Goal: Information Seeking & Learning: Check status

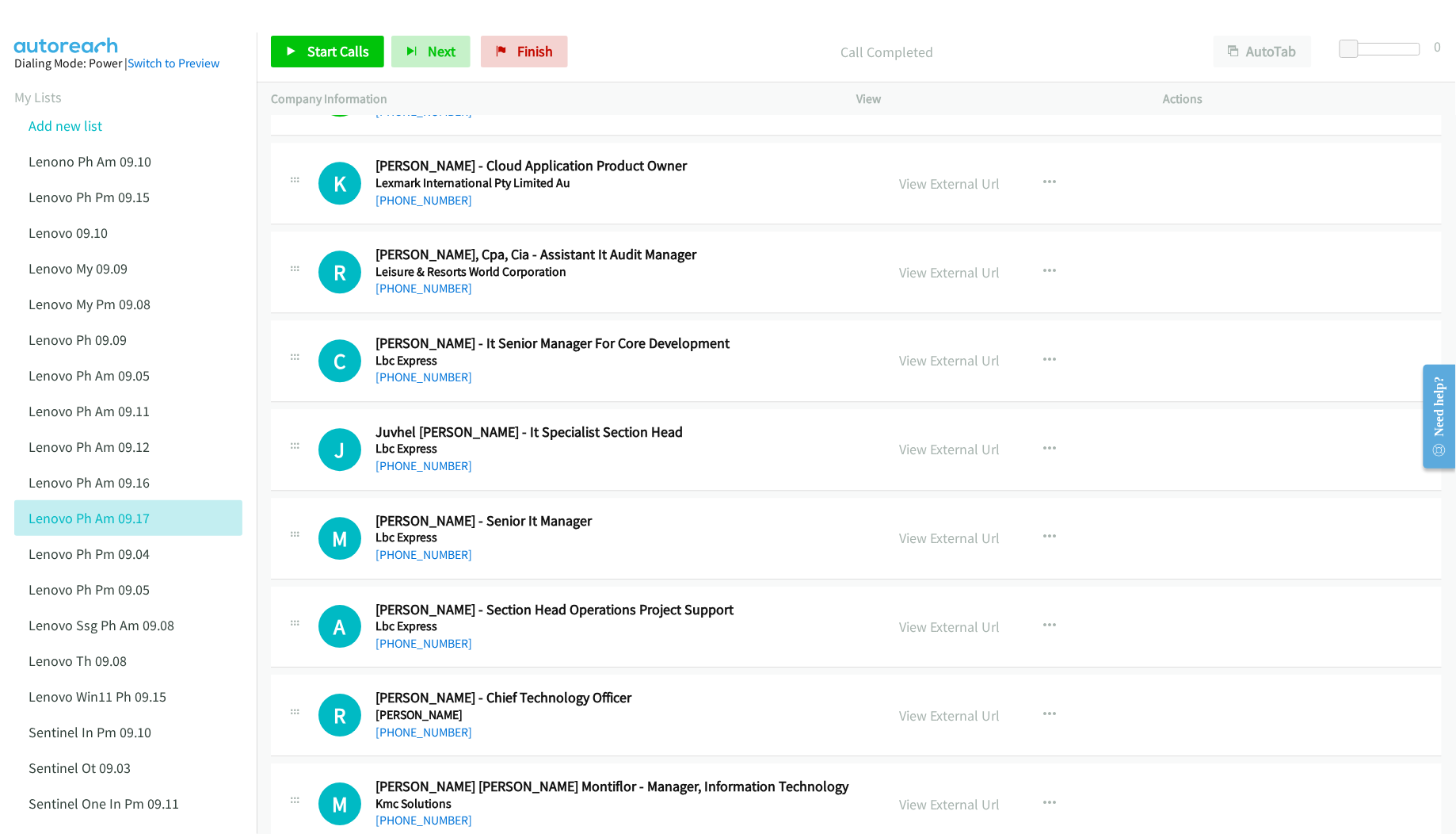
scroll to position [8031, 0]
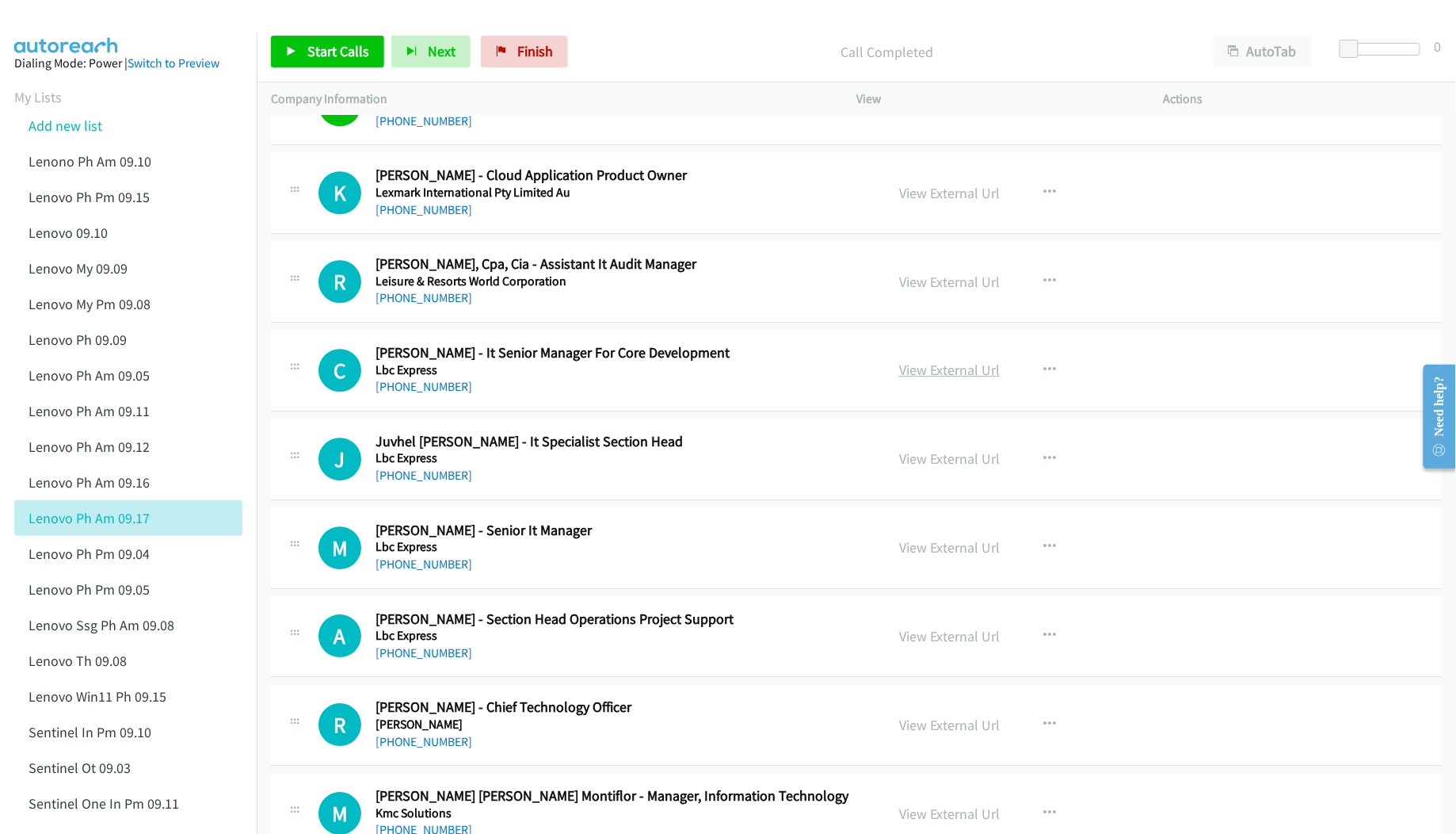
click at [943, 379] on link "View External Url" at bounding box center [949, 369] width 100 height 18
click at [924, 468] on link "View External Url" at bounding box center [949, 458] width 100 height 18
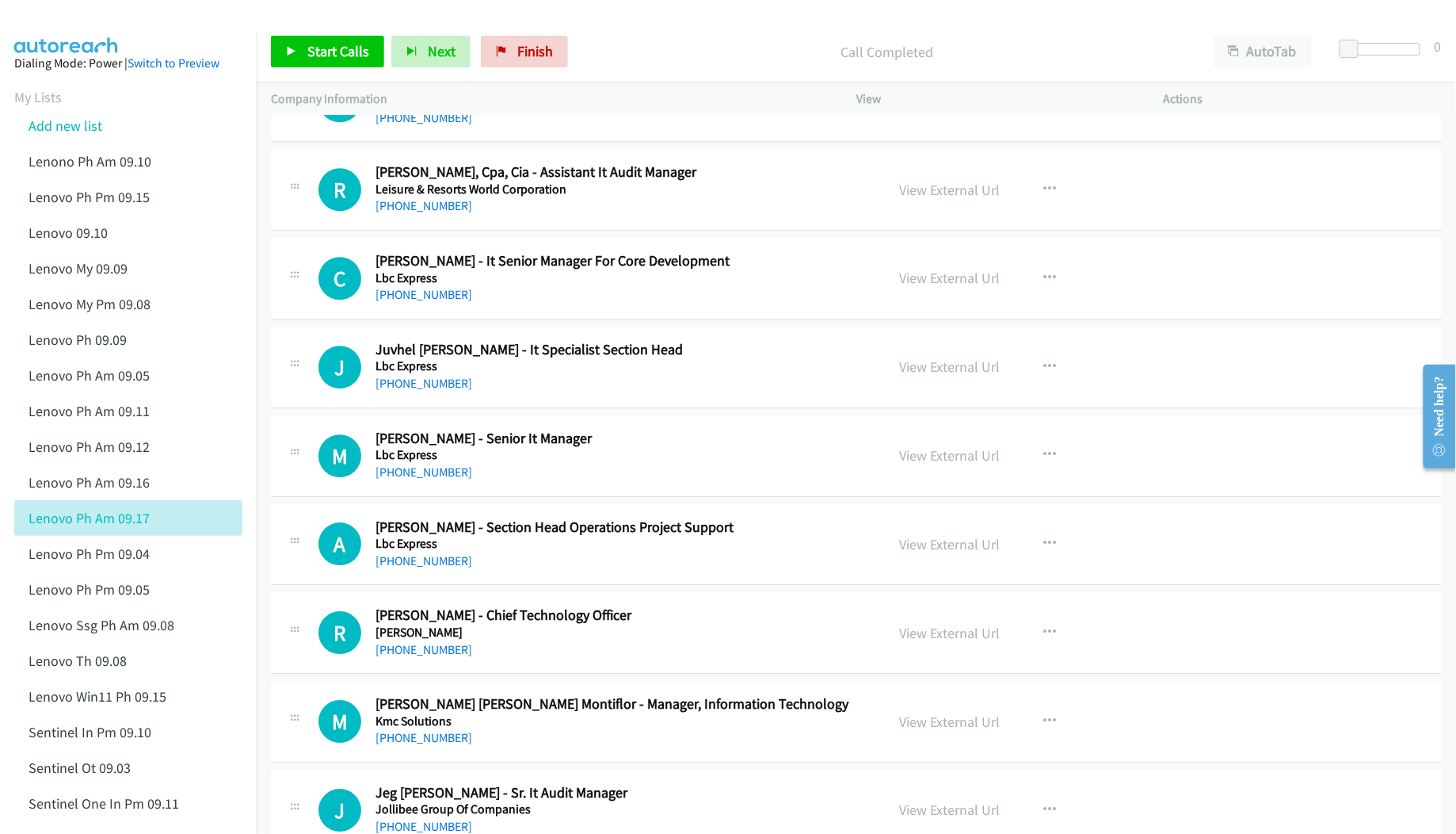
scroll to position [8136, 0]
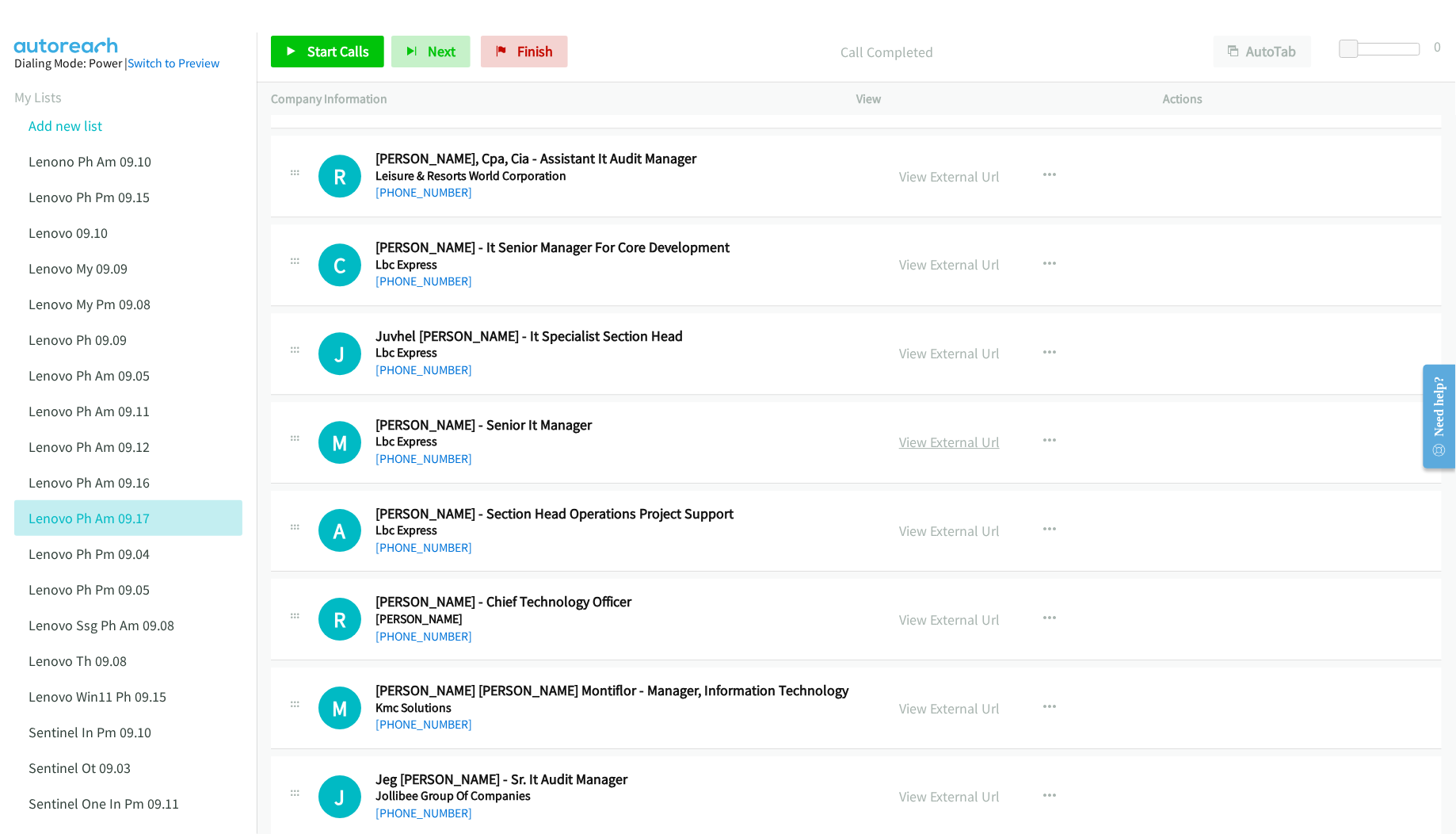
click at [939, 450] on link "View External Url" at bounding box center [949, 441] width 100 height 18
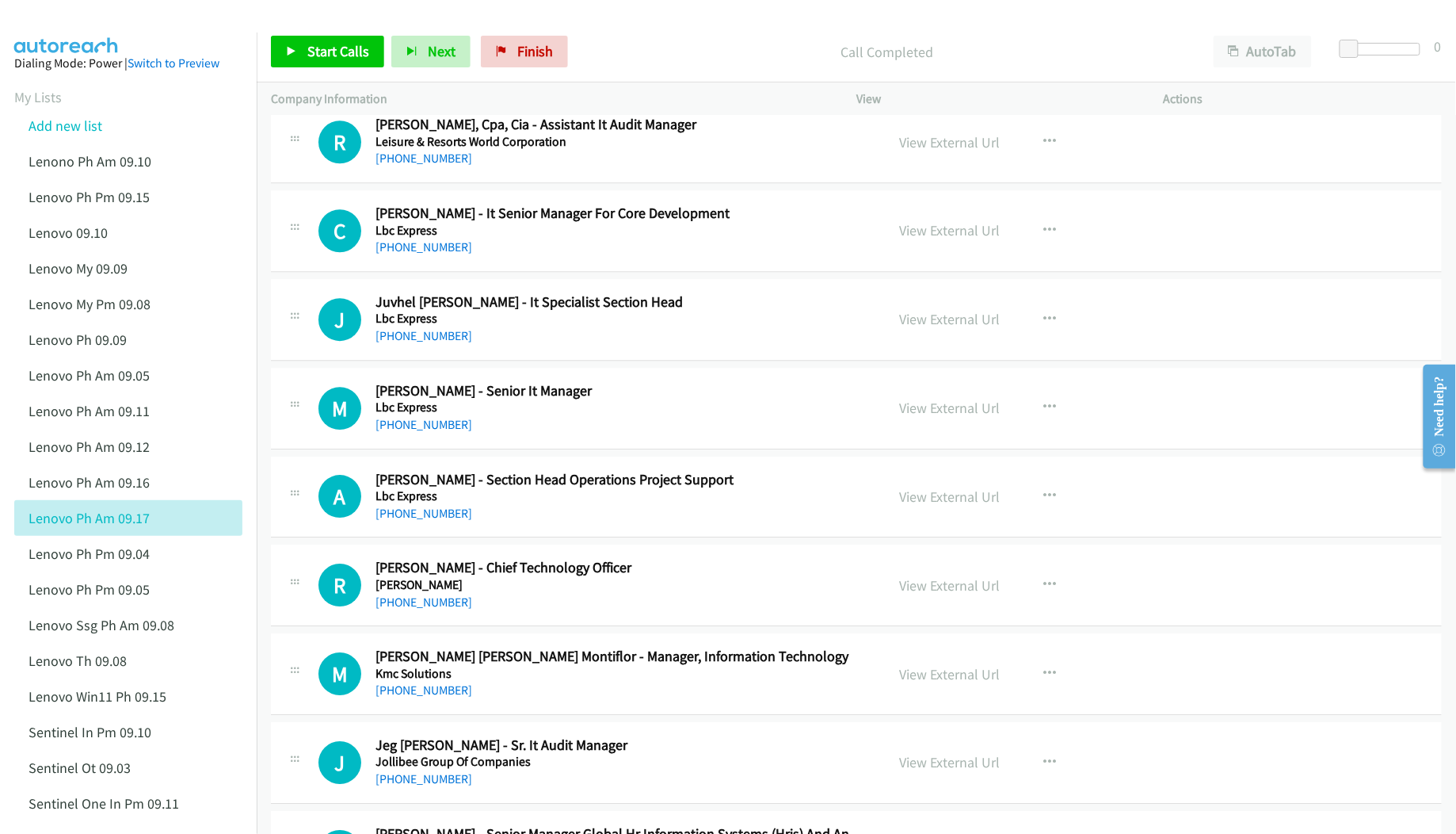
scroll to position [8242, 0]
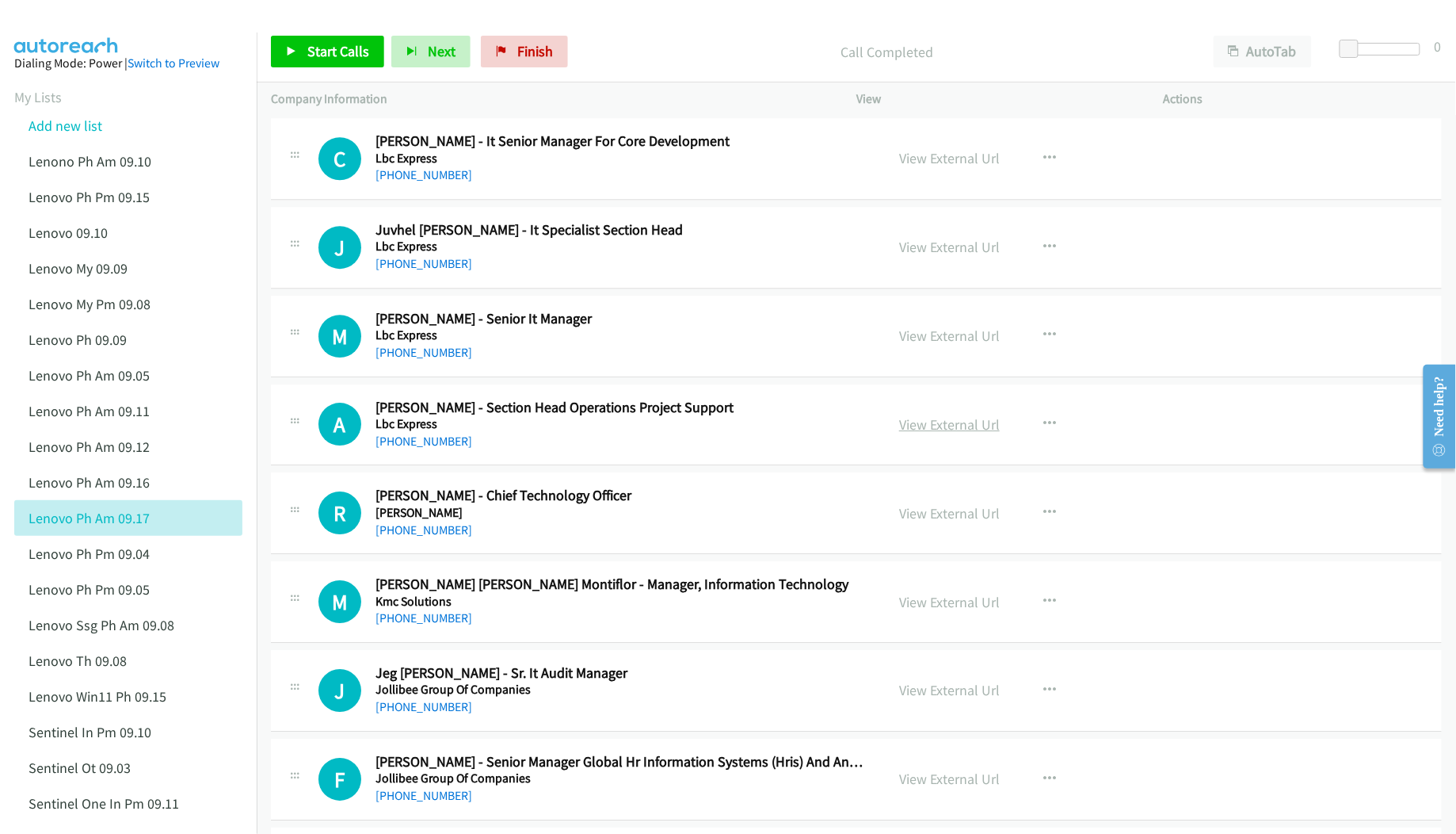
click at [945, 433] on link "View External Url" at bounding box center [949, 424] width 100 height 18
click at [909, 522] on link "View External Url" at bounding box center [949, 513] width 100 height 18
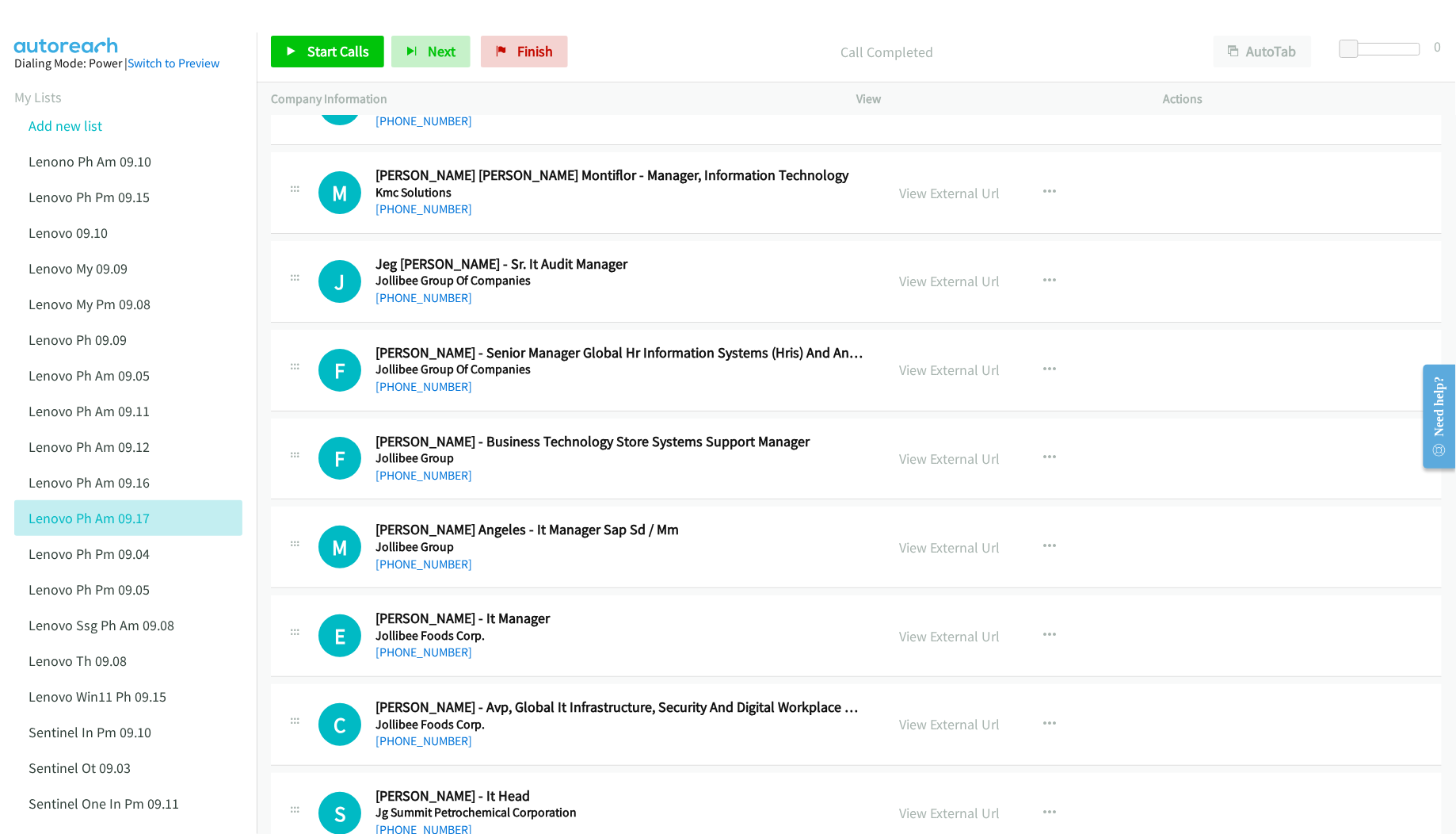
scroll to position [8665, 0]
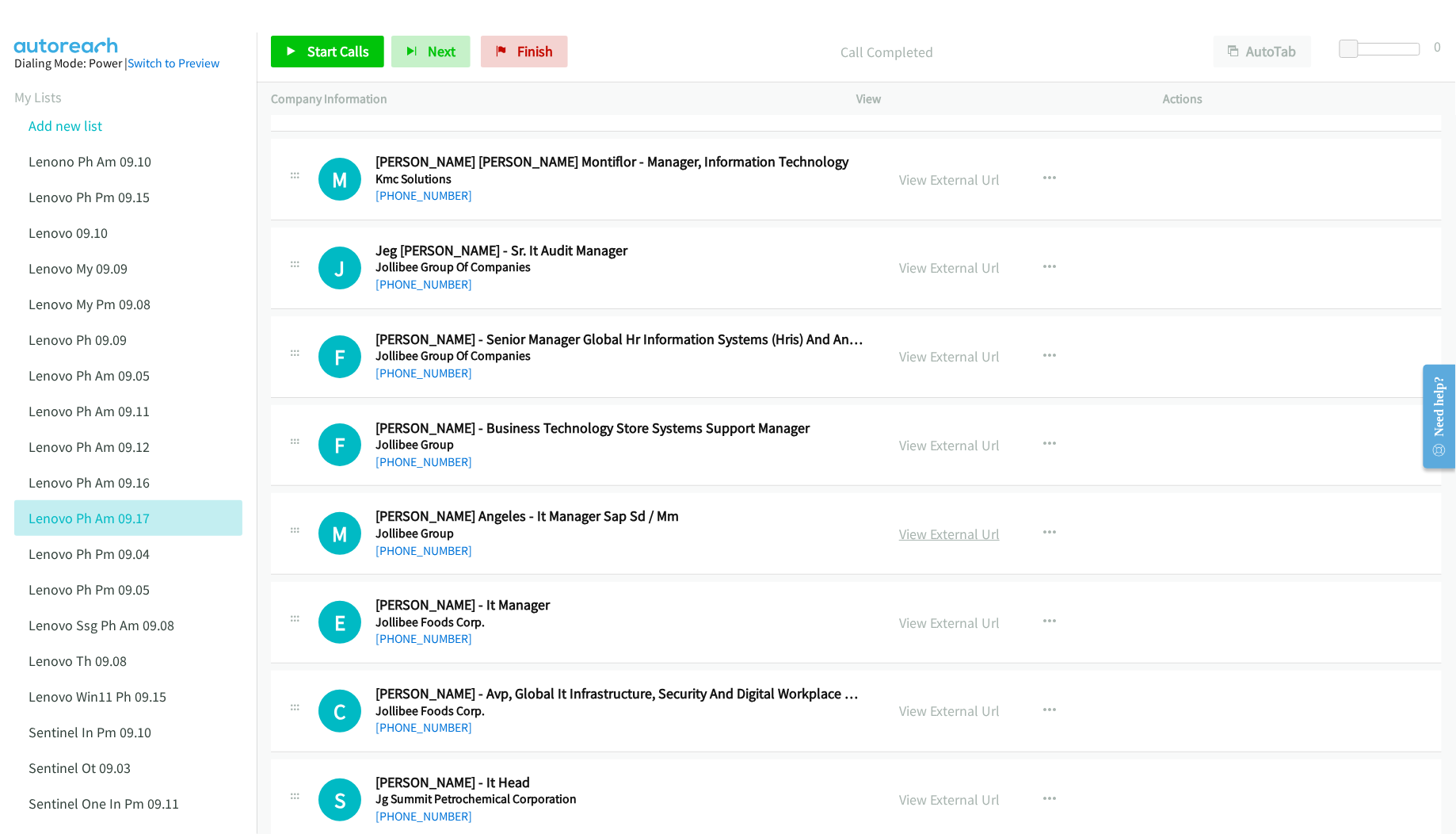
click at [910, 543] on link "View External Url" at bounding box center [949, 534] width 100 height 18
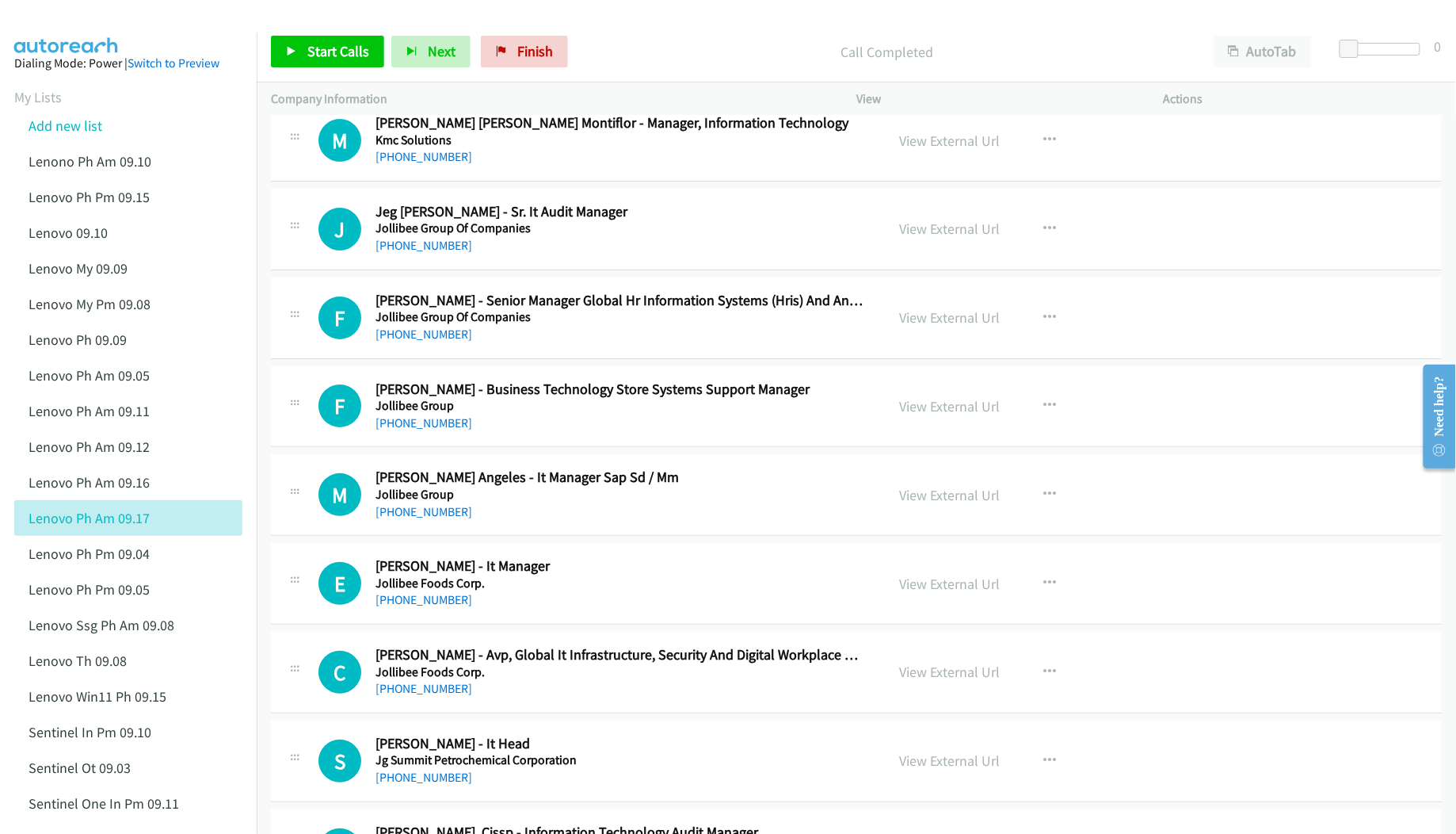
scroll to position [8770, 0]
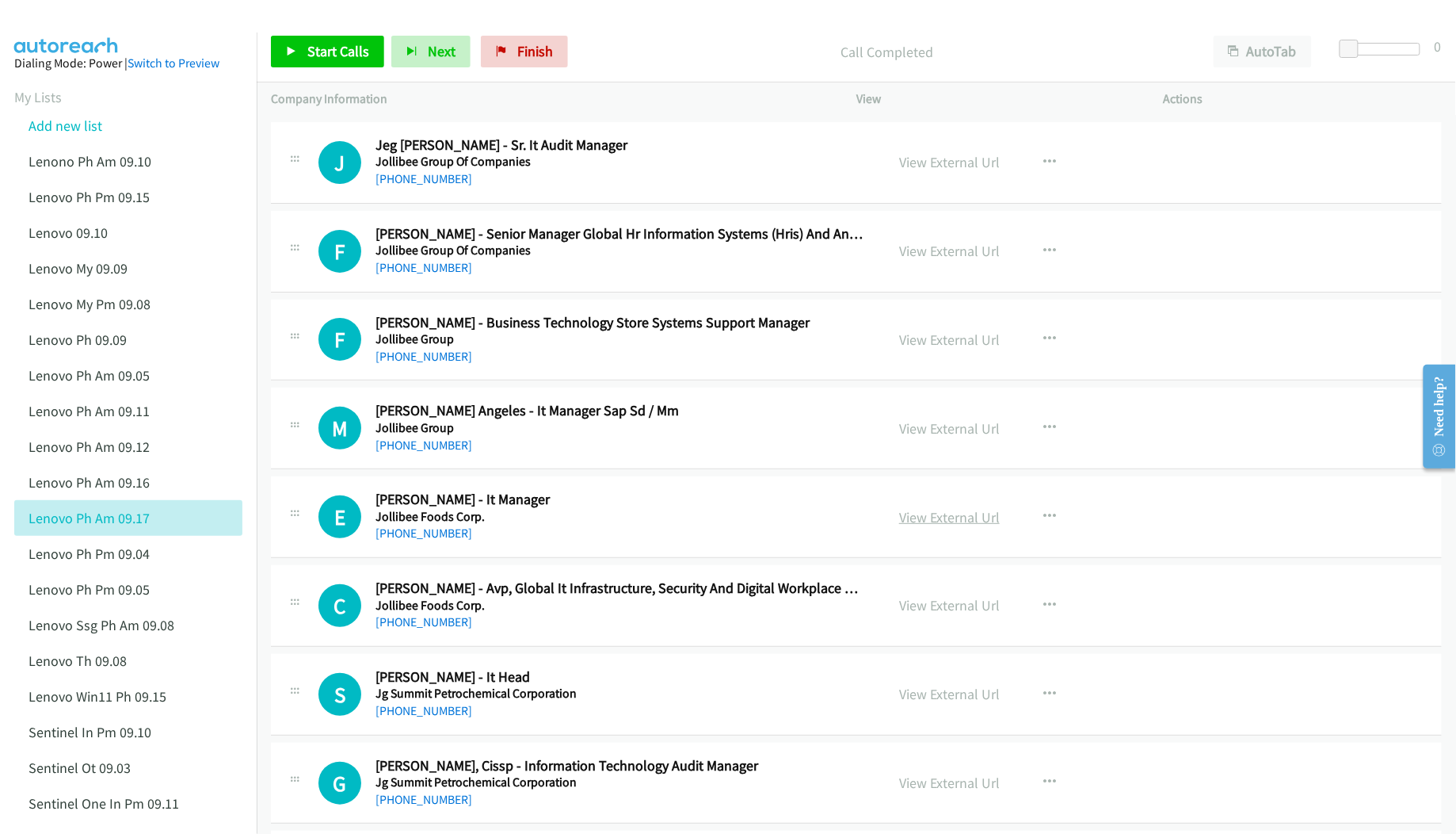
click at [929, 526] on link "View External Url" at bounding box center [949, 516] width 100 height 18
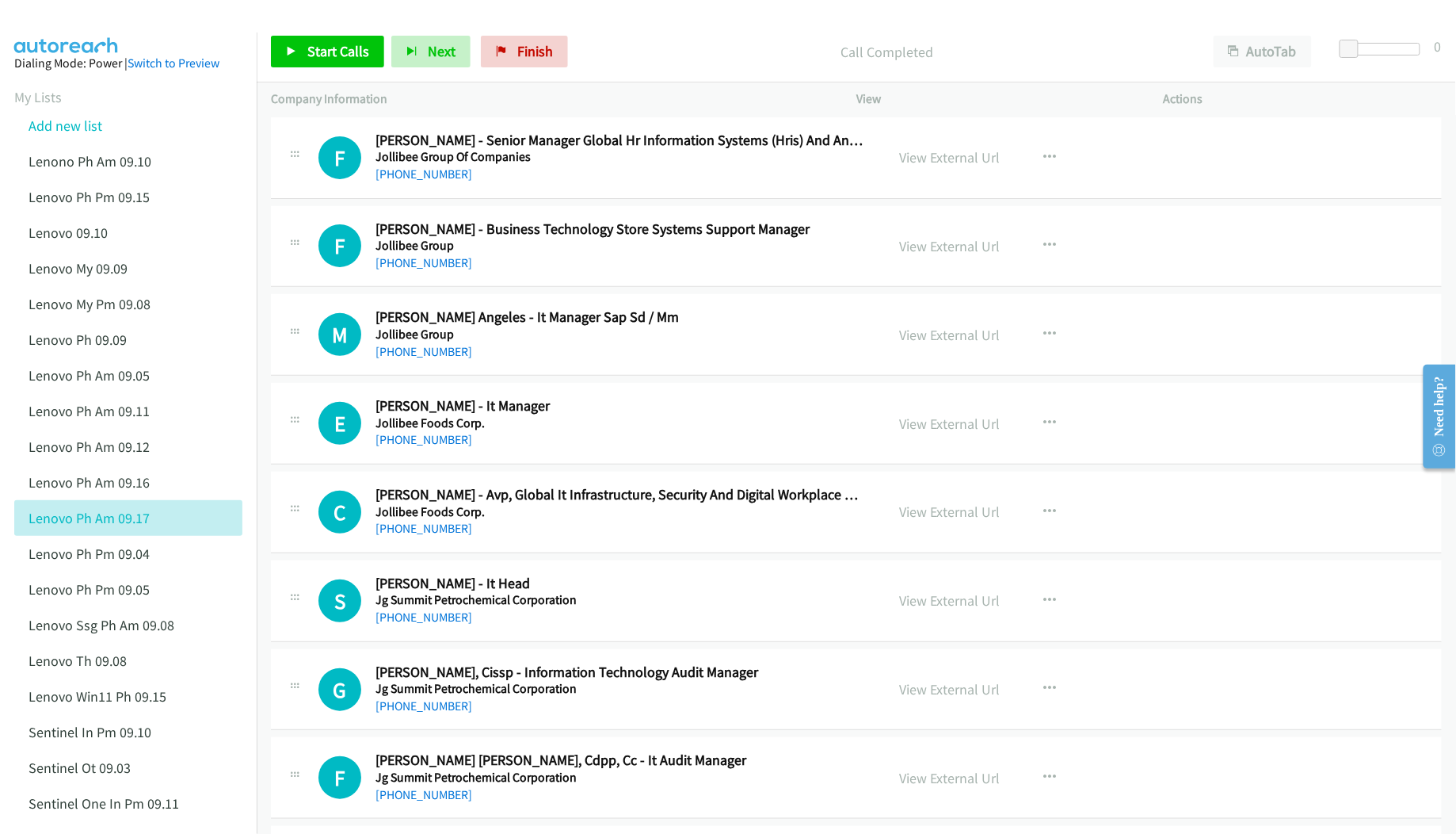
scroll to position [8877, 0]
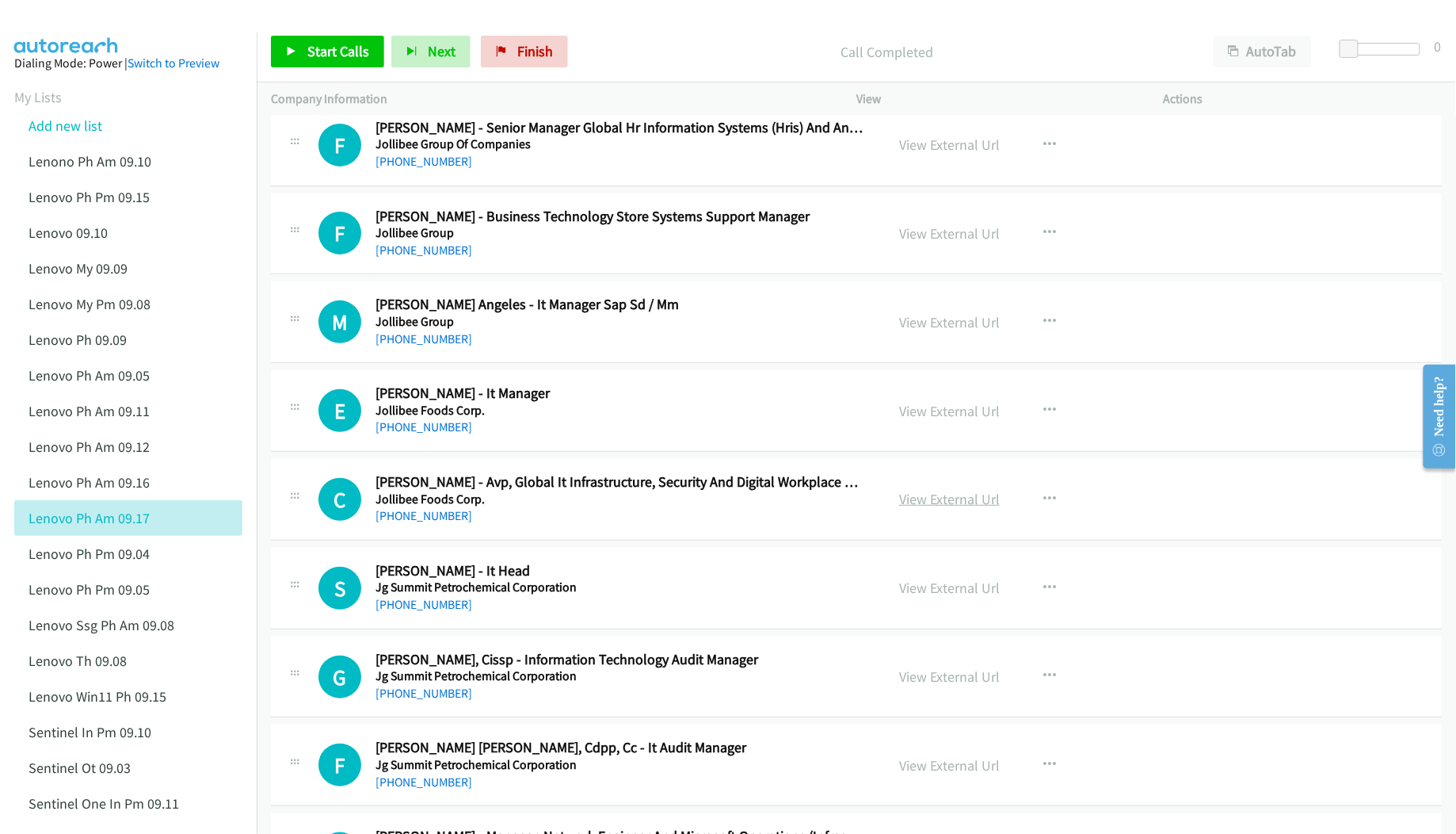
click at [913, 508] on link "View External Url" at bounding box center [949, 498] width 100 height 18
click at [920, 597] on link "View External Url" at bounding box center [949, 587] width 100 height 18
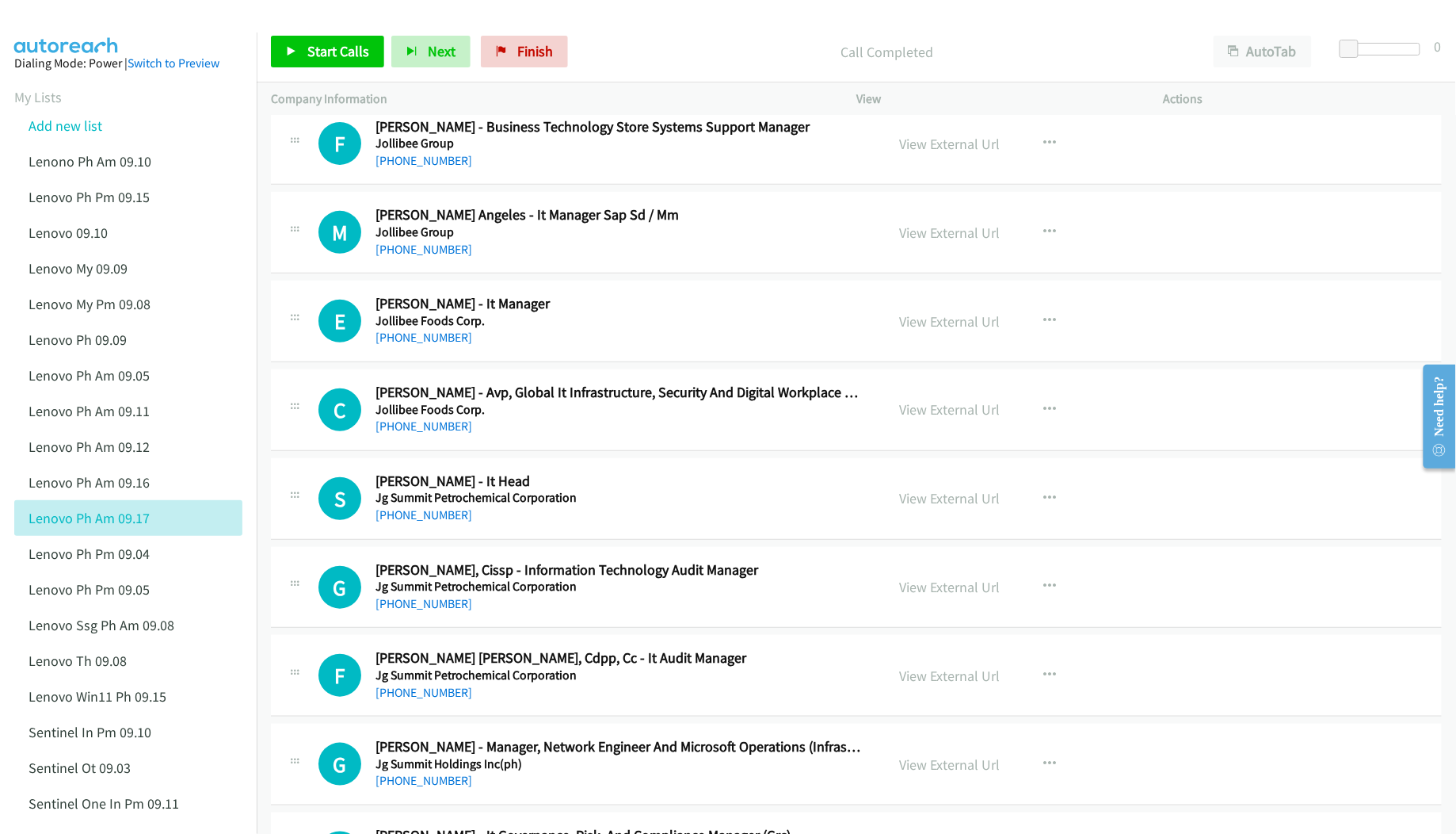
scroll to position [8982, 0]
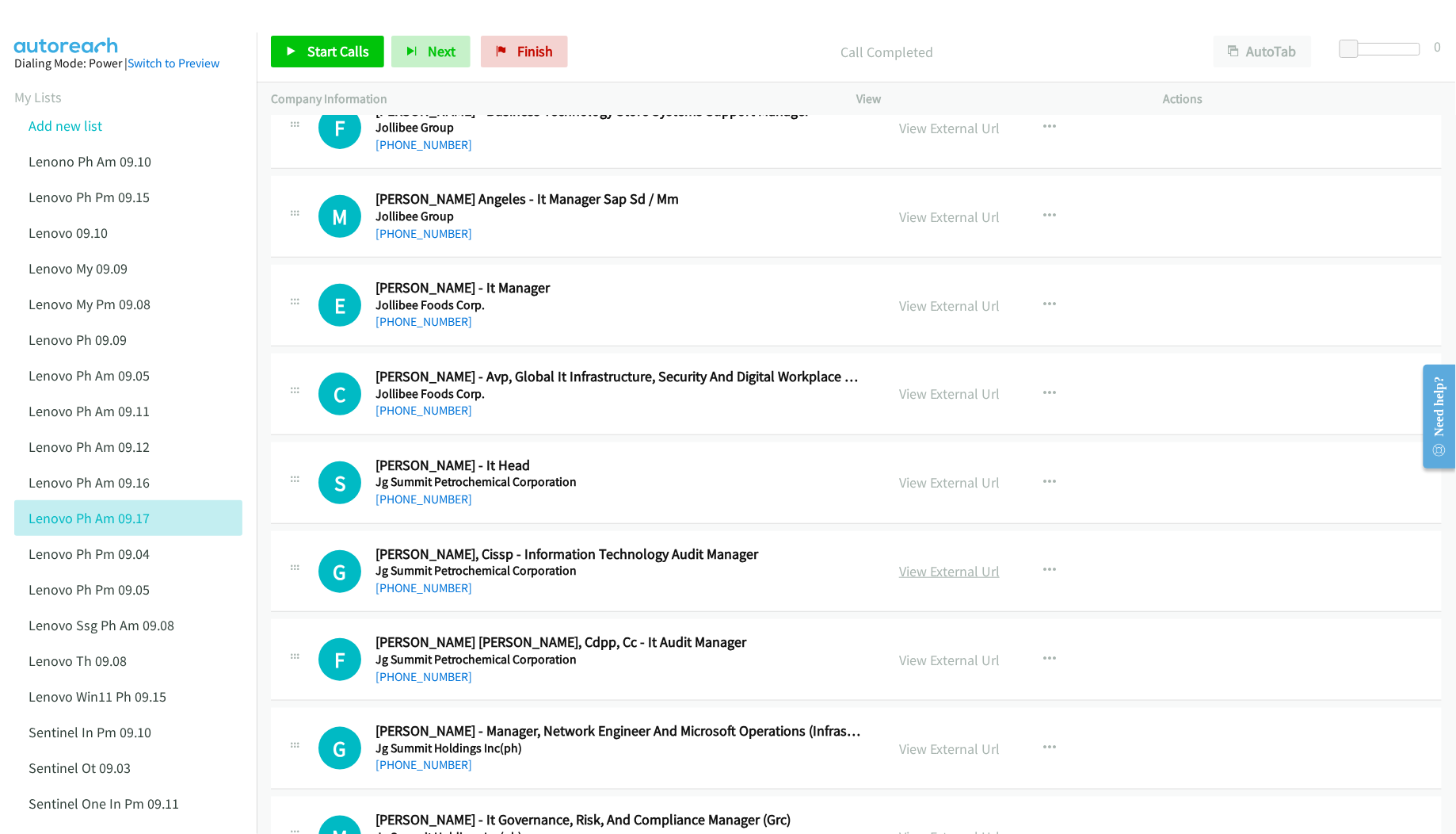
click at [938, 581] on link "View External Url" at bounding box center [949, 571] width 100 height 18
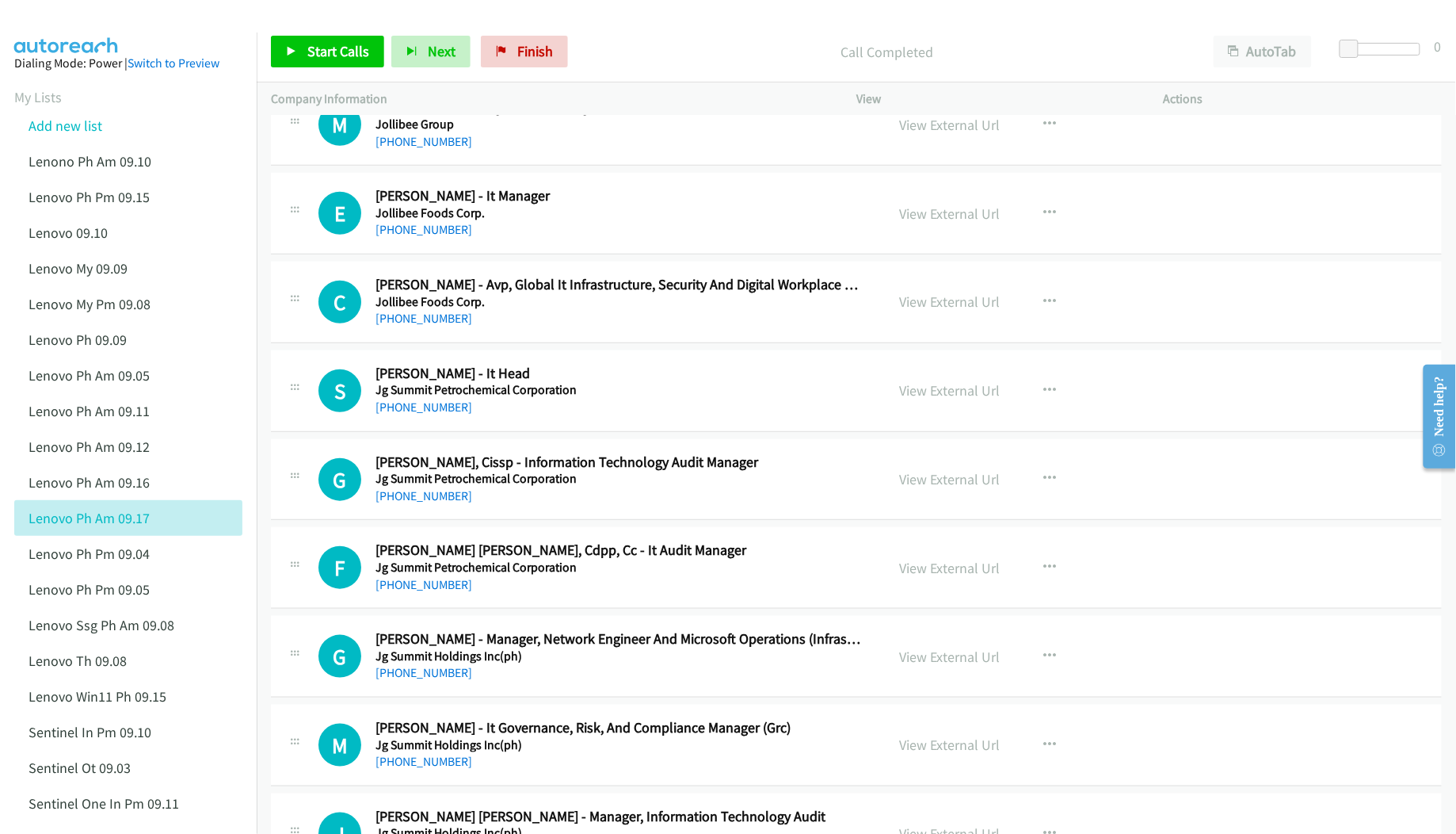
scroll to position [9087, 0]
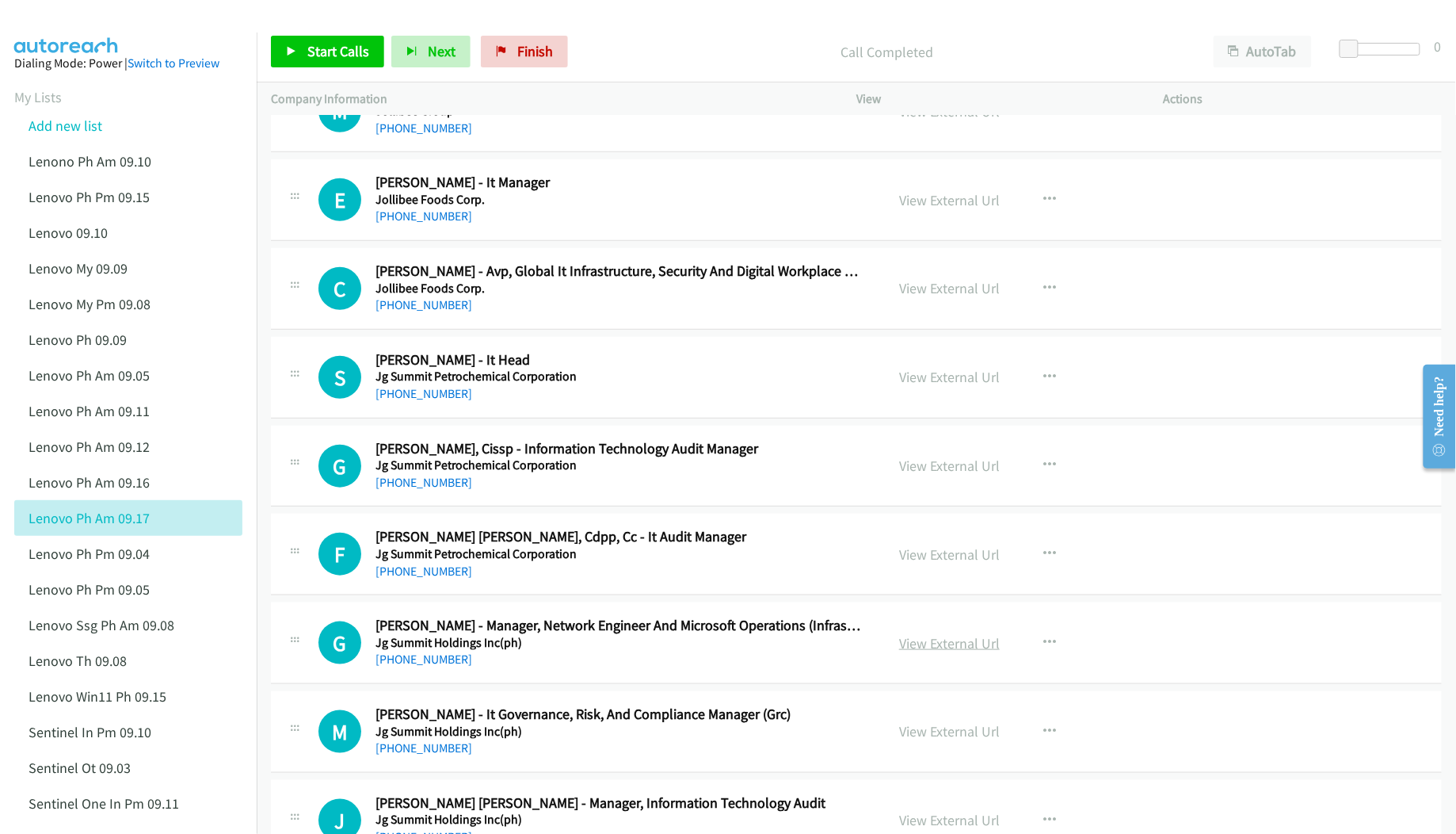
click at [920, 652] on link "View External Url" at bounding box center [949, 643] width 100 height 18
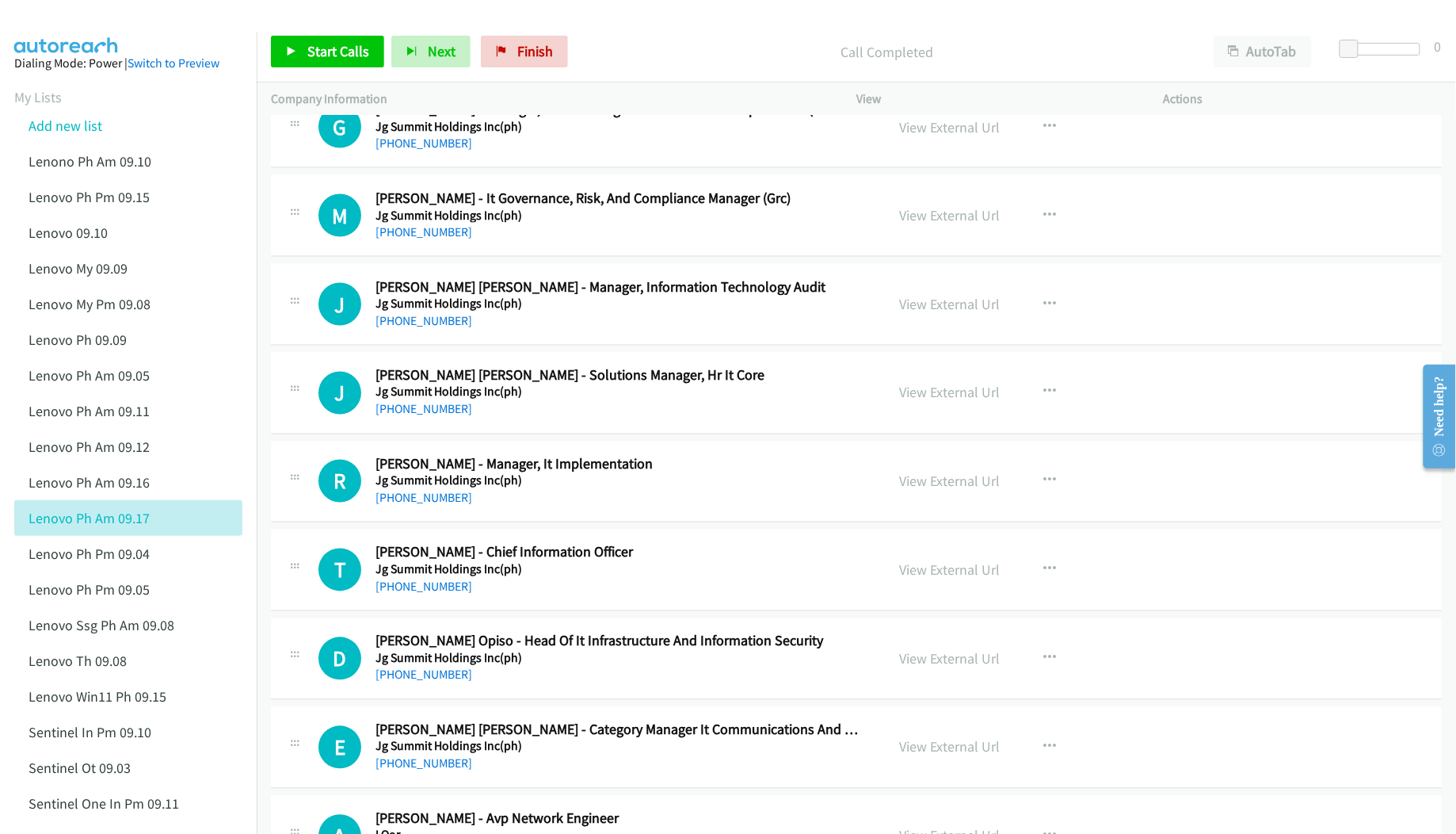
scroll to position [9616, 0]
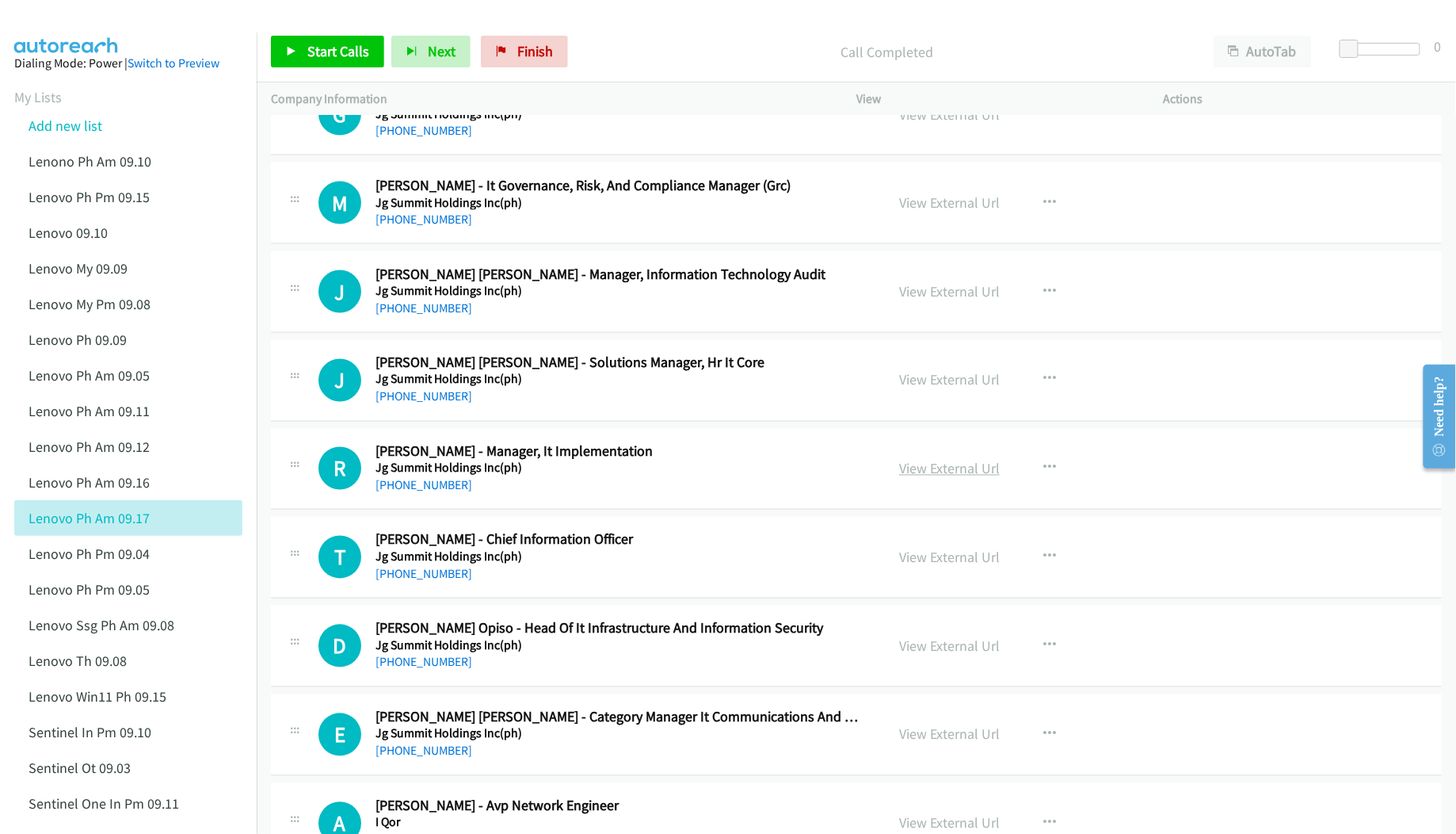
click at [914, 478] on link "View External Url" at bounding box center [949, 469] width 100 height 18
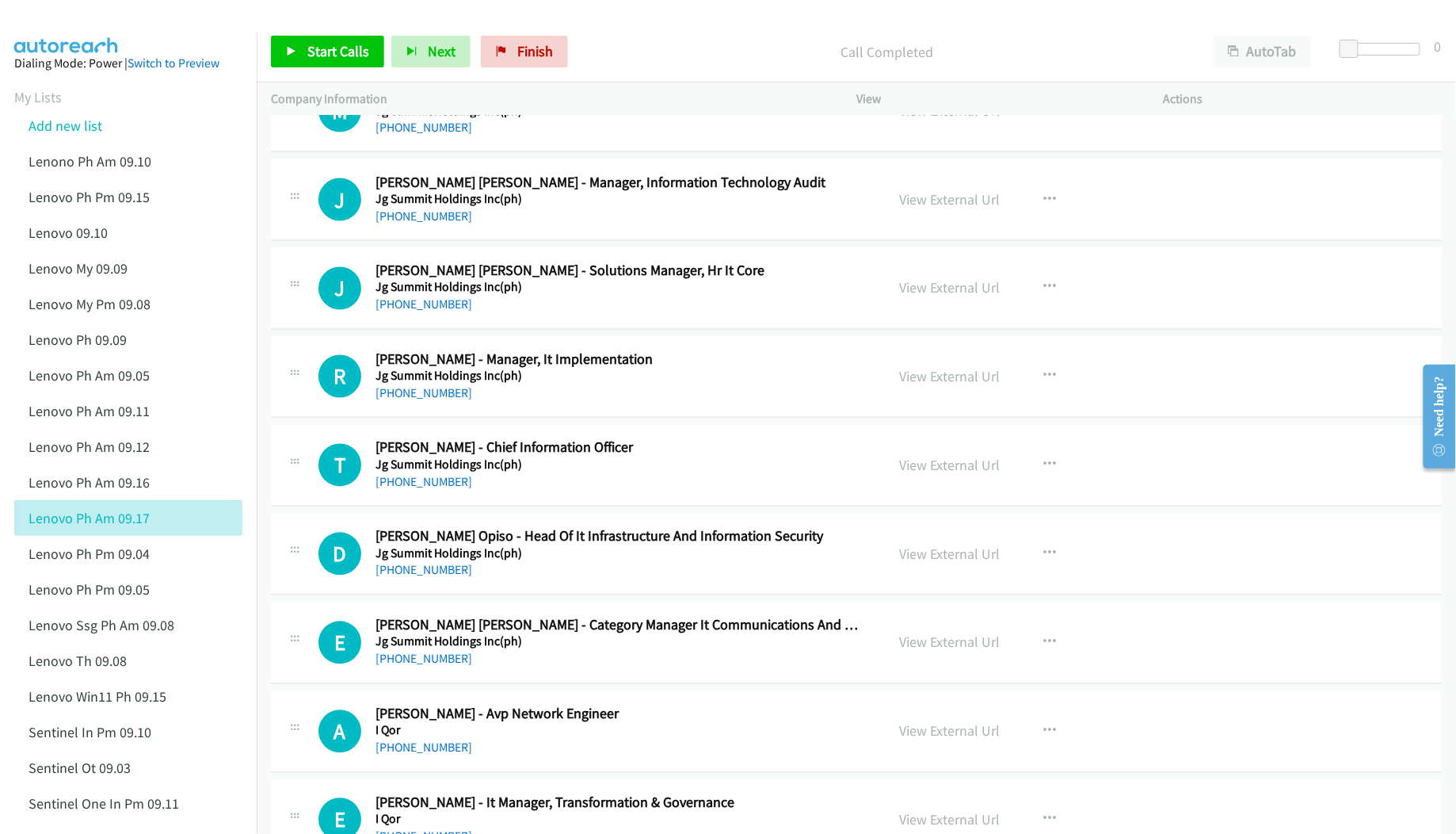
scroll to position [9721, 0]
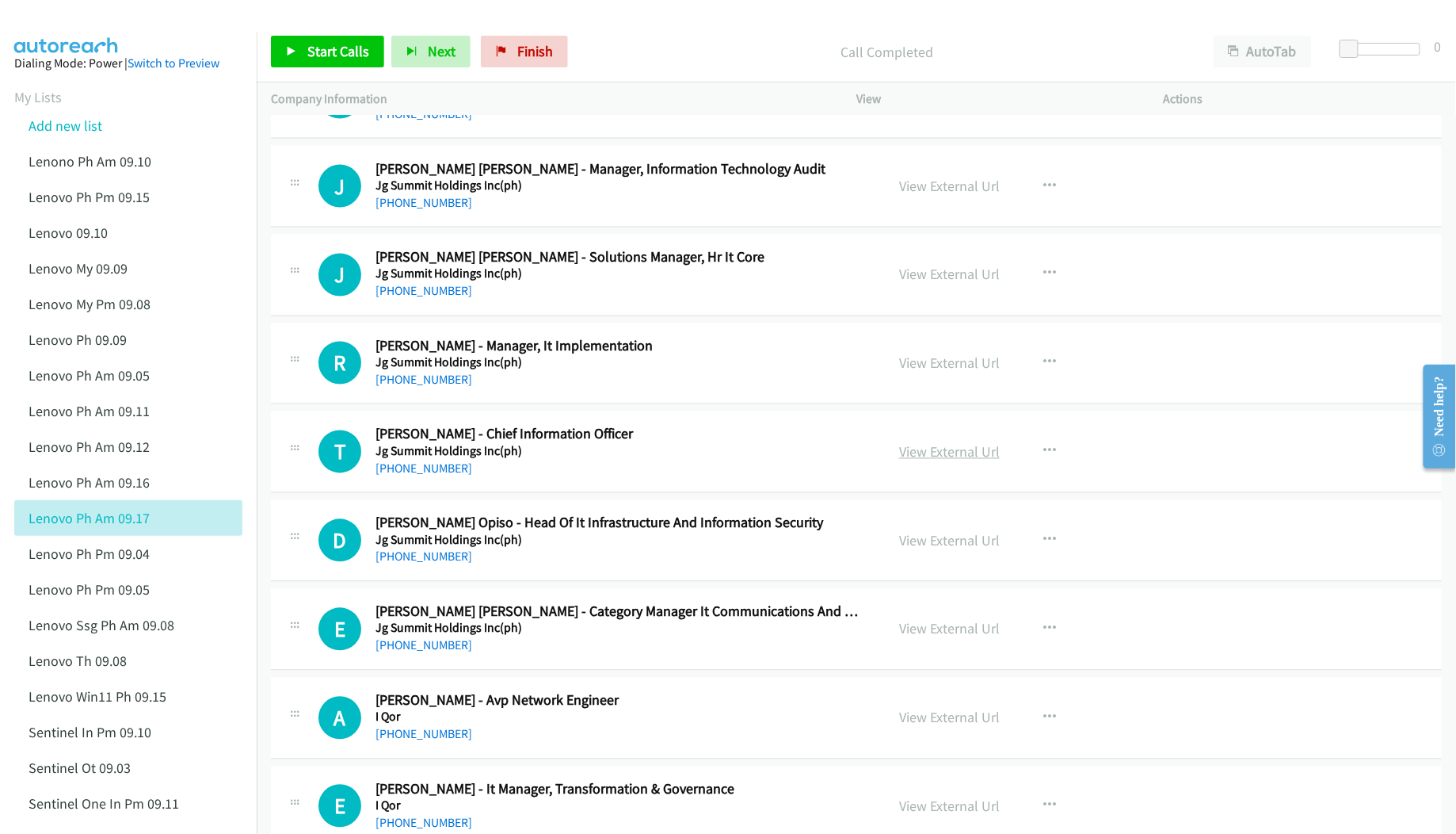
click at [907, 461] on link "View External Url" at bounding box center [949, 451] width 100 height 18
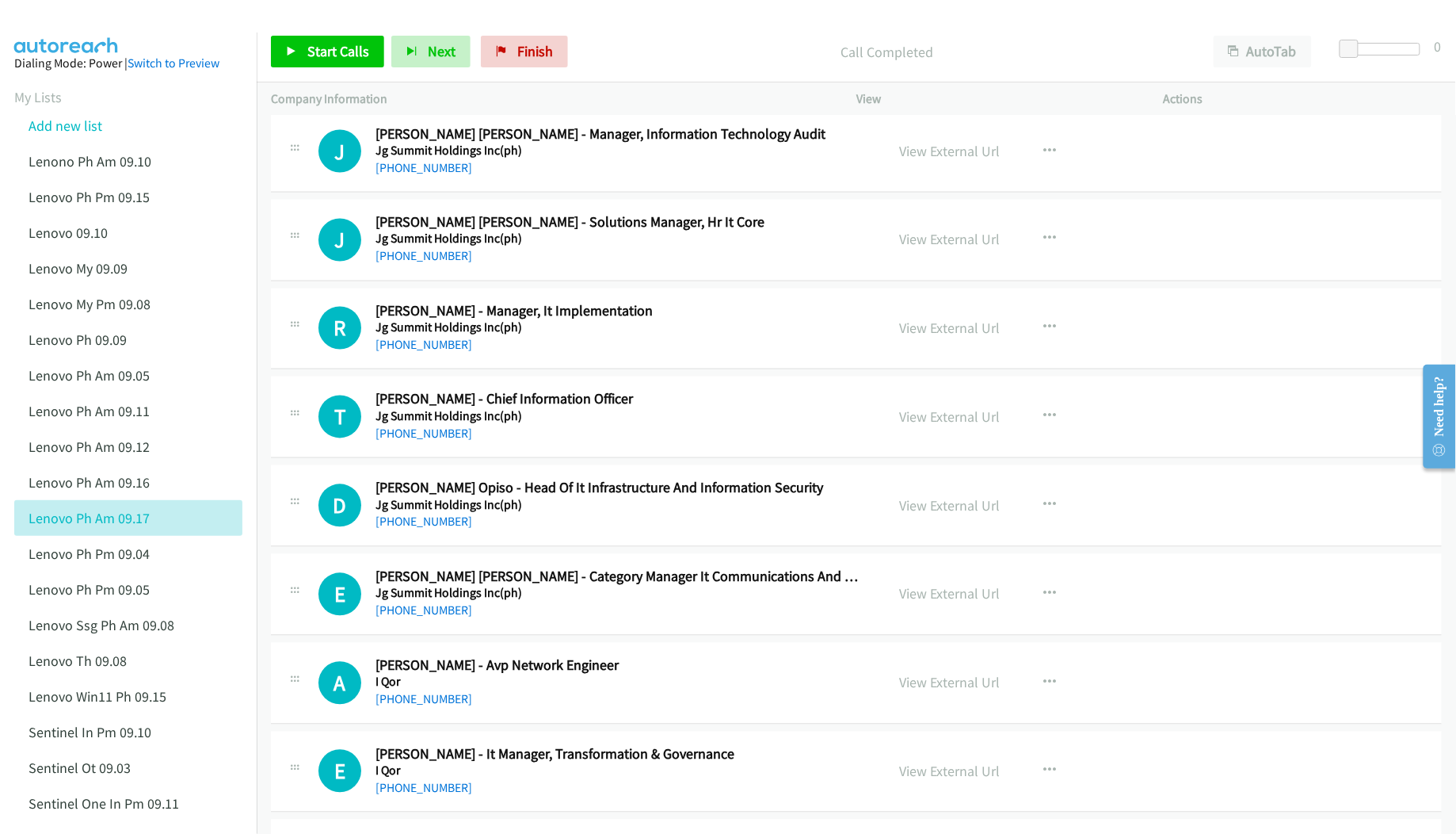
scroll to position [9827, 0]
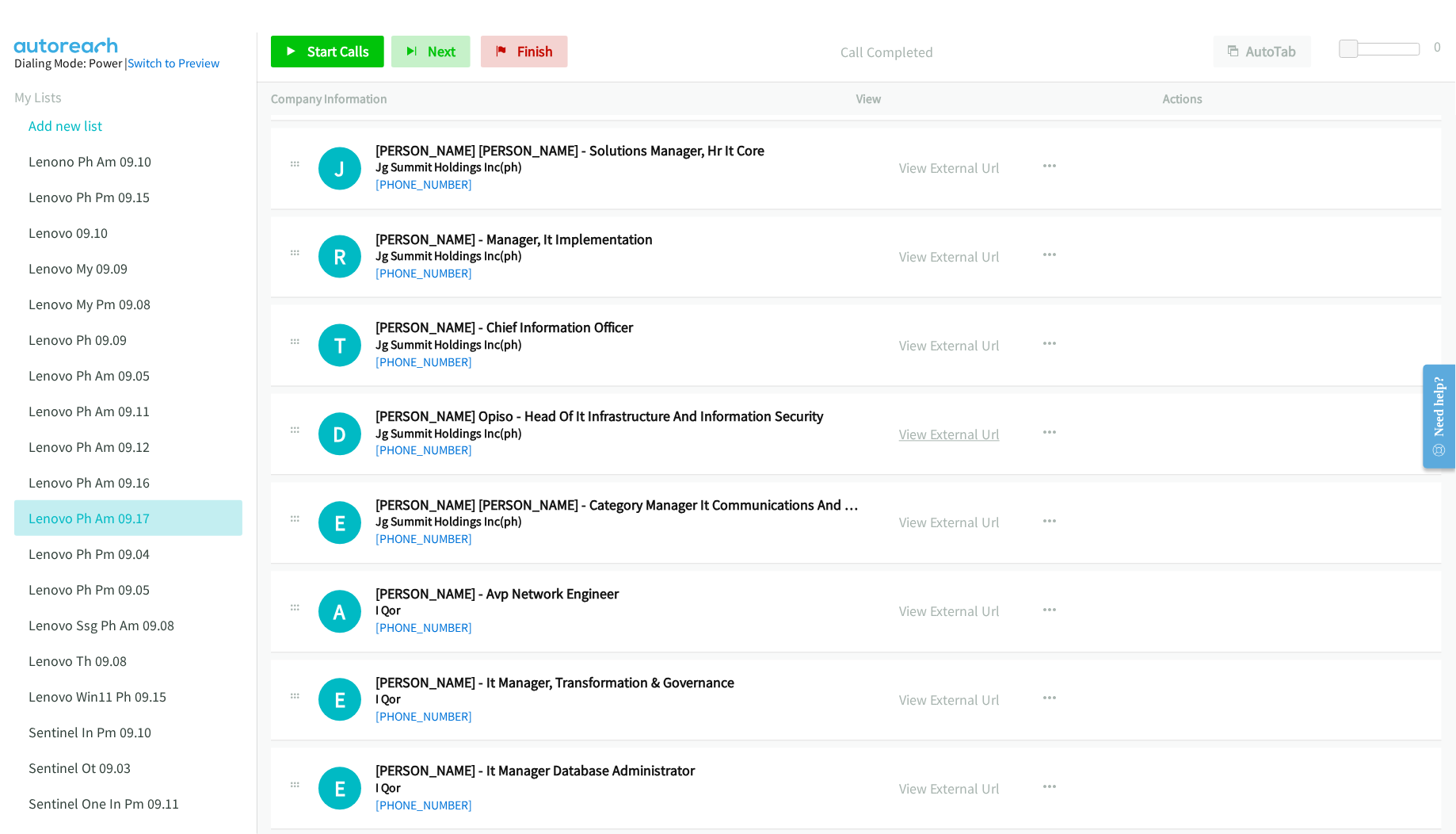
click at [924, 444] on link "View External Url" at bounding box center [949, 434] width 100 height 18
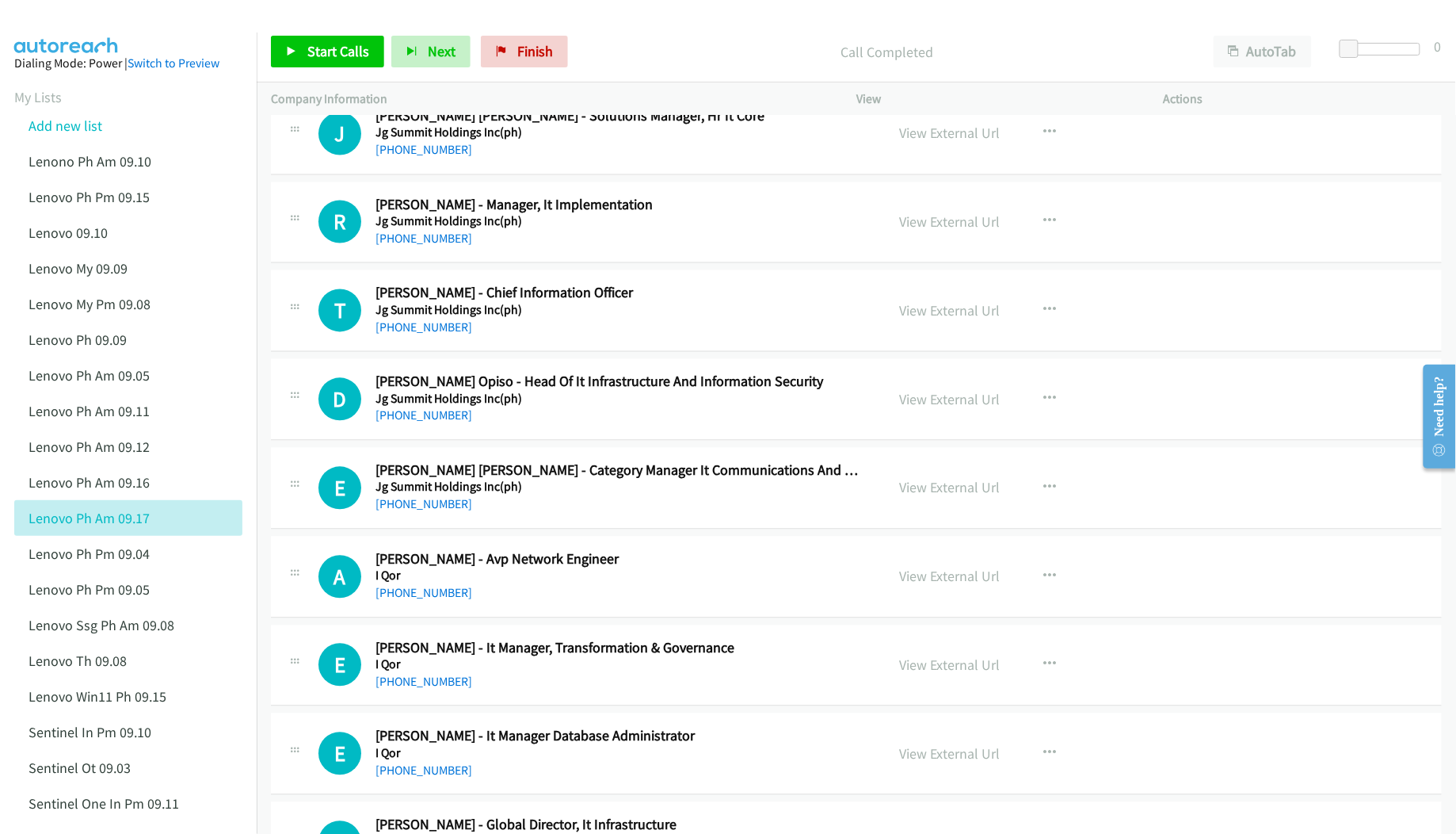
scroll to position [9932, 0]
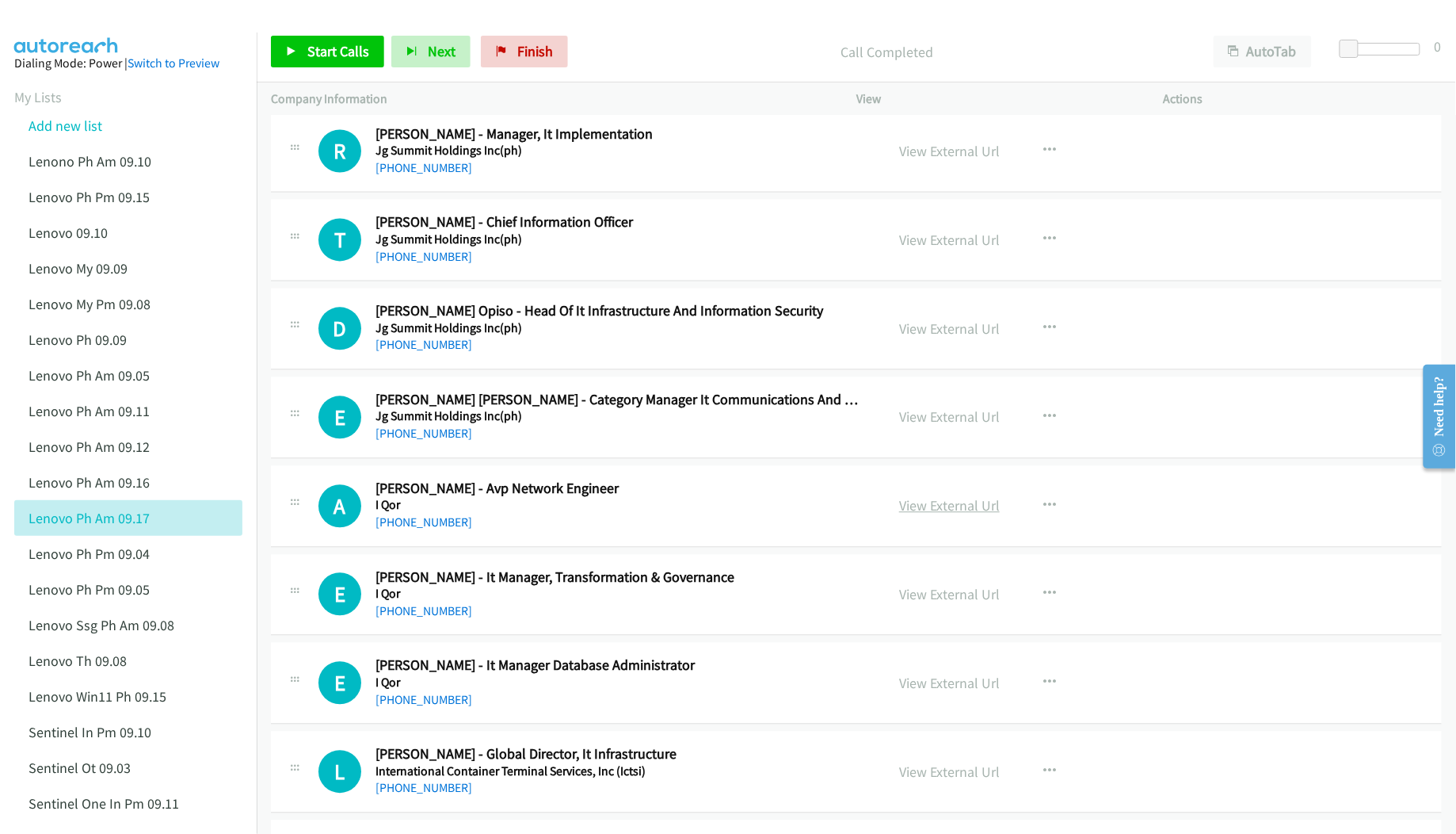
click at [911, 516] on link "View External Url" at bounding box center [949, 506] width 100 height 18
click at [909, 604] on link "View External Url" at bounding box center [949, 594] width 100 height 18
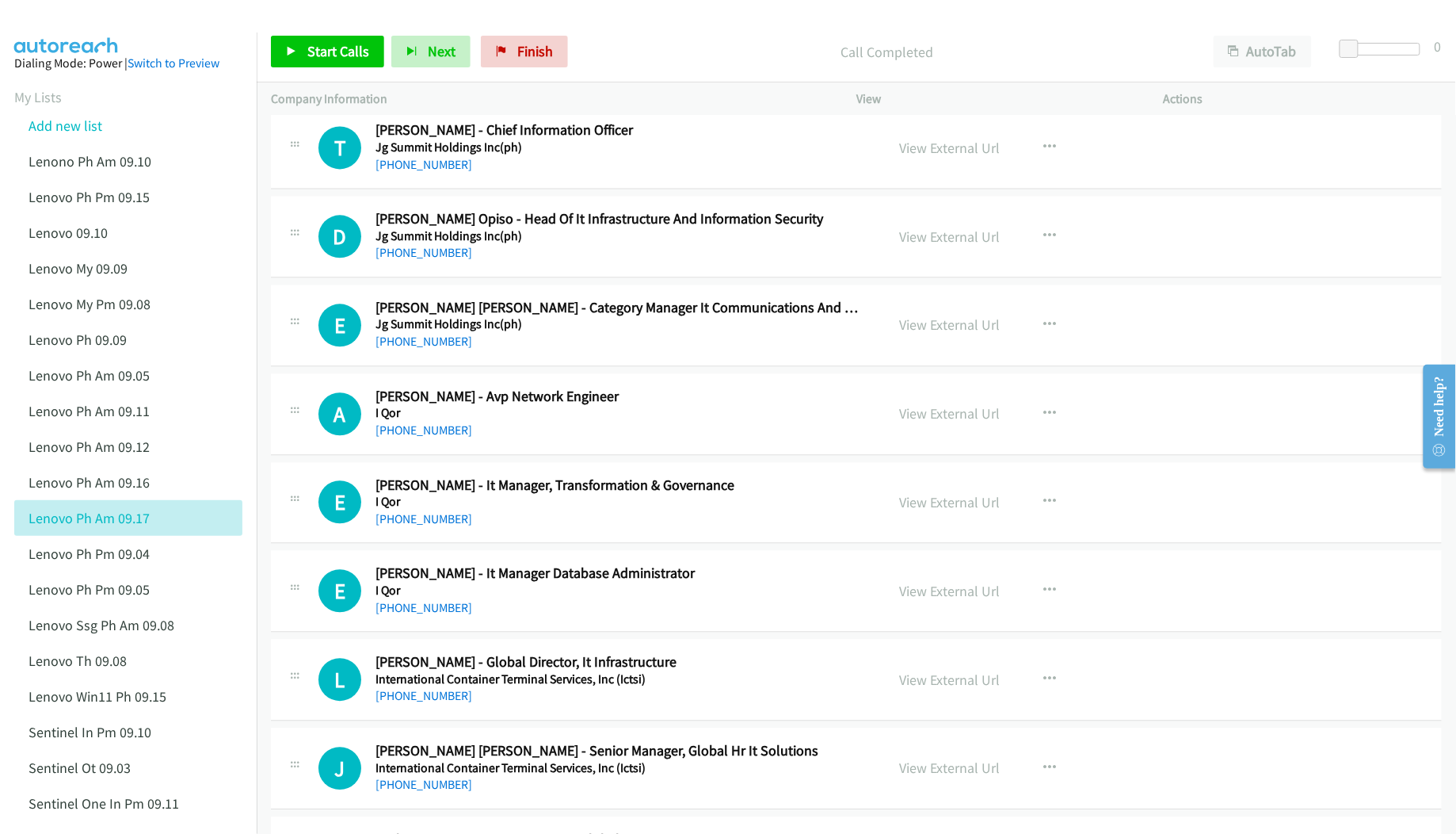
scroll to position [10039, 0]
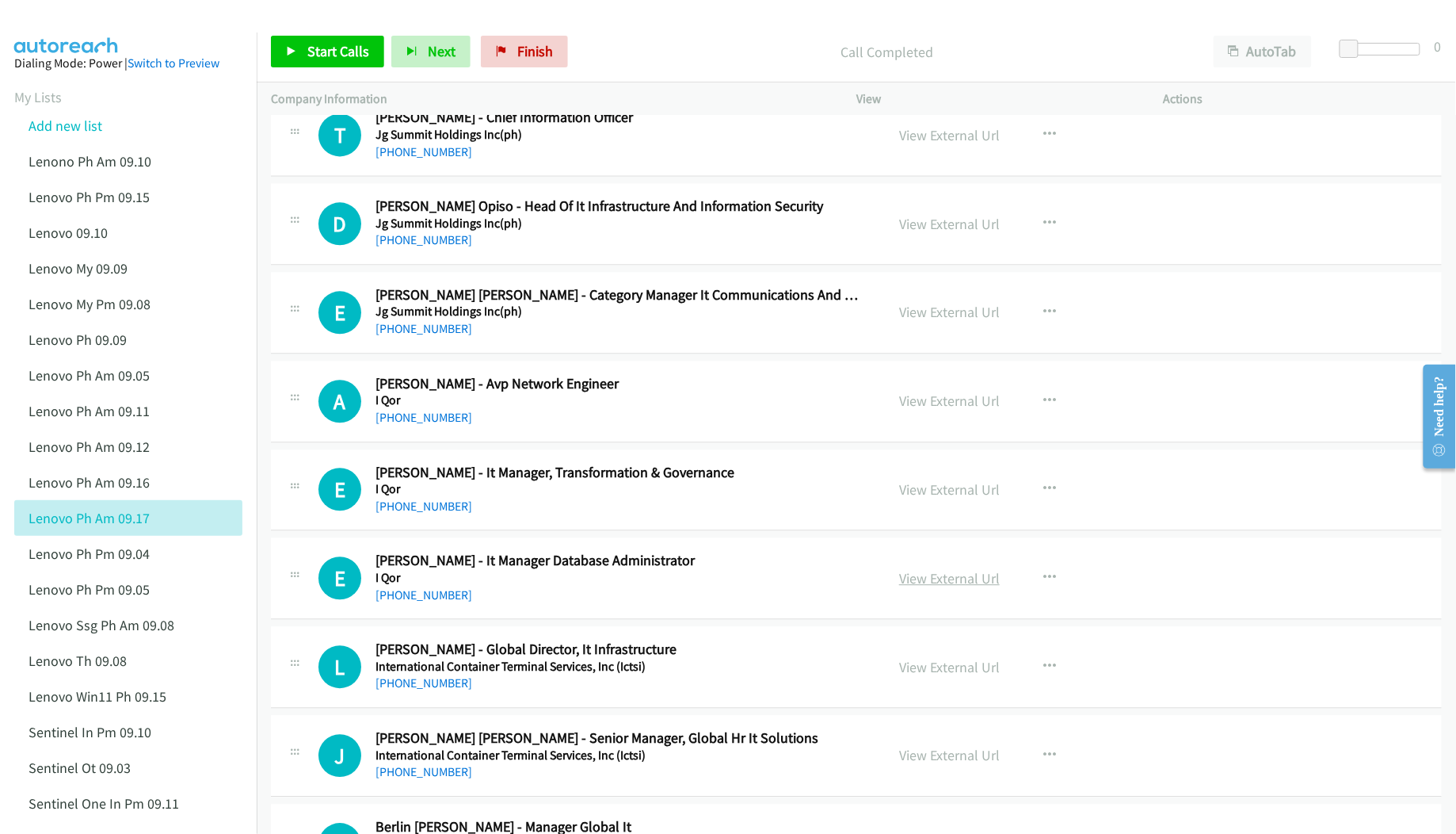
click at [907, 587] on link "View External Url" at bounding box center [949, 578] width 100 height 18
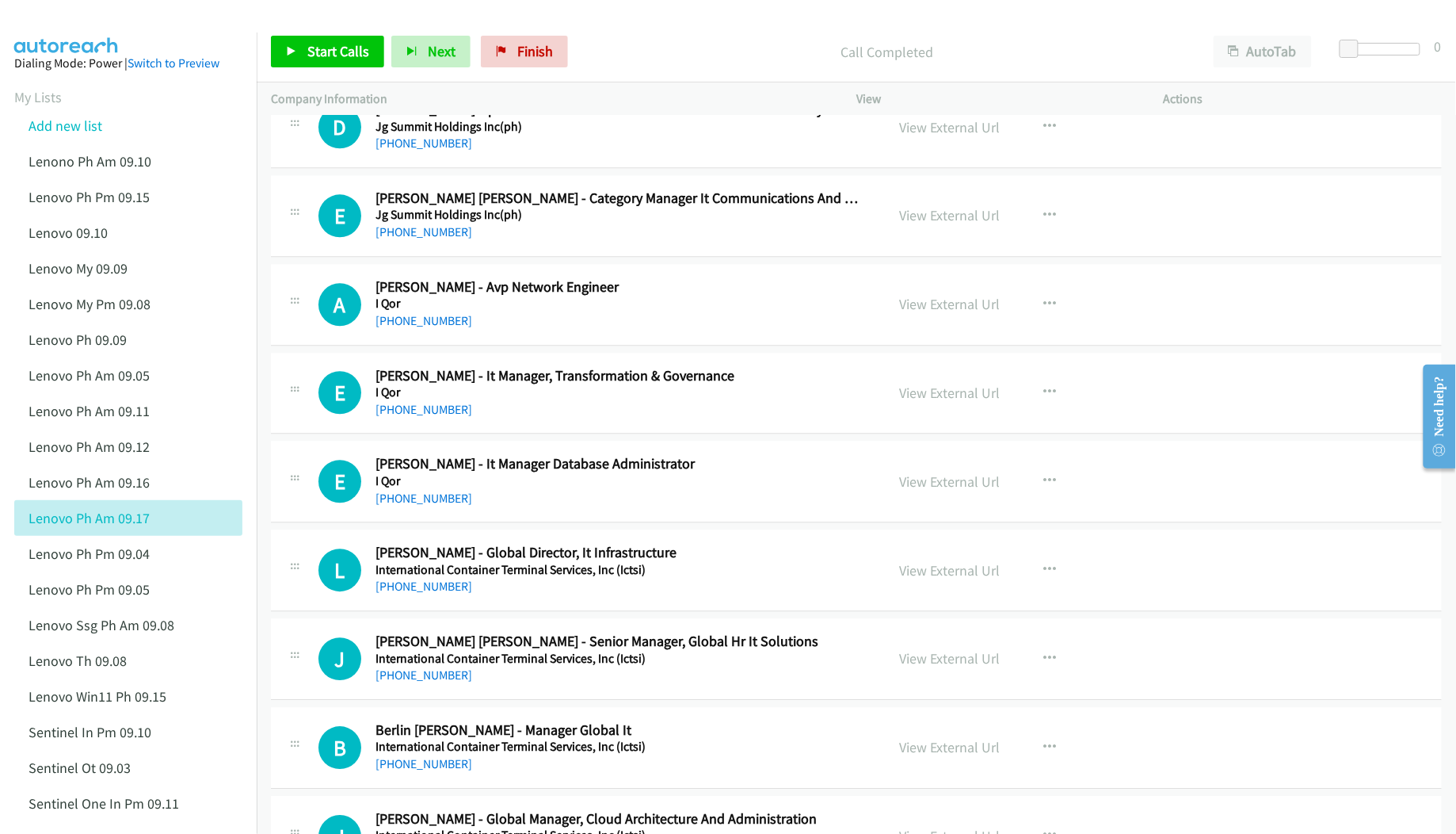
scroll to position [10145, 0]
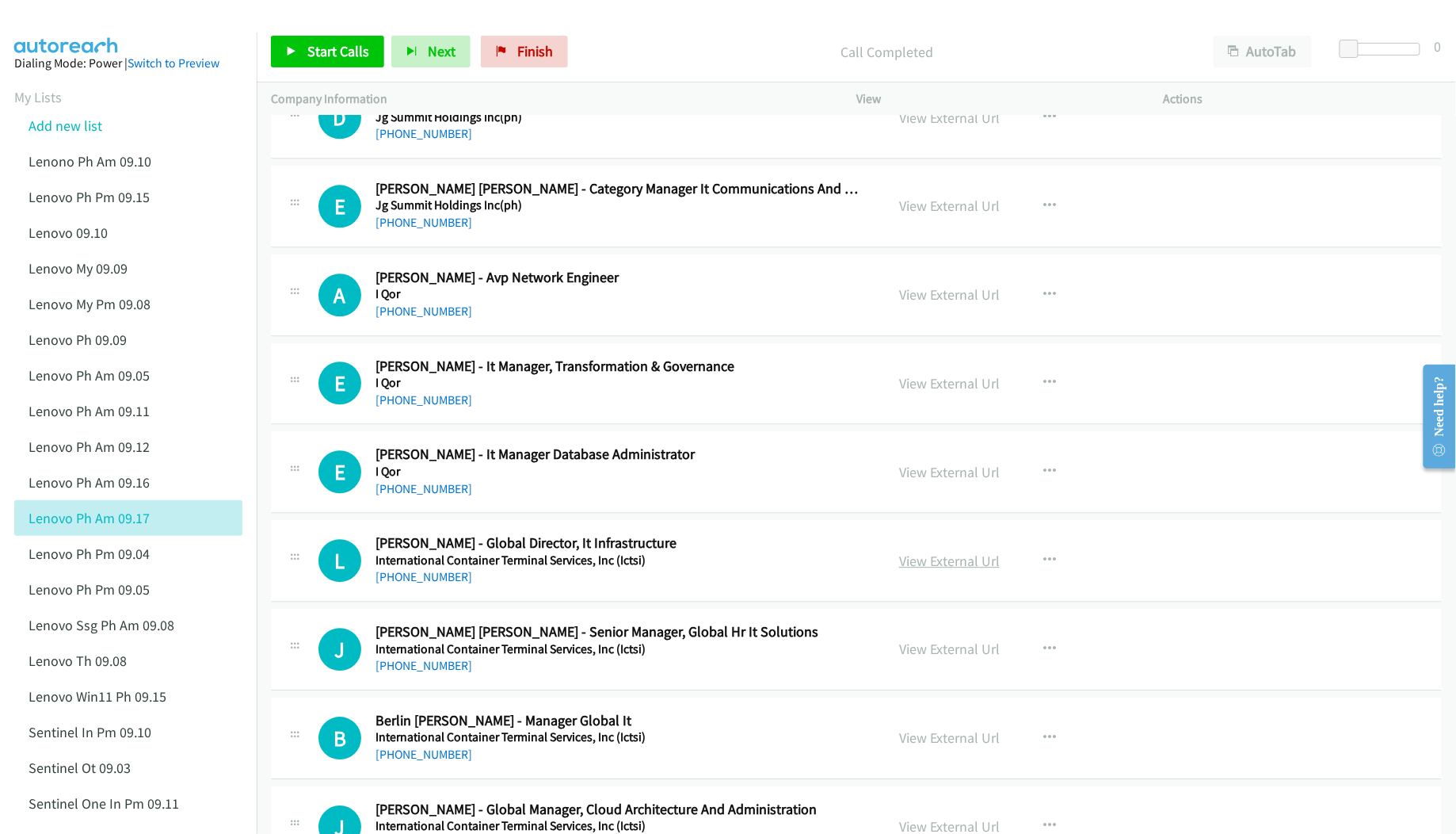
click at [927, 570] on link "View External Url" at bounding box center [949, 560] width 100 height 18
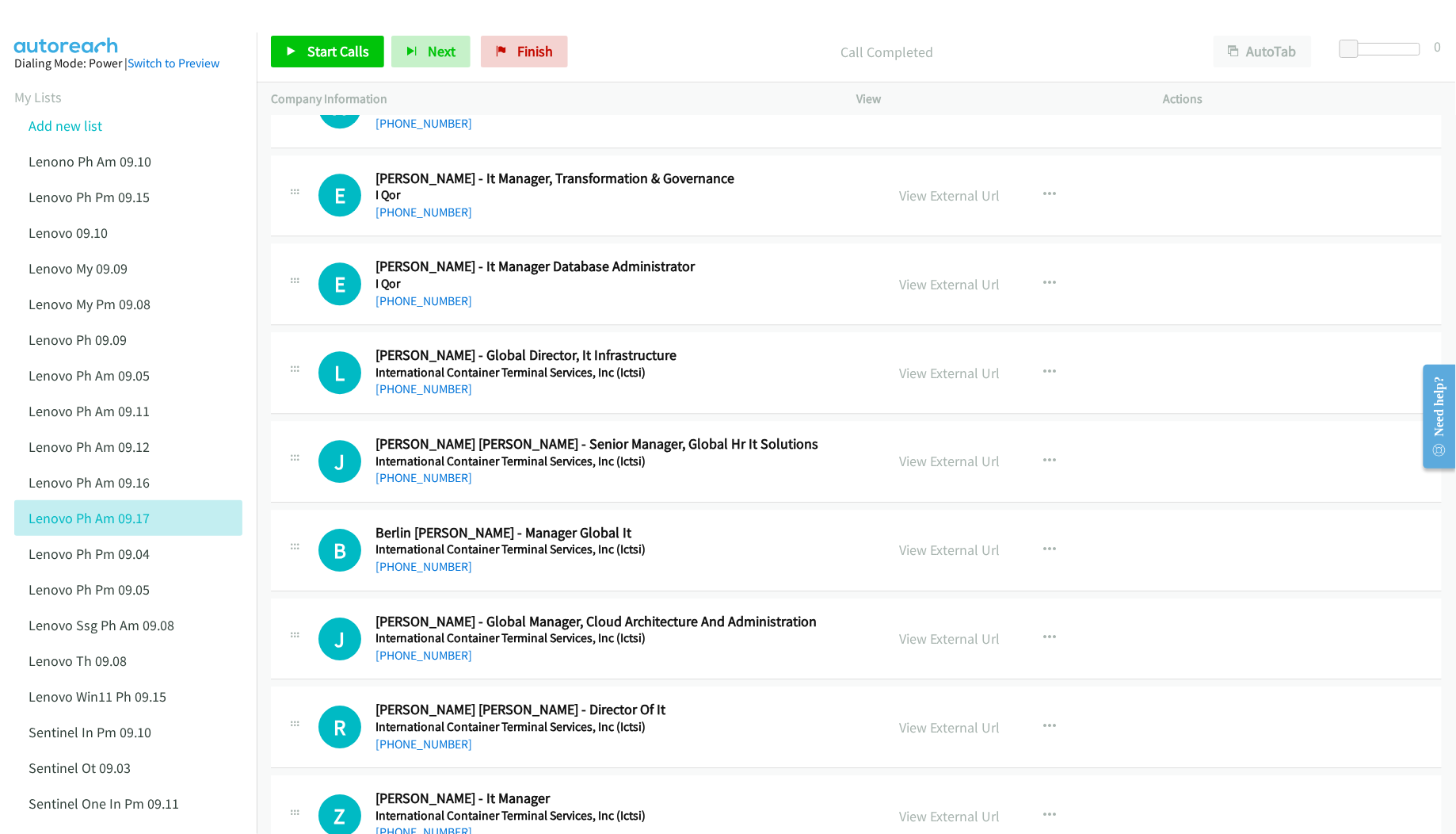
scroll to position [10355, 0]
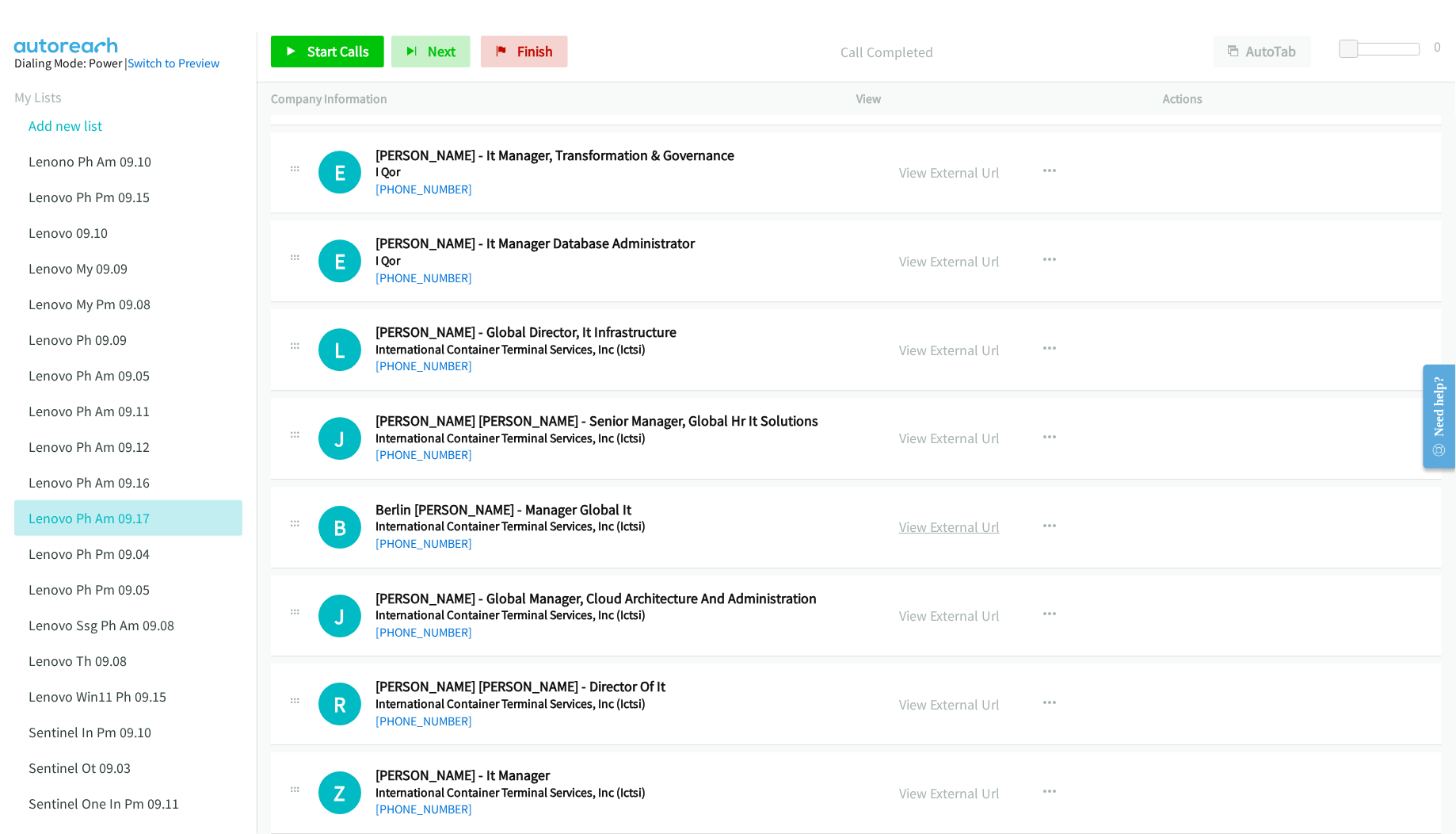
click at [945, 536] on link "View External Url" at bounding box center [949, 526] width 100 height 18
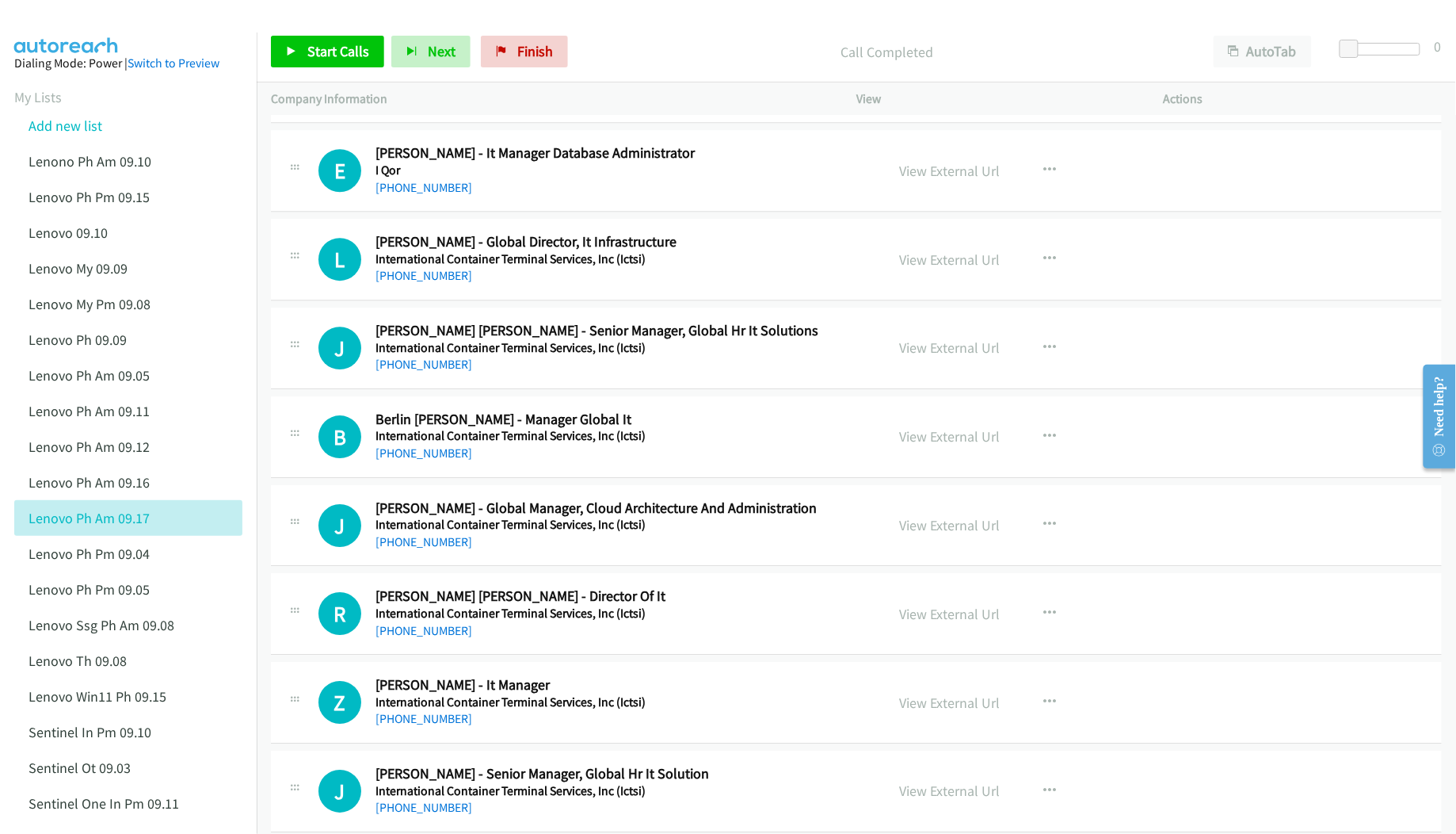
scroll to position [10461, 0]
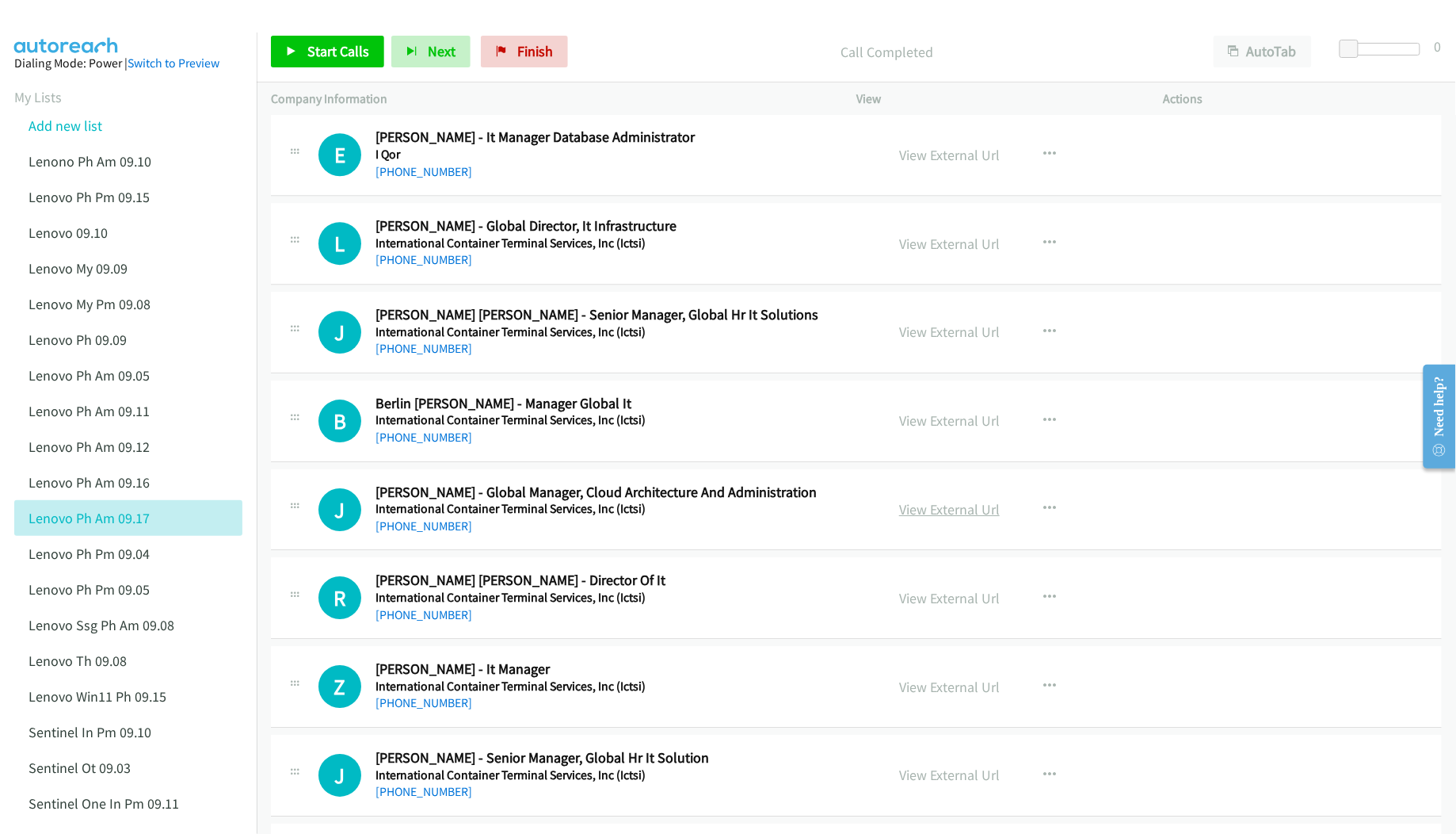
click at [918, 518] on link "View External Url" at bounding box center [949, 509] width 100 height 18
click at [918, 607] on link "View External Url" at bounding box center [949, 598] width 100 height 18
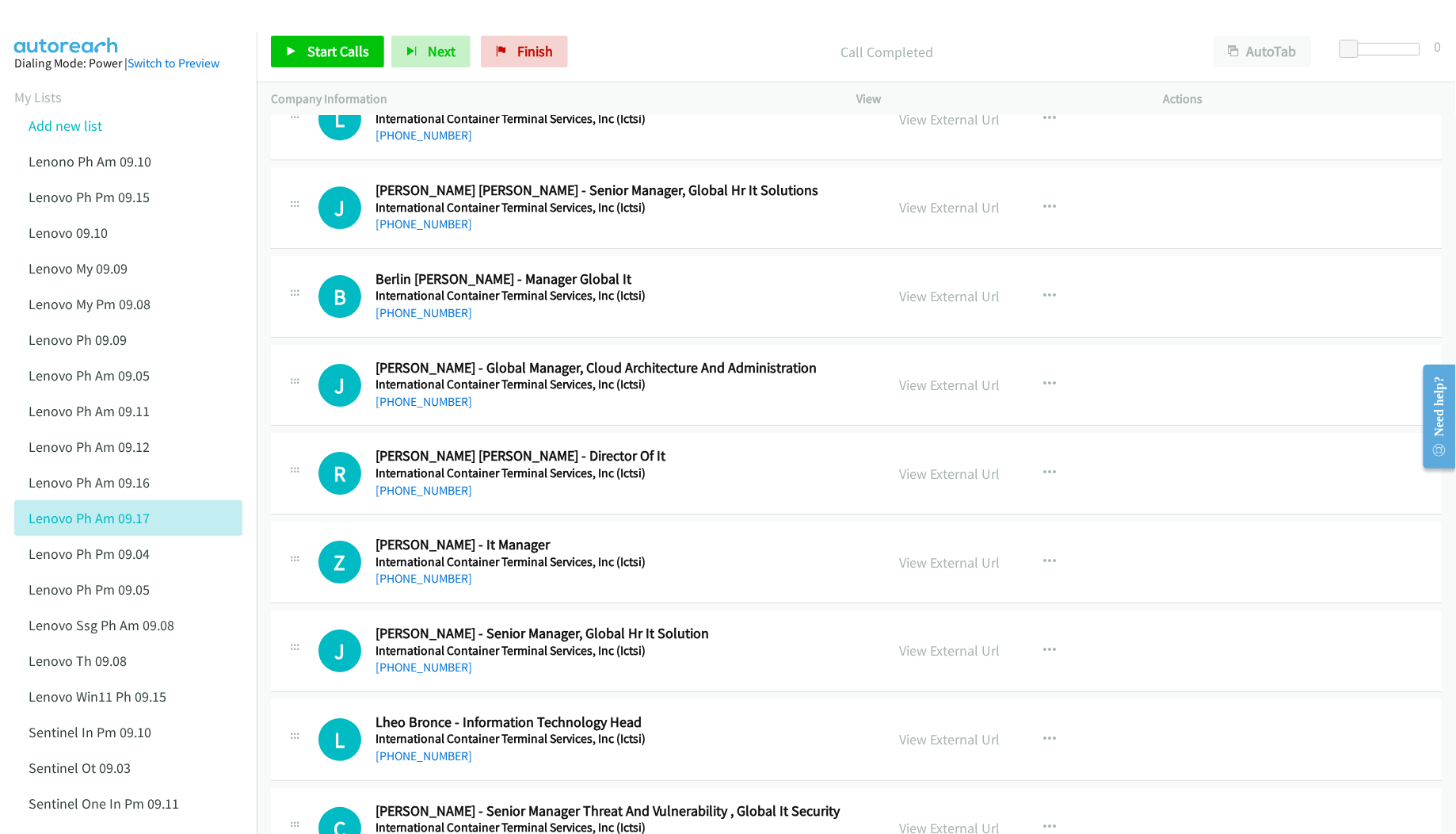
scroll to position [10672, 0]
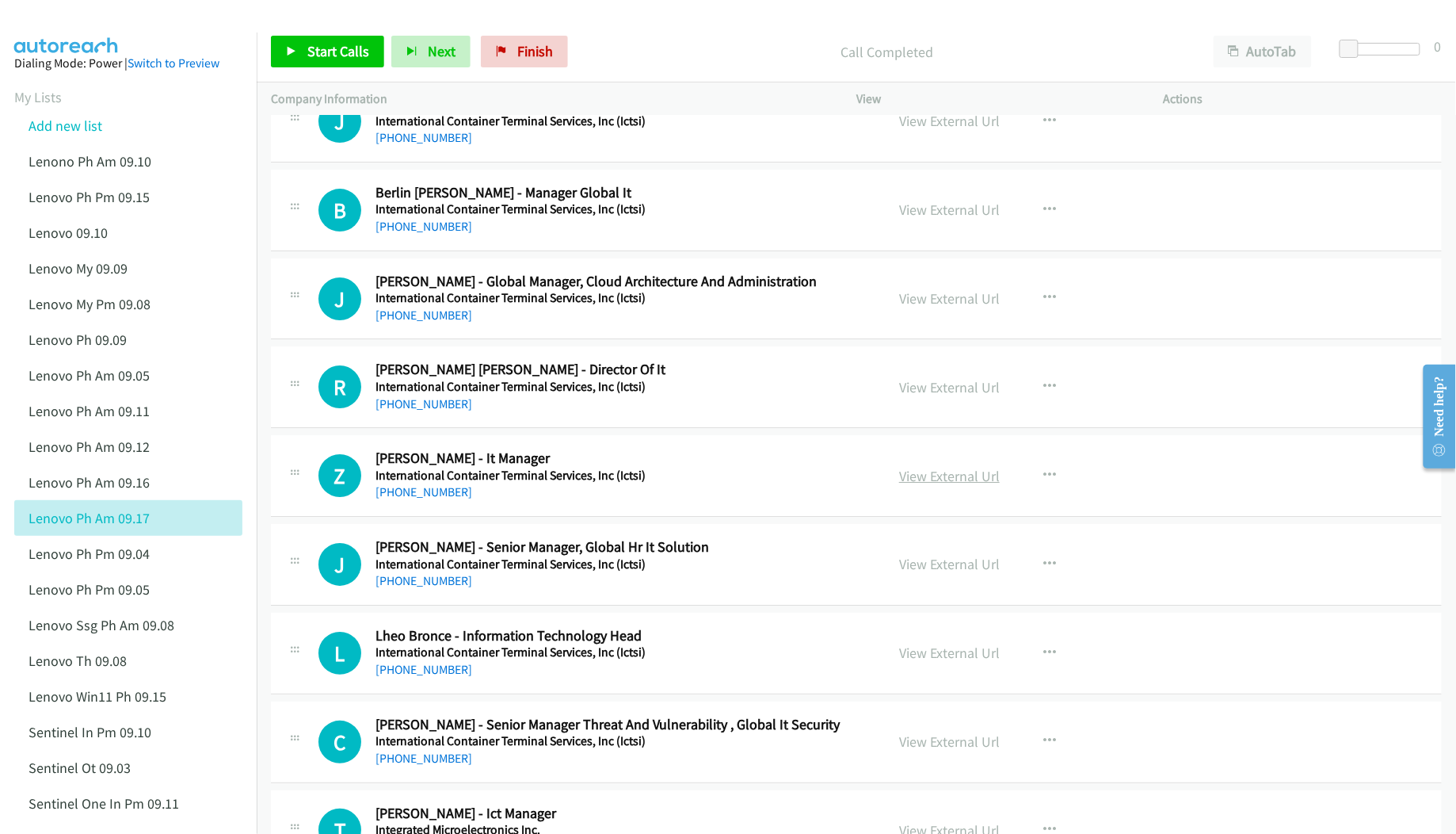
click at [954, 485] on link "View External Url" at bounding box center [949, 475] width 100 height 18
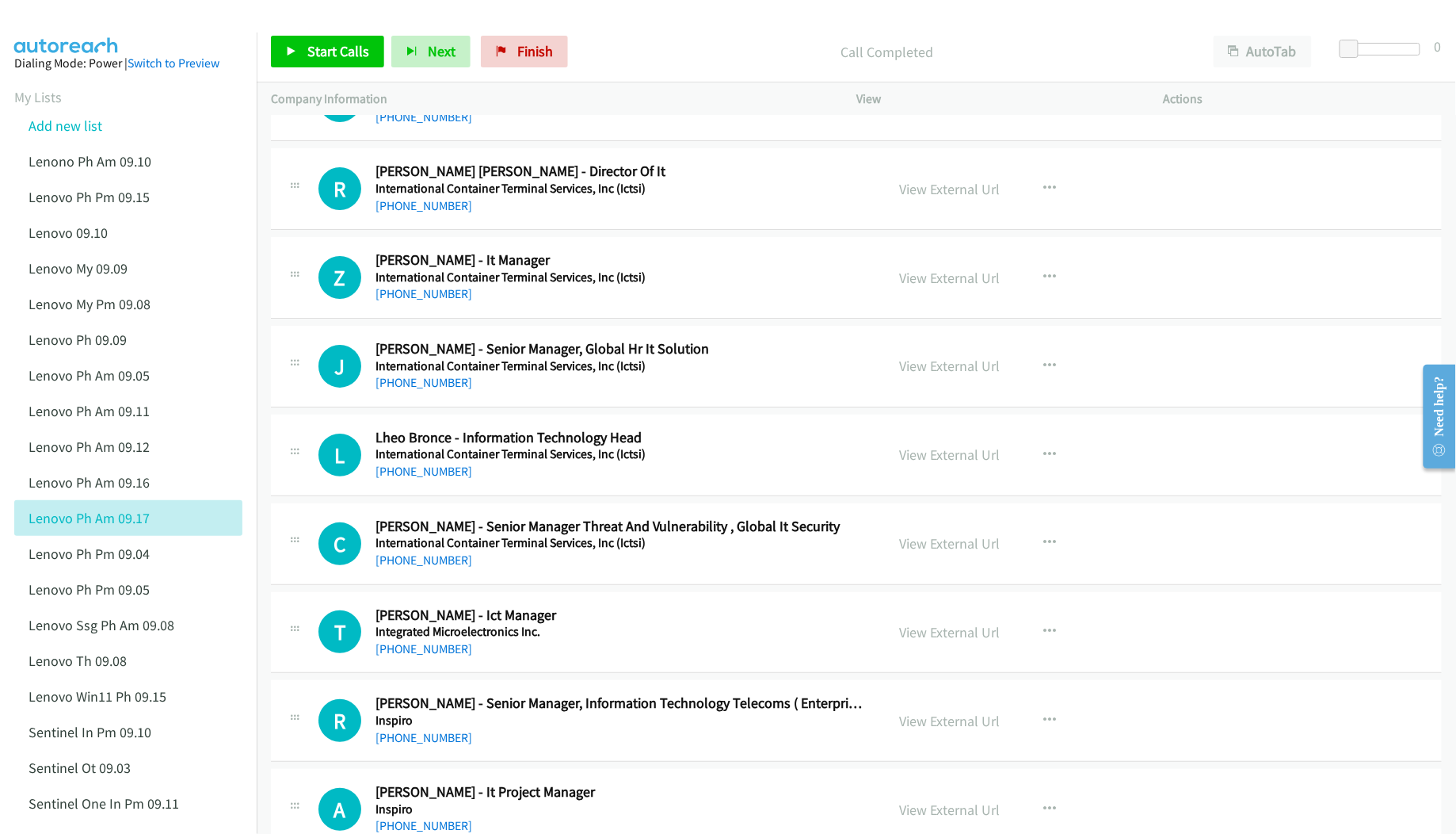
scroll to position [10884, 0]
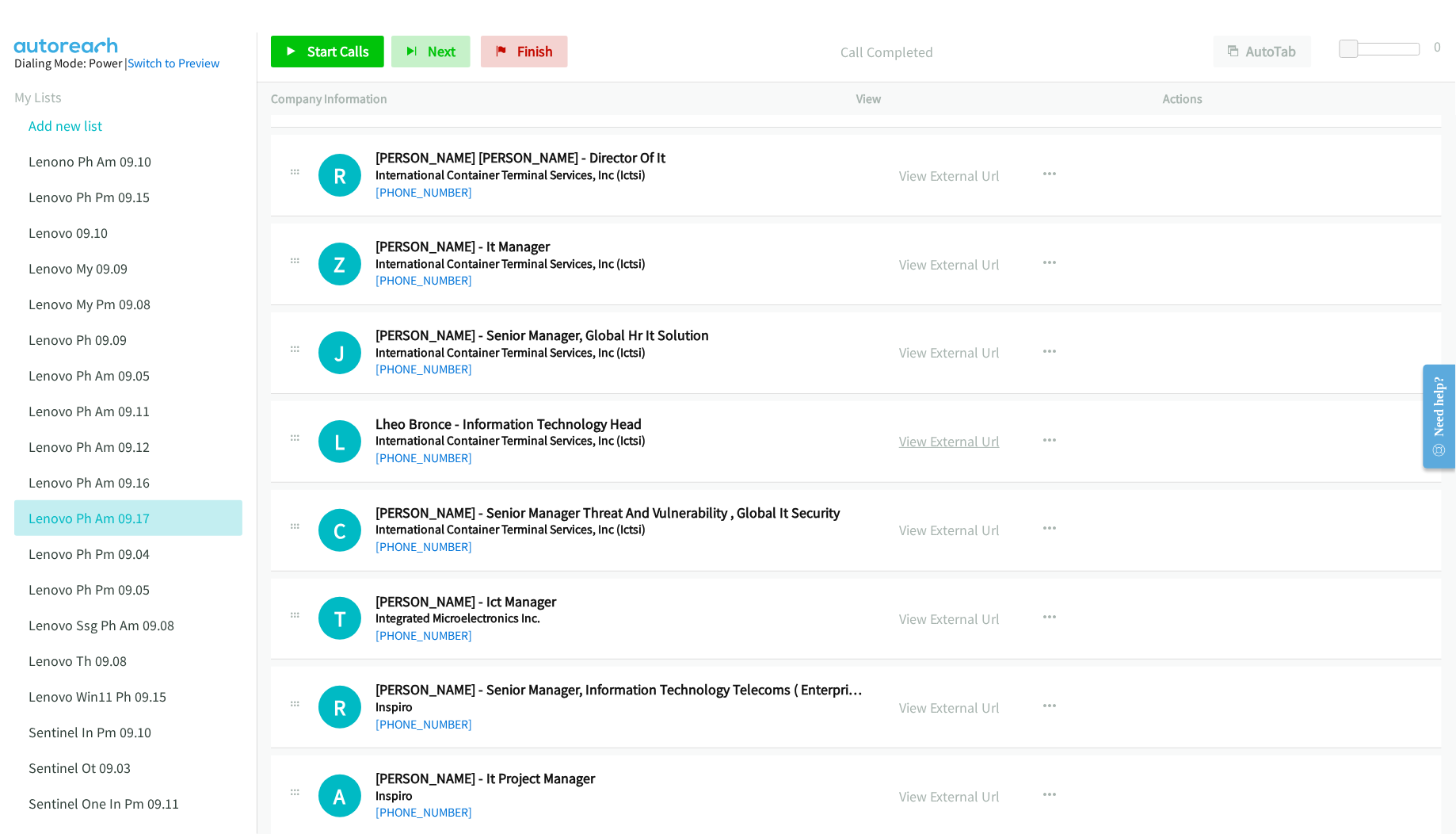
click at [920, 450] on link "View External Url" at bounding box center [949, 441] width 100 height 18
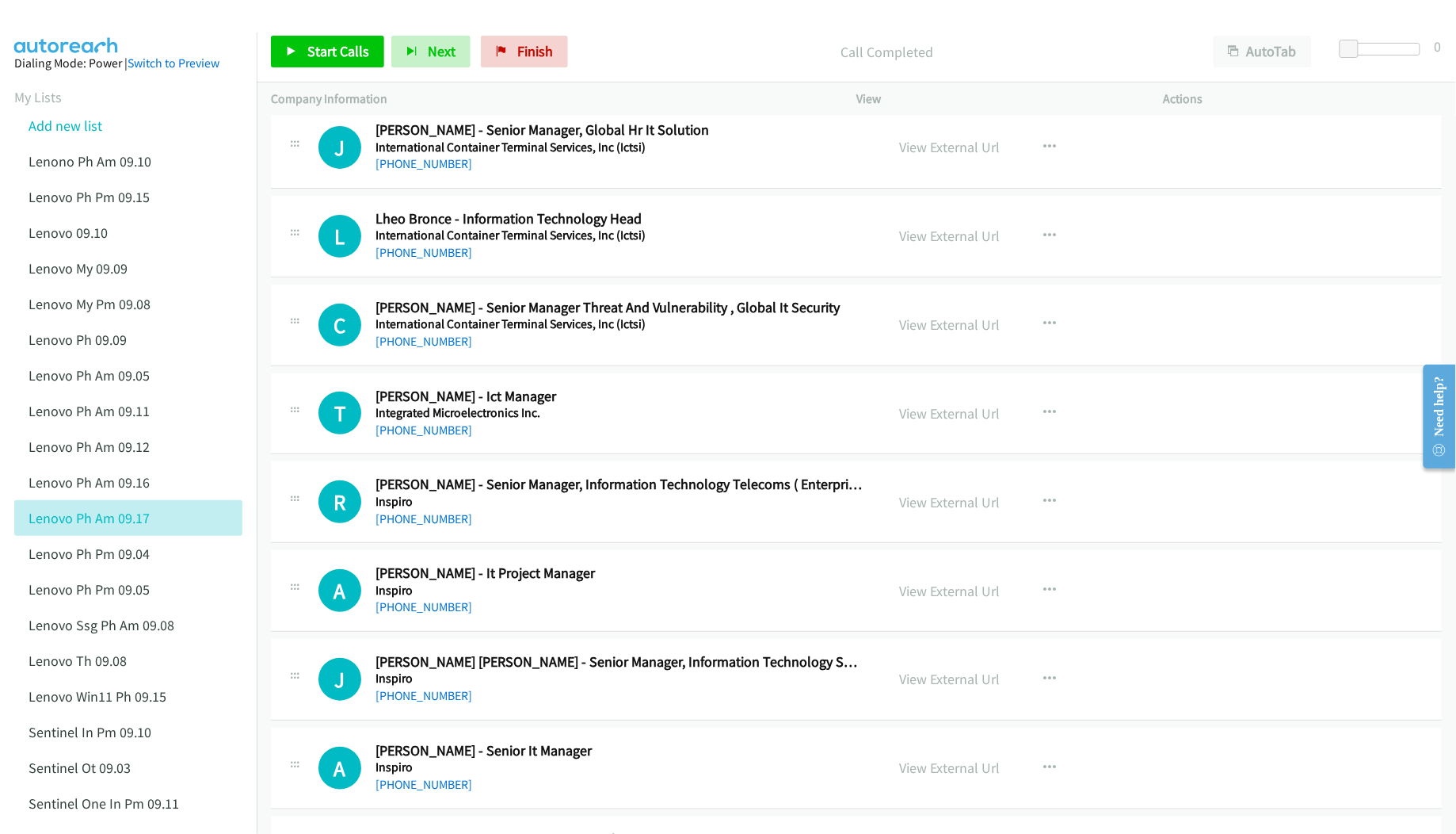
scroll to position [11095, 0]
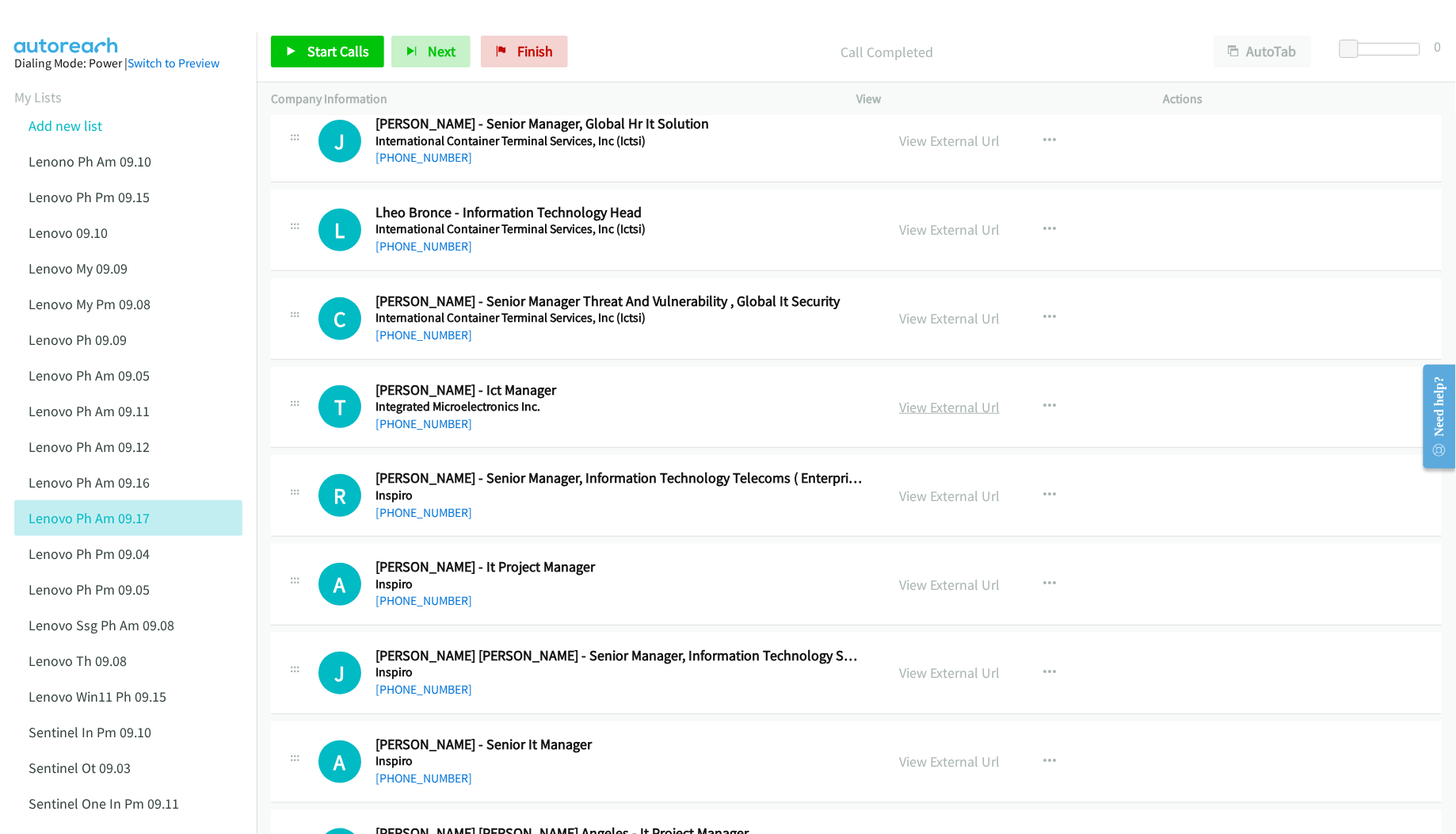
click at [928, 416] on link "View External Url" at bounding box center [949, 406] width 100 height 18
click at [914, 505] on link "View External Url" at bounding box center [949, 495] width 100 height 18
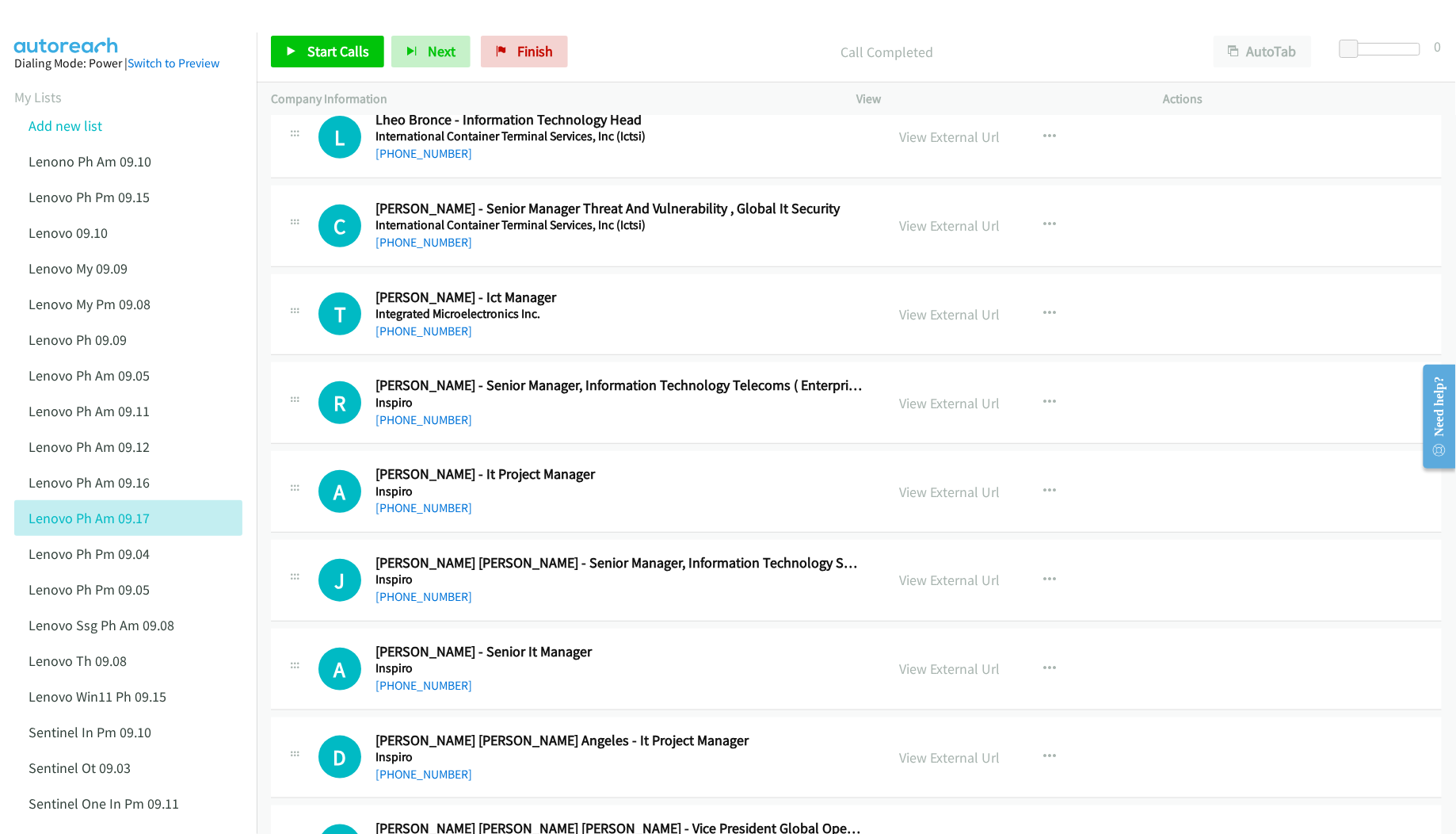
scroll to position [11201, 0]
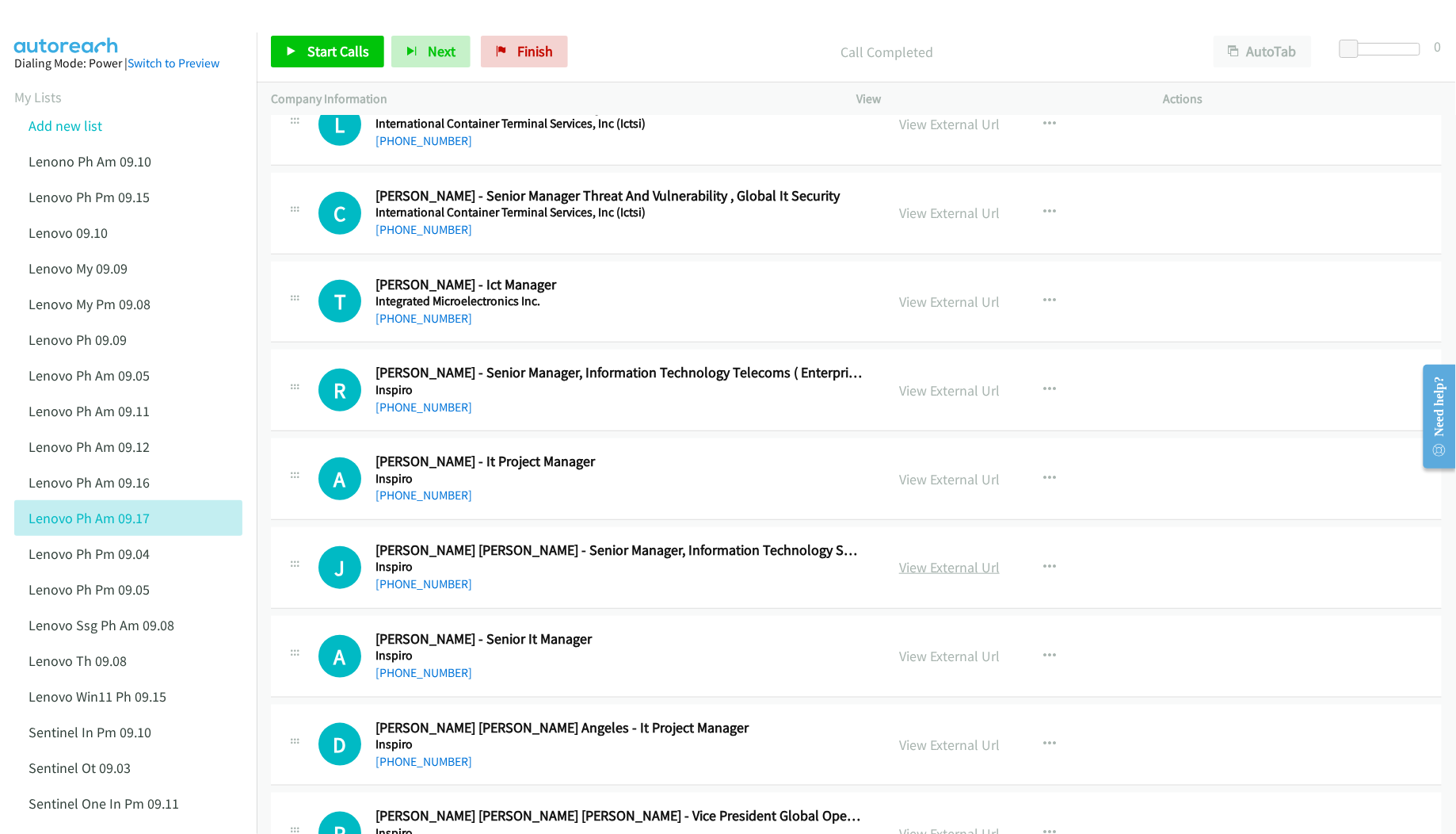
click at [930, 576] on link "View External Url" at bounding box center [949, 566] width 100 height 18
click at [925, 665] on link "View External Url" at bounding box center [949, 655] width 100 height 18
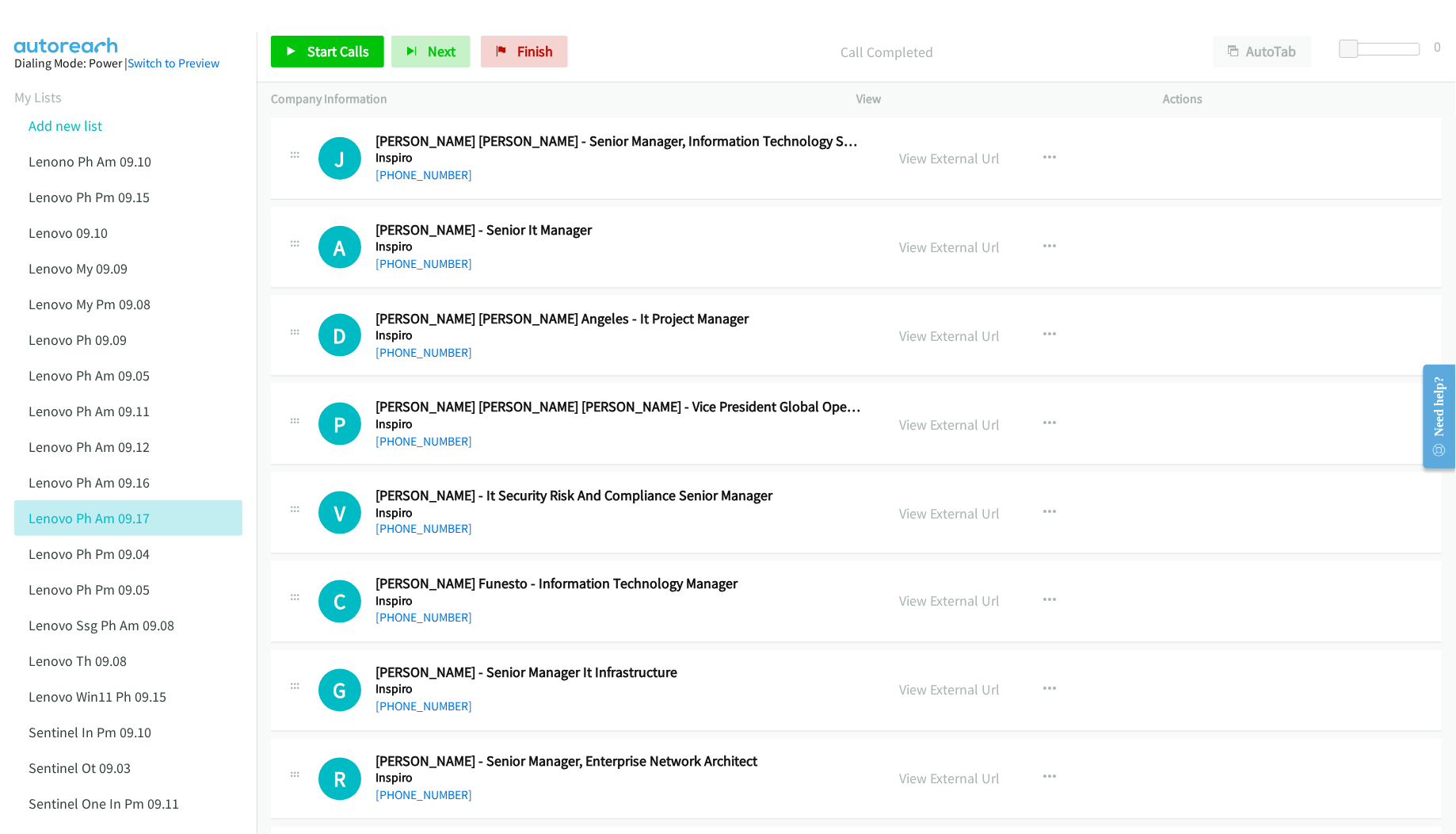
scroll to position [11623, 0]
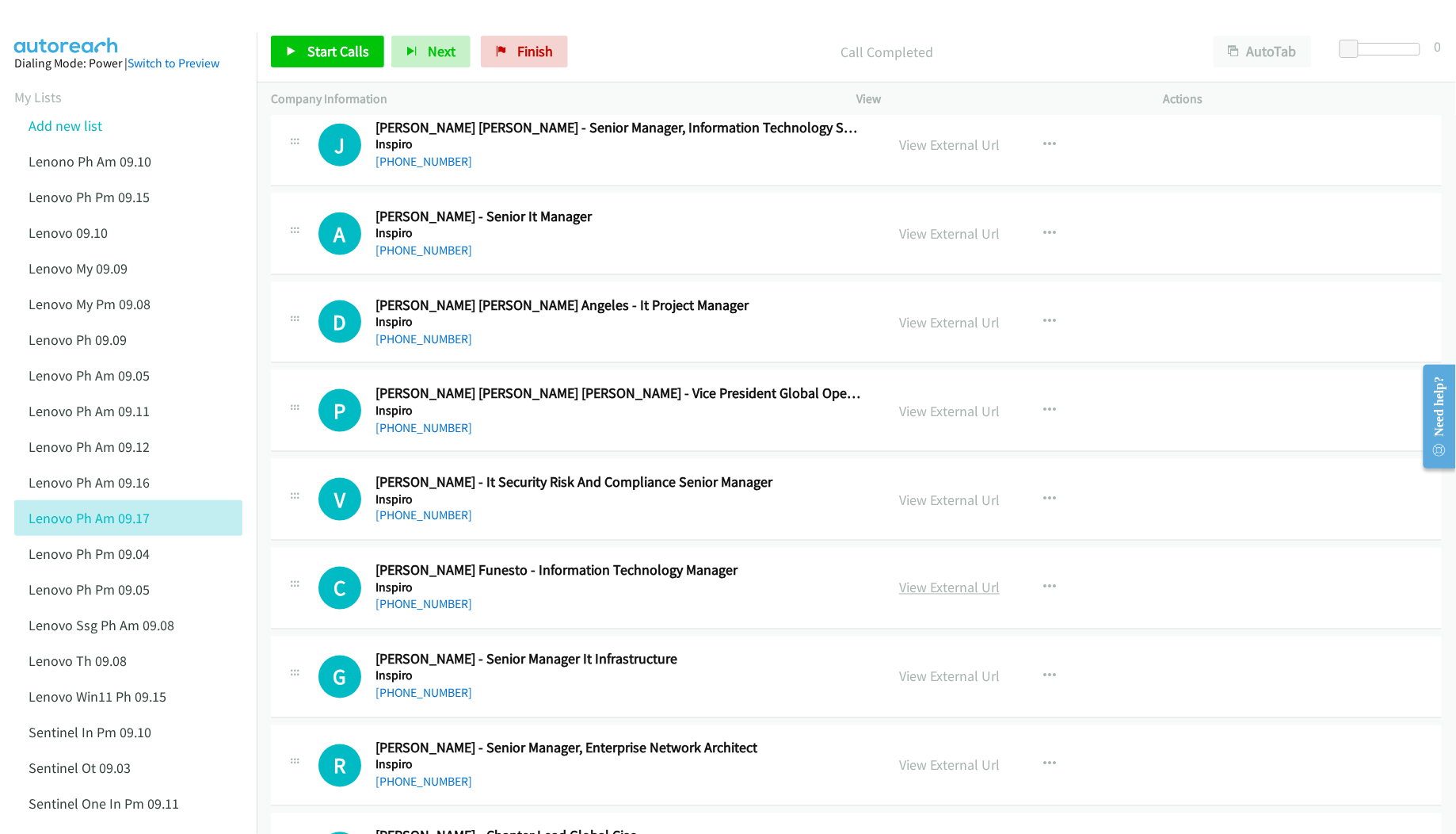
click at [918, 597] on link "View External Url" at bounding box center [949, 587] width 100 height 18
click at [929, 686] on link "View External Url" at bounding box center [949, 676] width 100 height 18
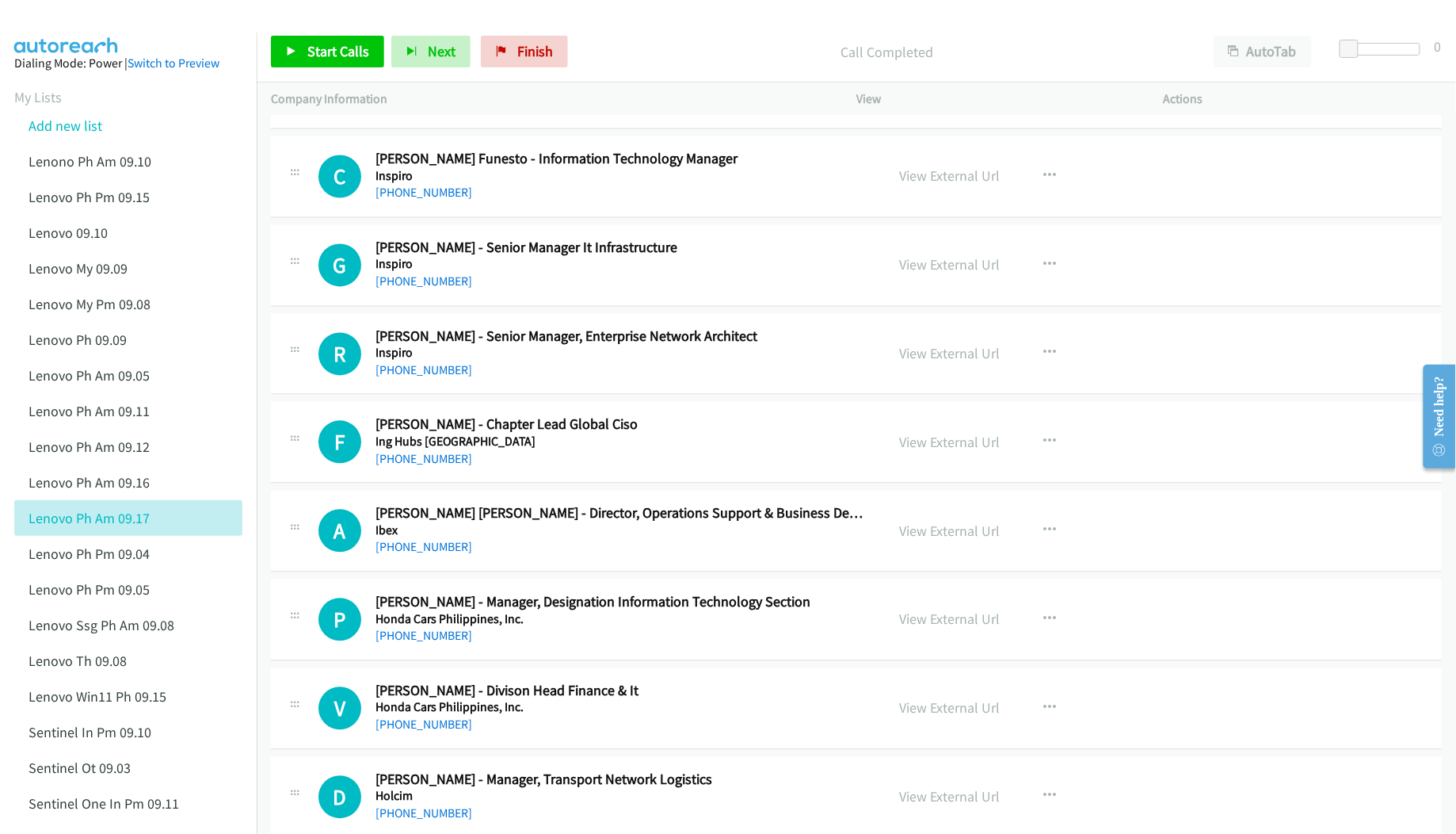
scroll to position [12046, 0]
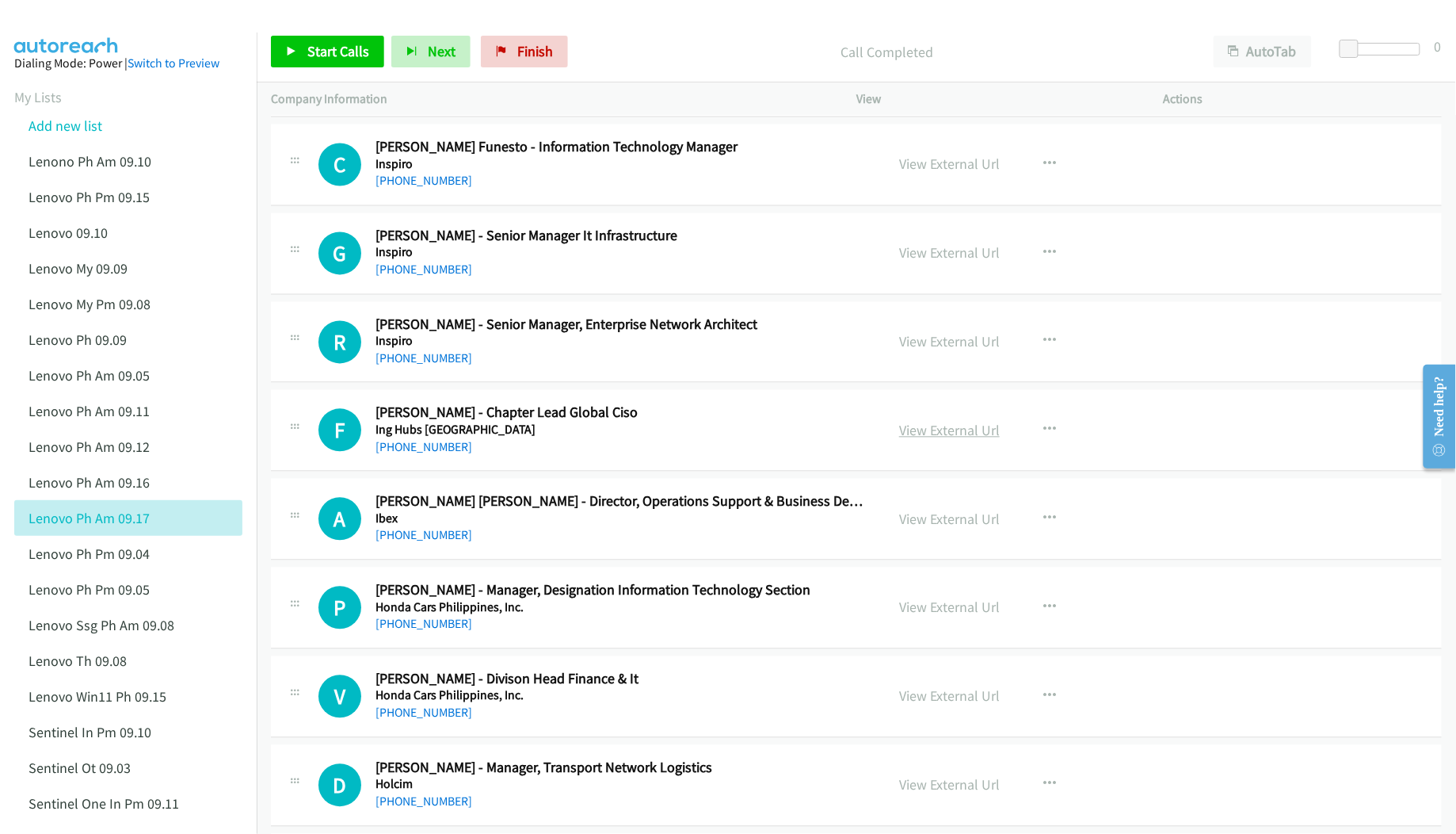
click at [947, 440] on link "View External Url" at bounding box center [949, 430] width 100 height 18
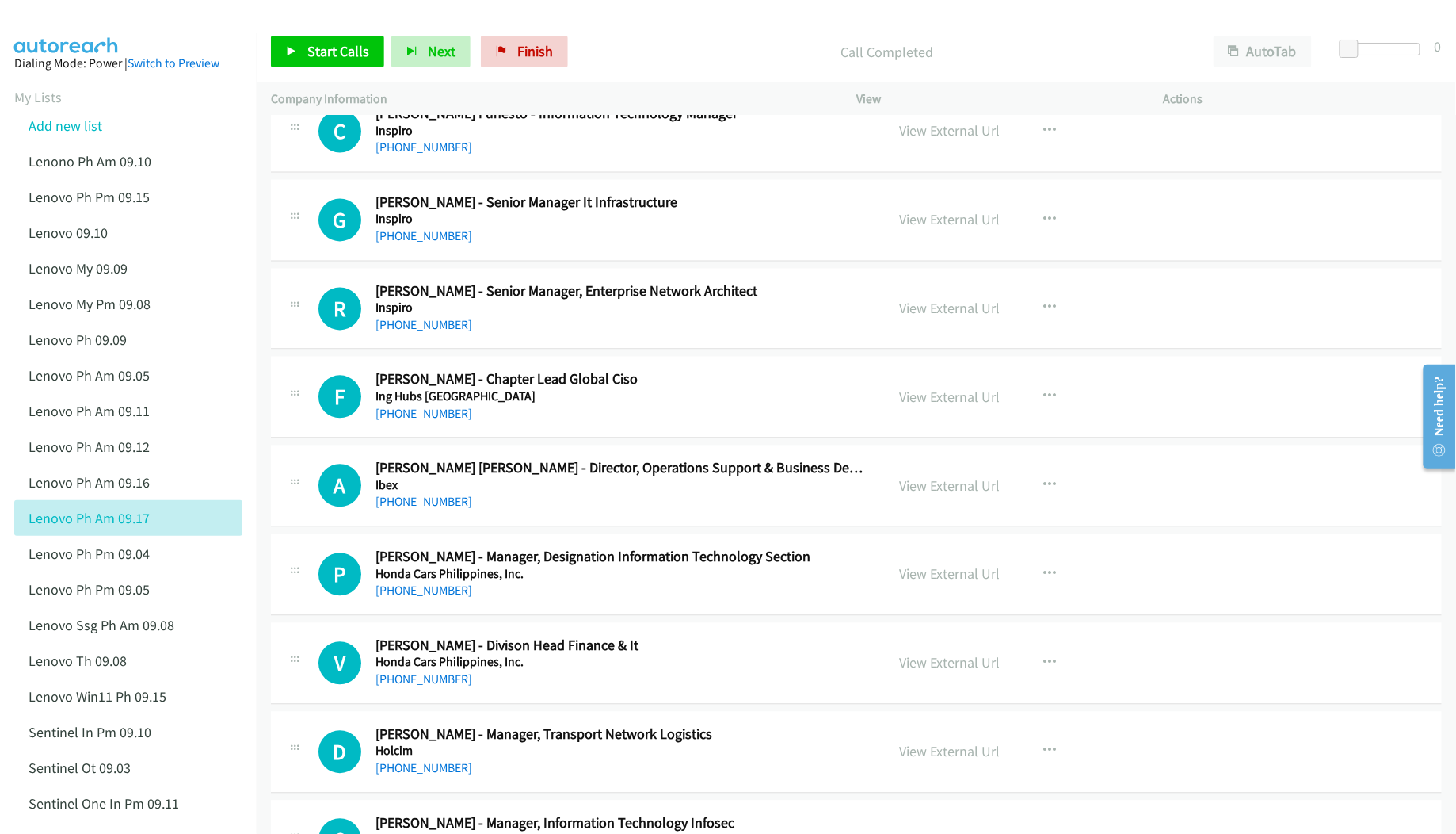
scroll to position [12152, 0]
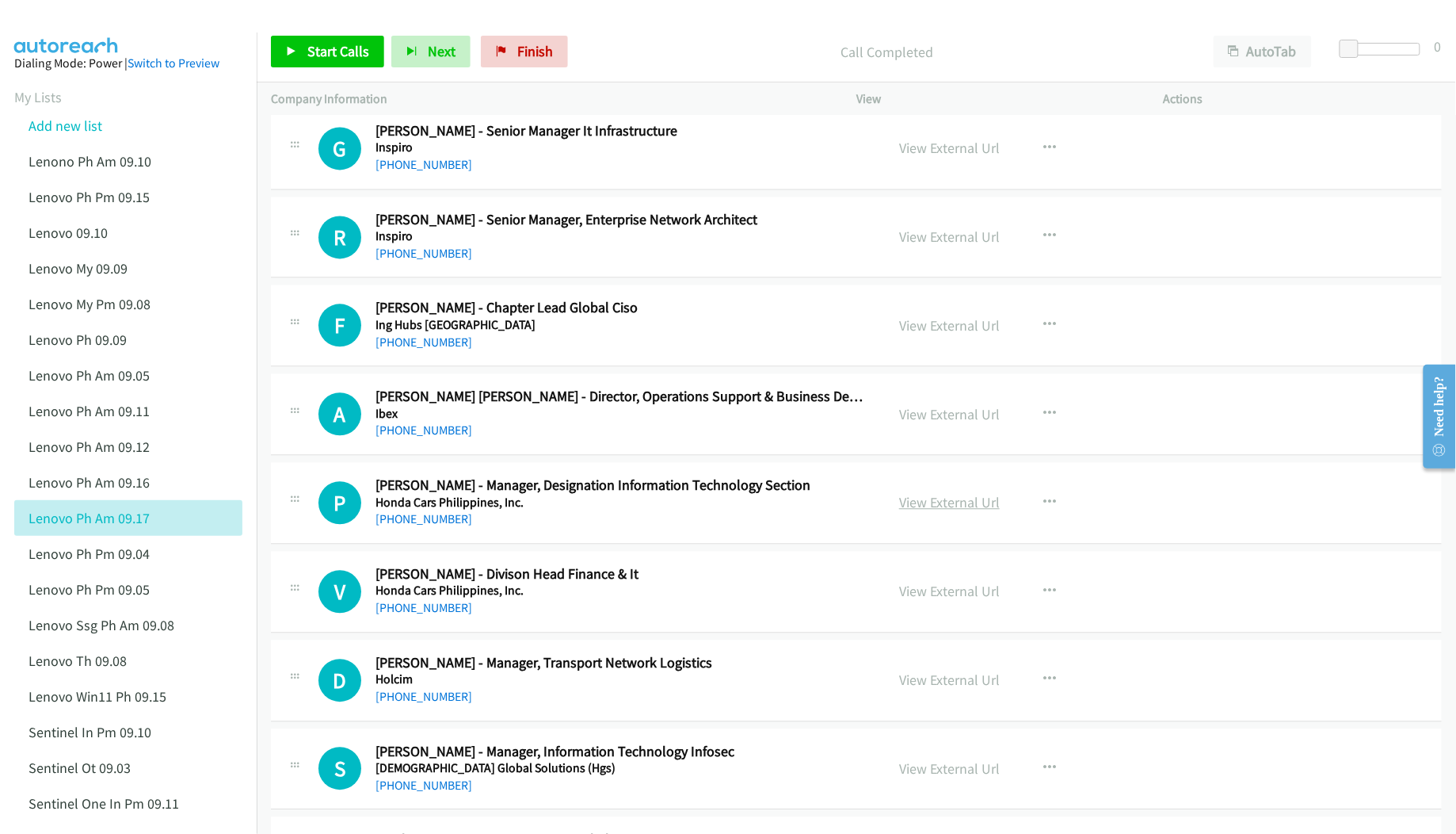
click at [929, 511] on link "View External Url" at bounding box center [949, 501] width 100 height 18
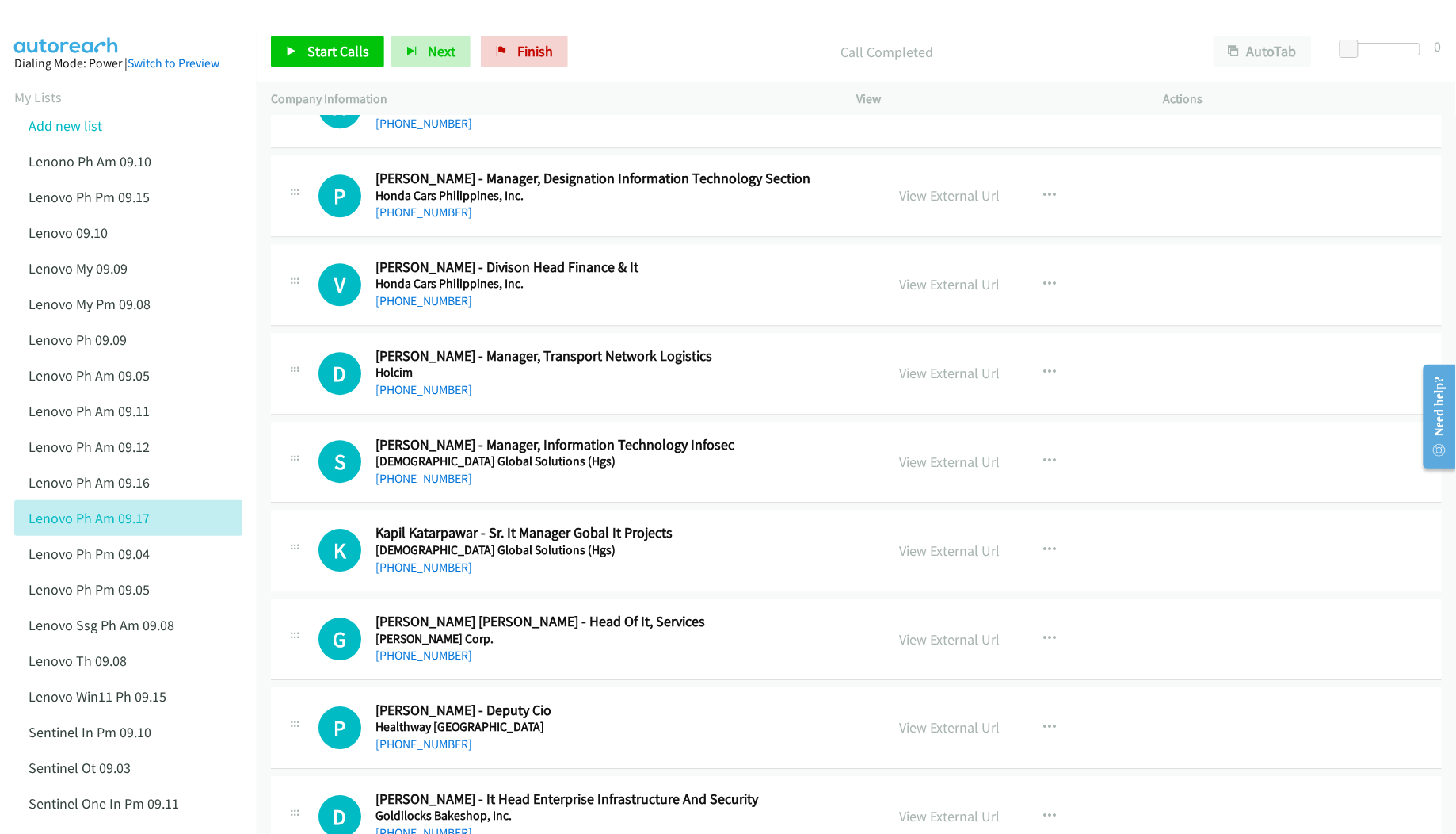
scroll to position [12469, 0]
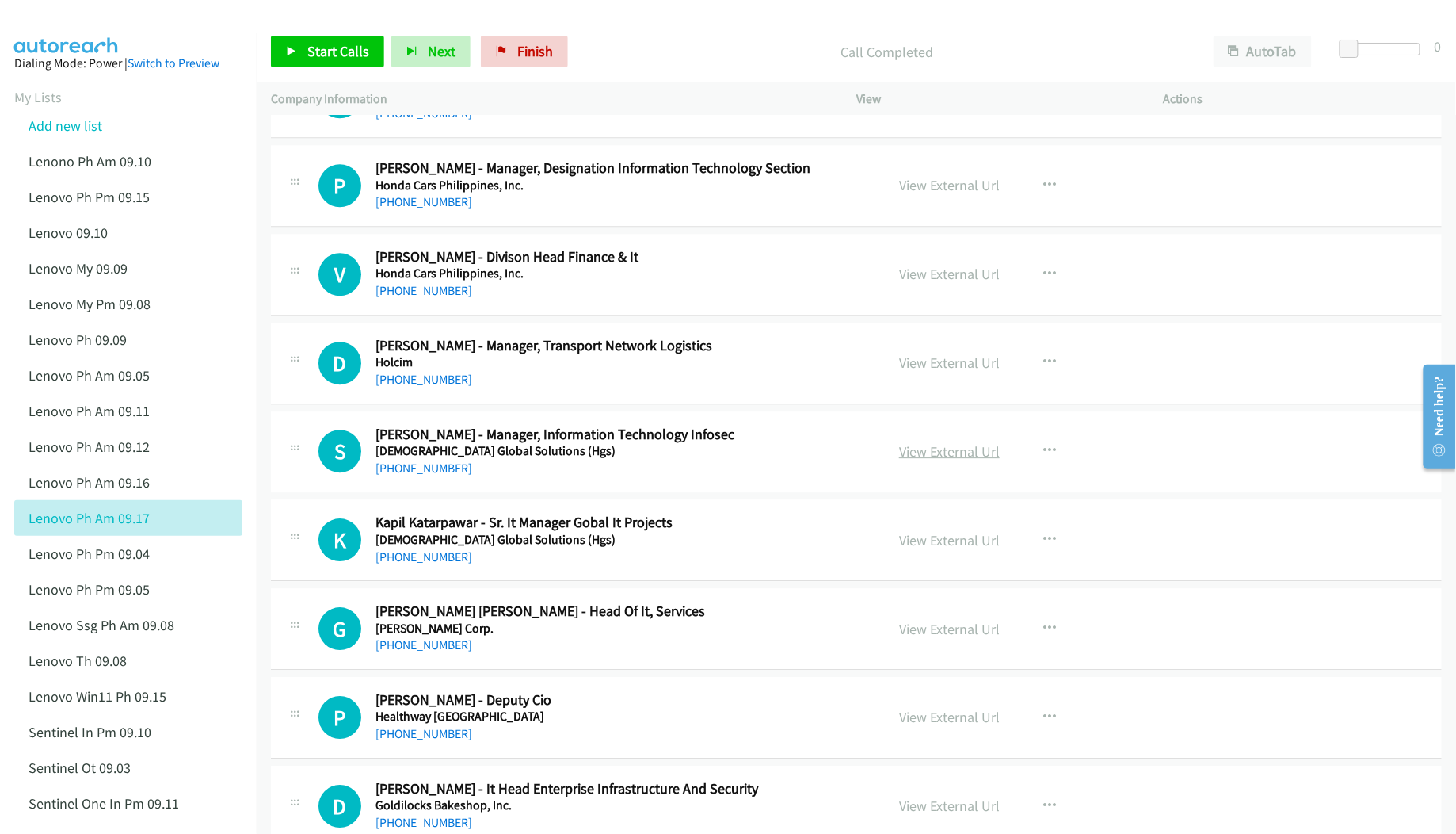
click at [945, 460] on link "View External Url" at bounding box center [949, 450] width 100 height 18
click at [962, 549] on link "View External Url" at bounding box center [949, 539] width 100 height 18
click at [930, 638] on link "View External Url" at bounding box center [949, 628] width 100 height 18
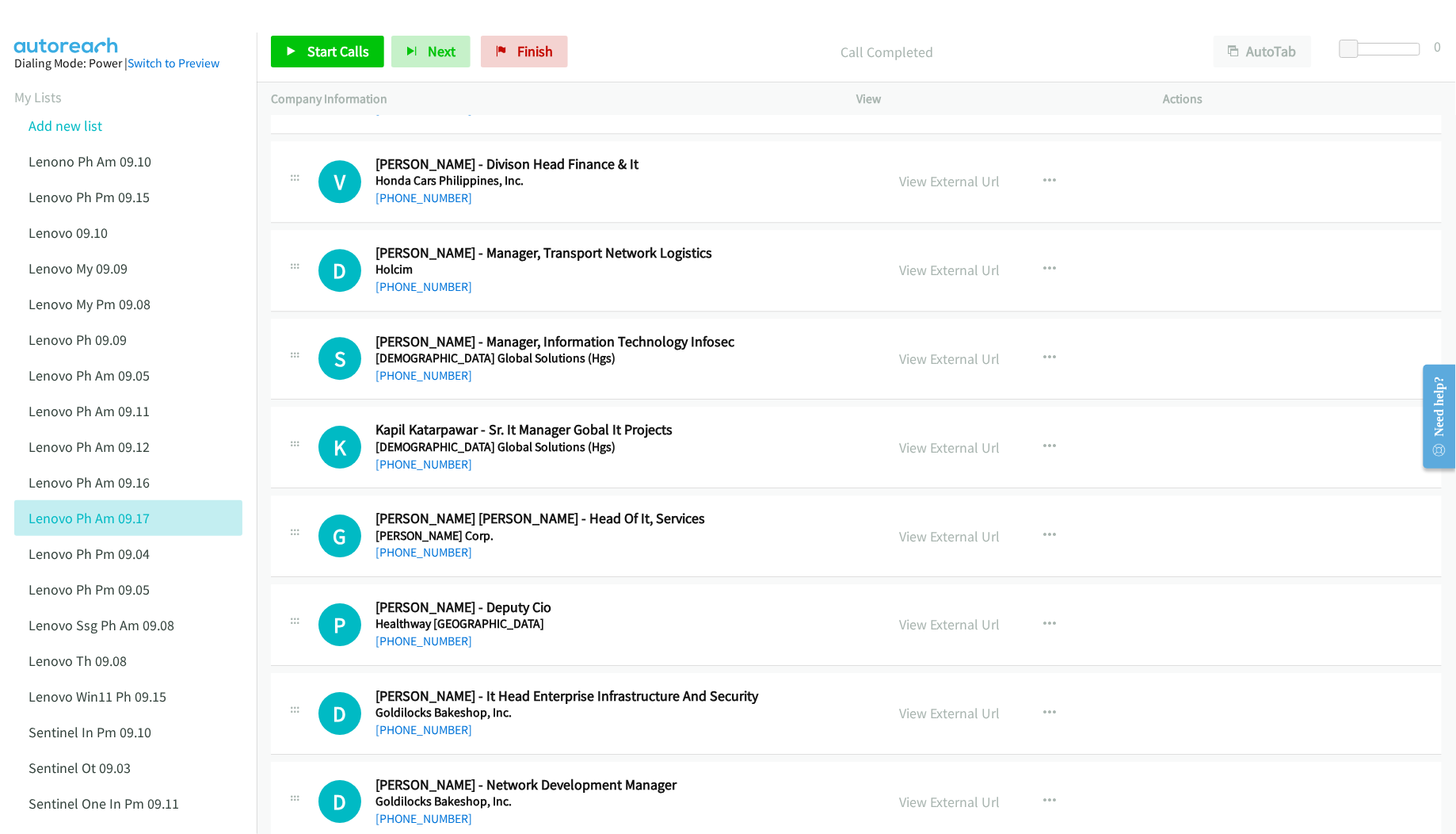
scroll to position [12574, 0]
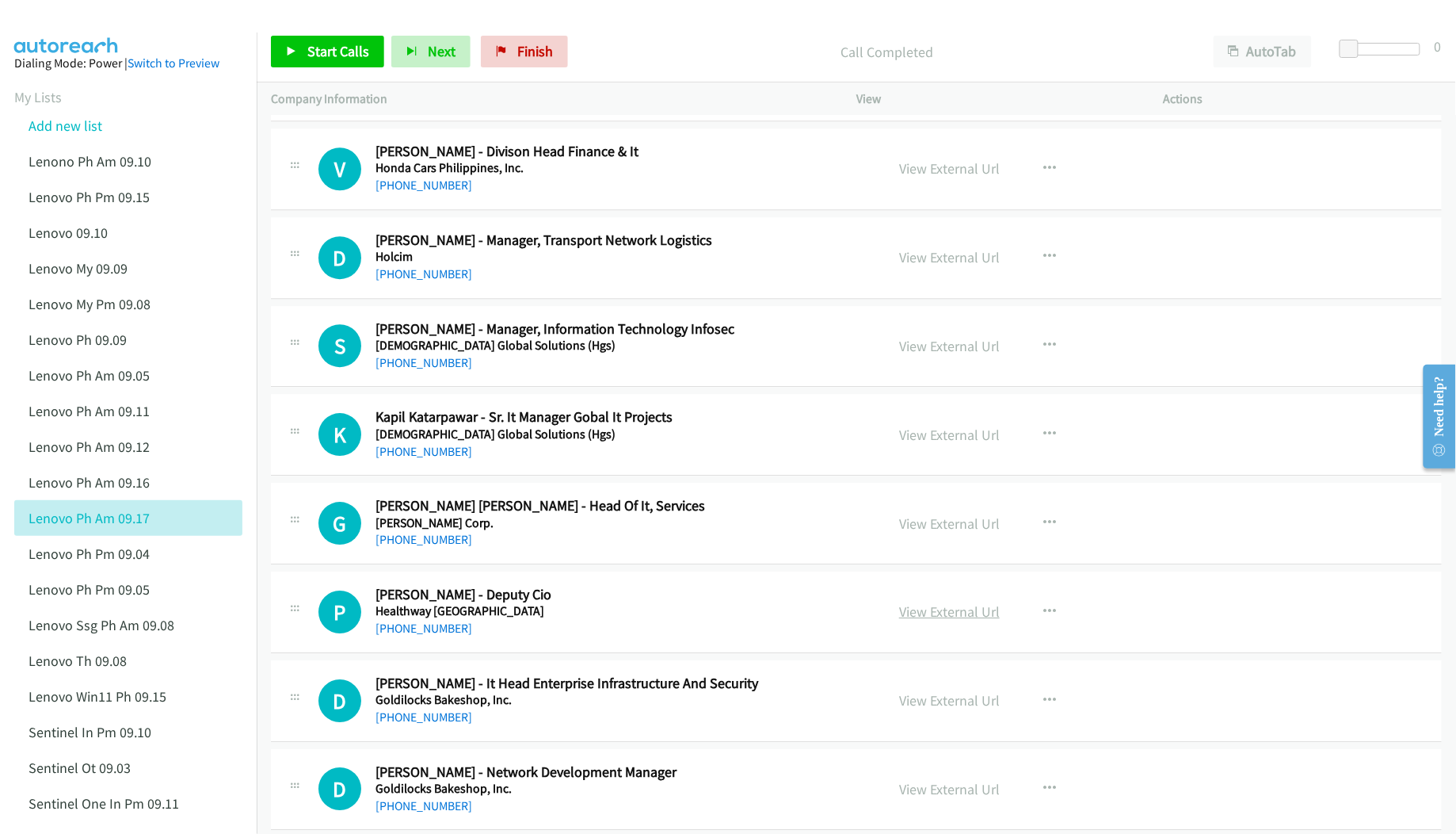
click at [928, 621] on link "View External Url" at bounding box center [949, 611] width 100 height 18
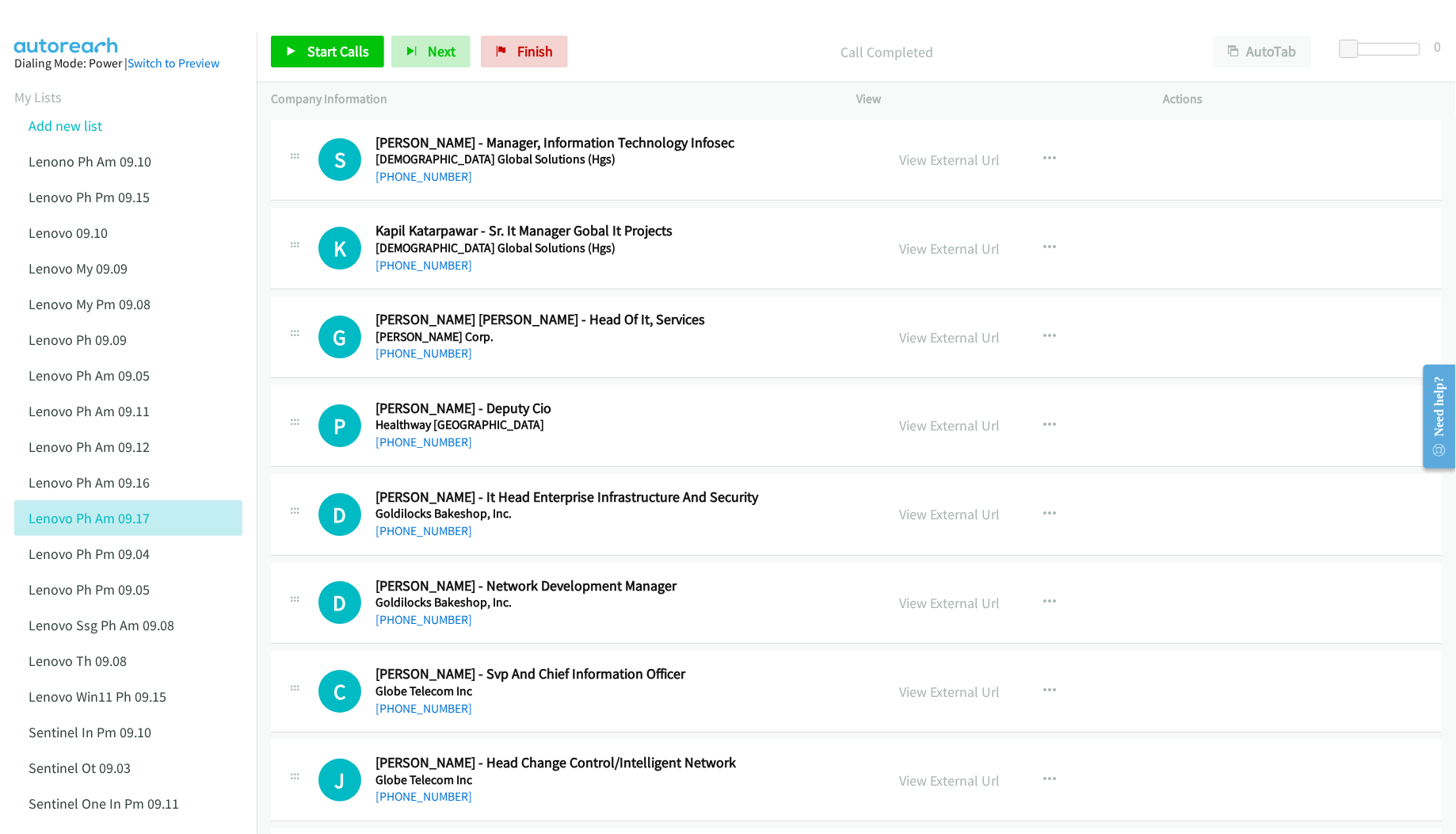
scroll to position [12785, 0]
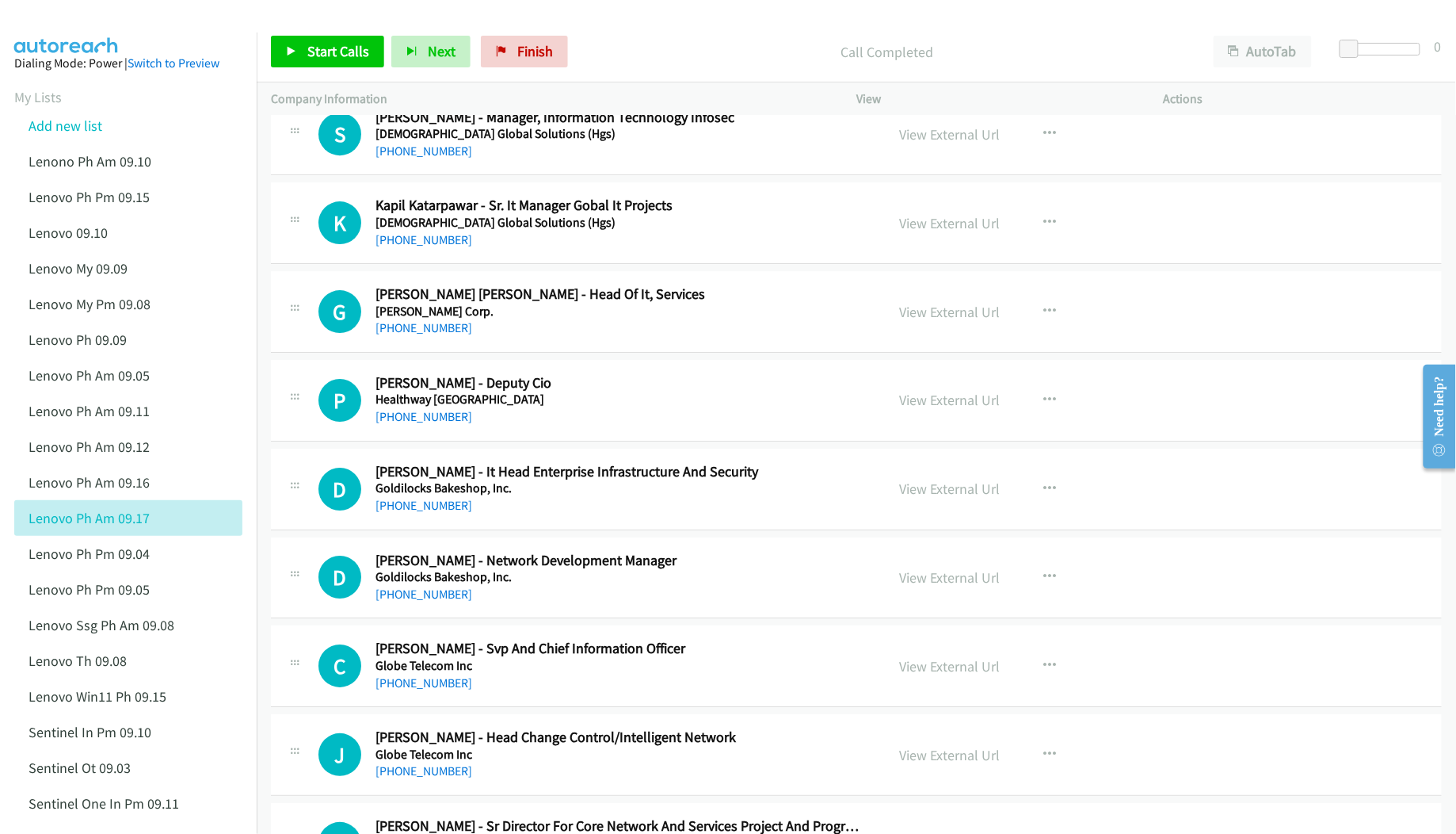
drag, startPoint x: 936, startPoint y: 530, endPoint x: 911, endPoint y: 542, distance: 27.7
click at [918, 497] on link "View External Url" at bounding box center [949, 488] width 100 height 18
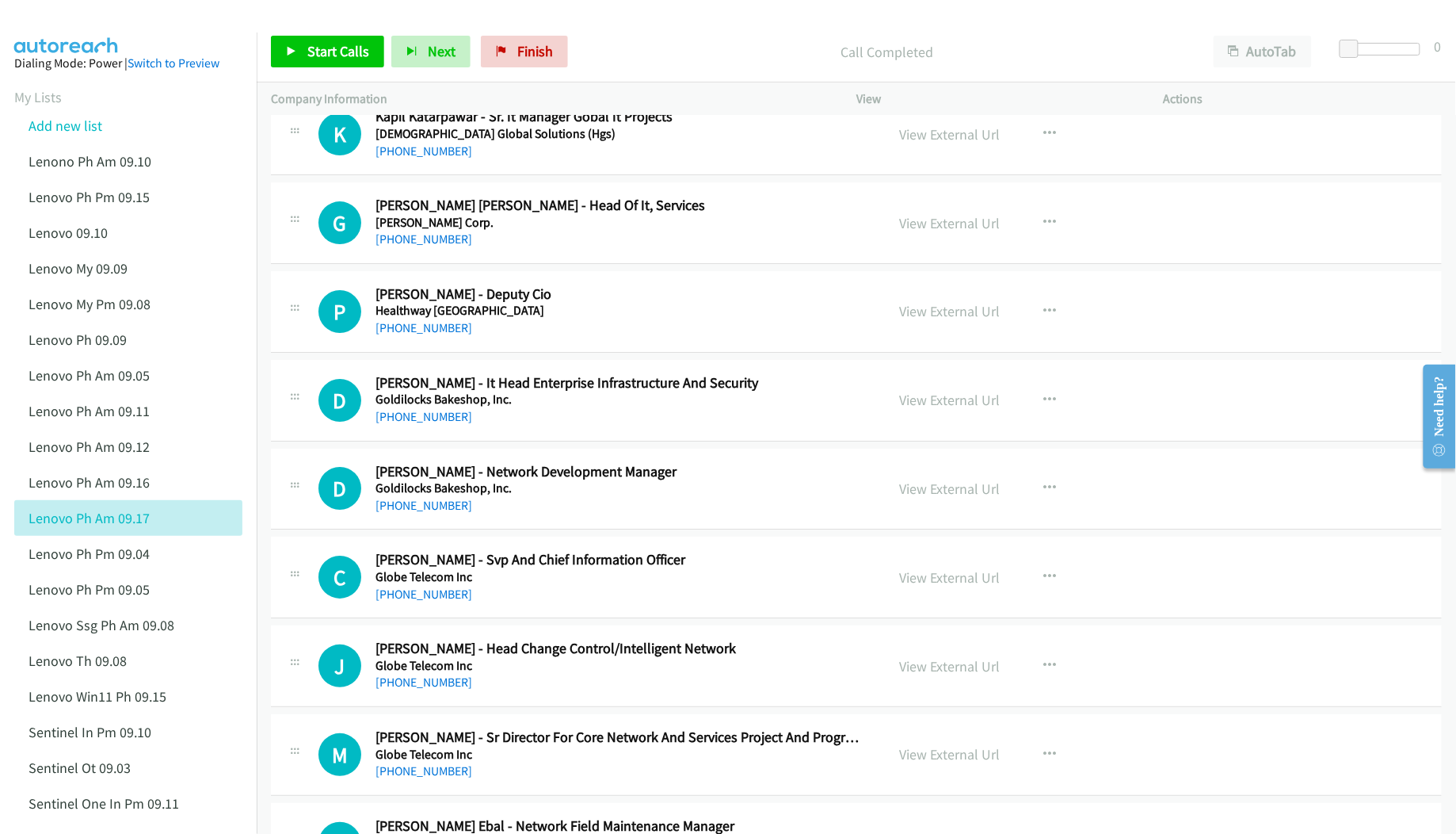
scroll to position [12892, 0]
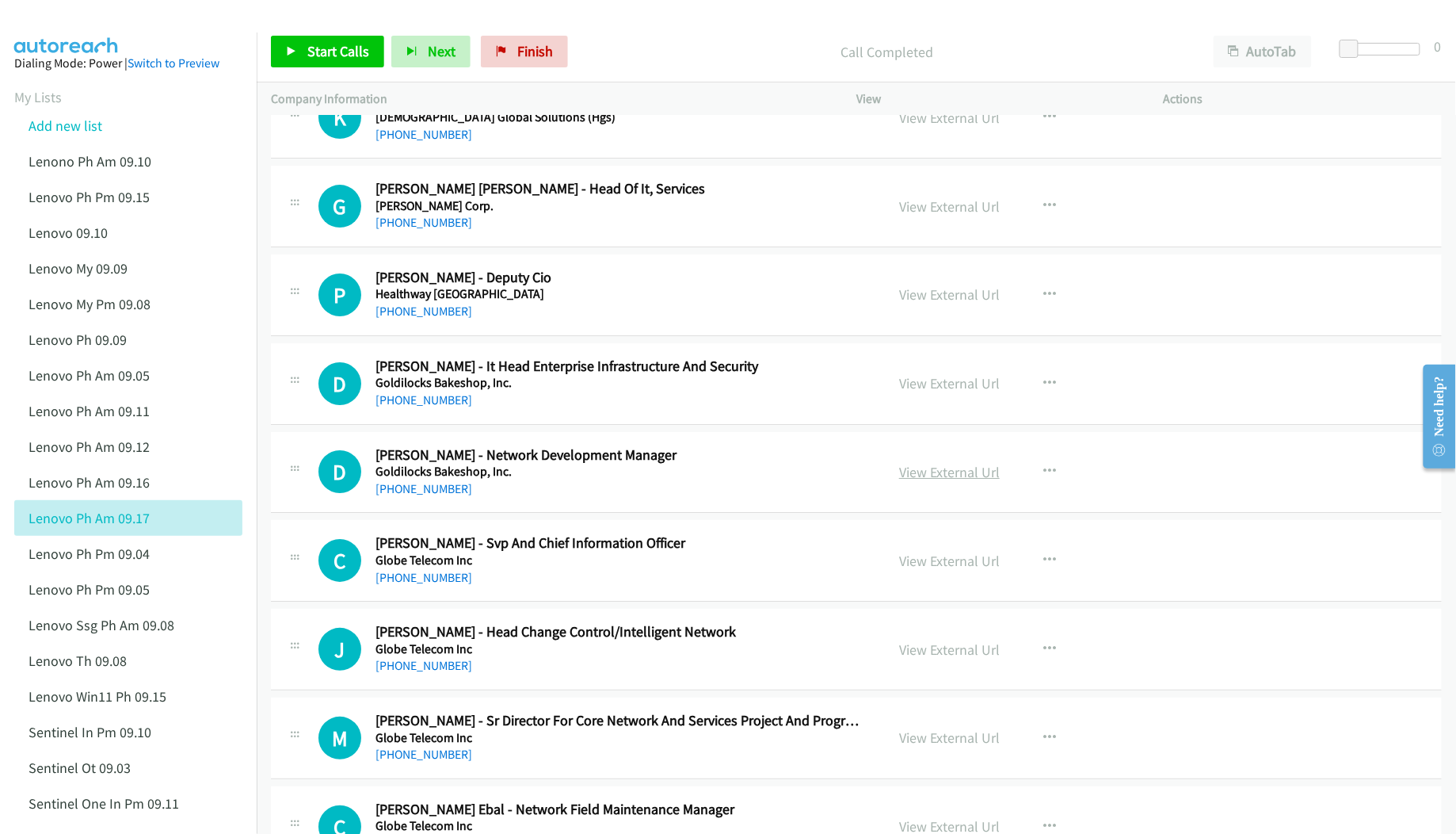
click at [955, 481] on link "View External Url" at bounding box center [949, 472] width 100 height 18
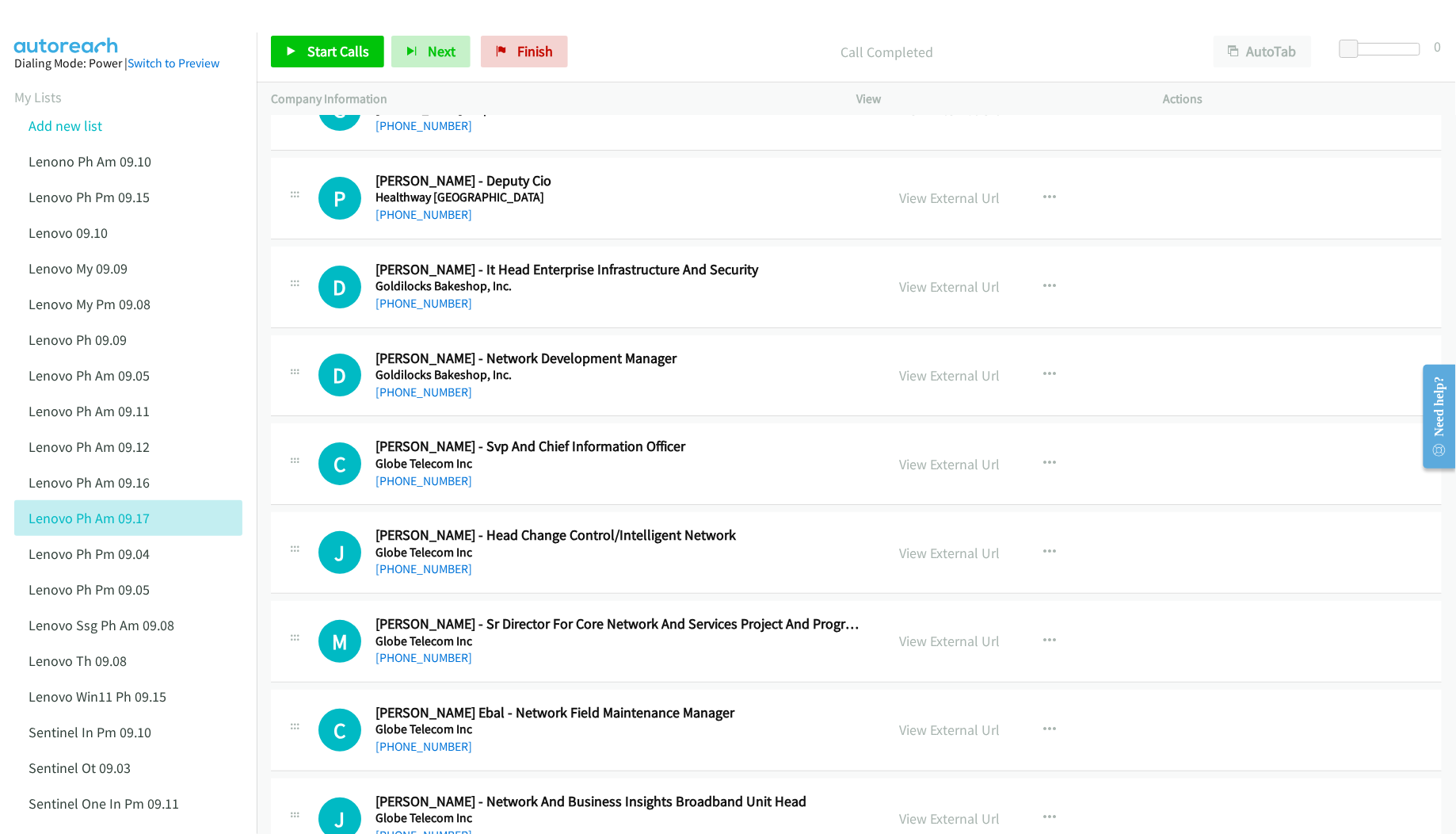
scroll to position [12998, 0]
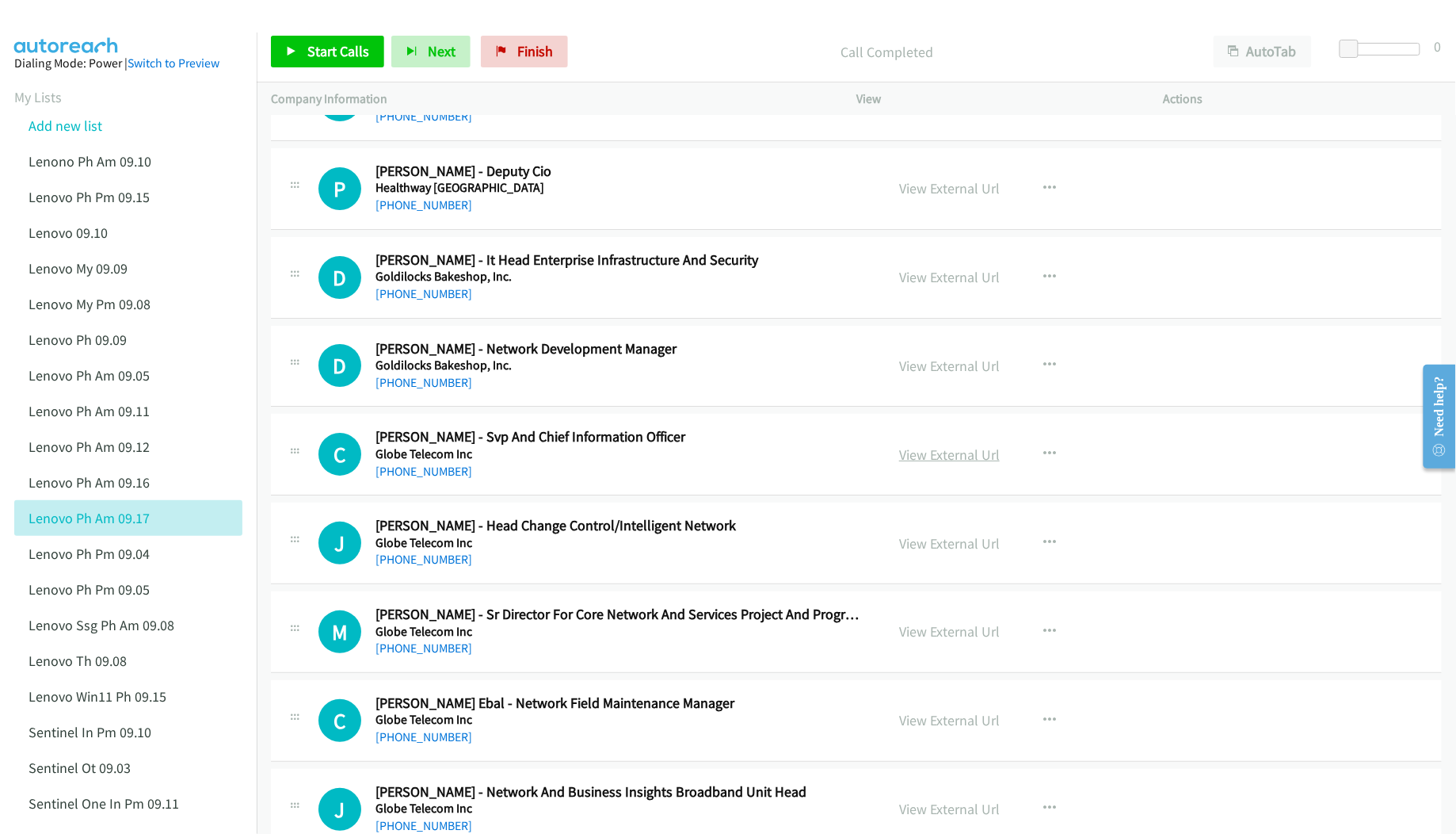
click at [939, 464] on link "View External Url" at bounding box center [949, 454] width 100 height 18
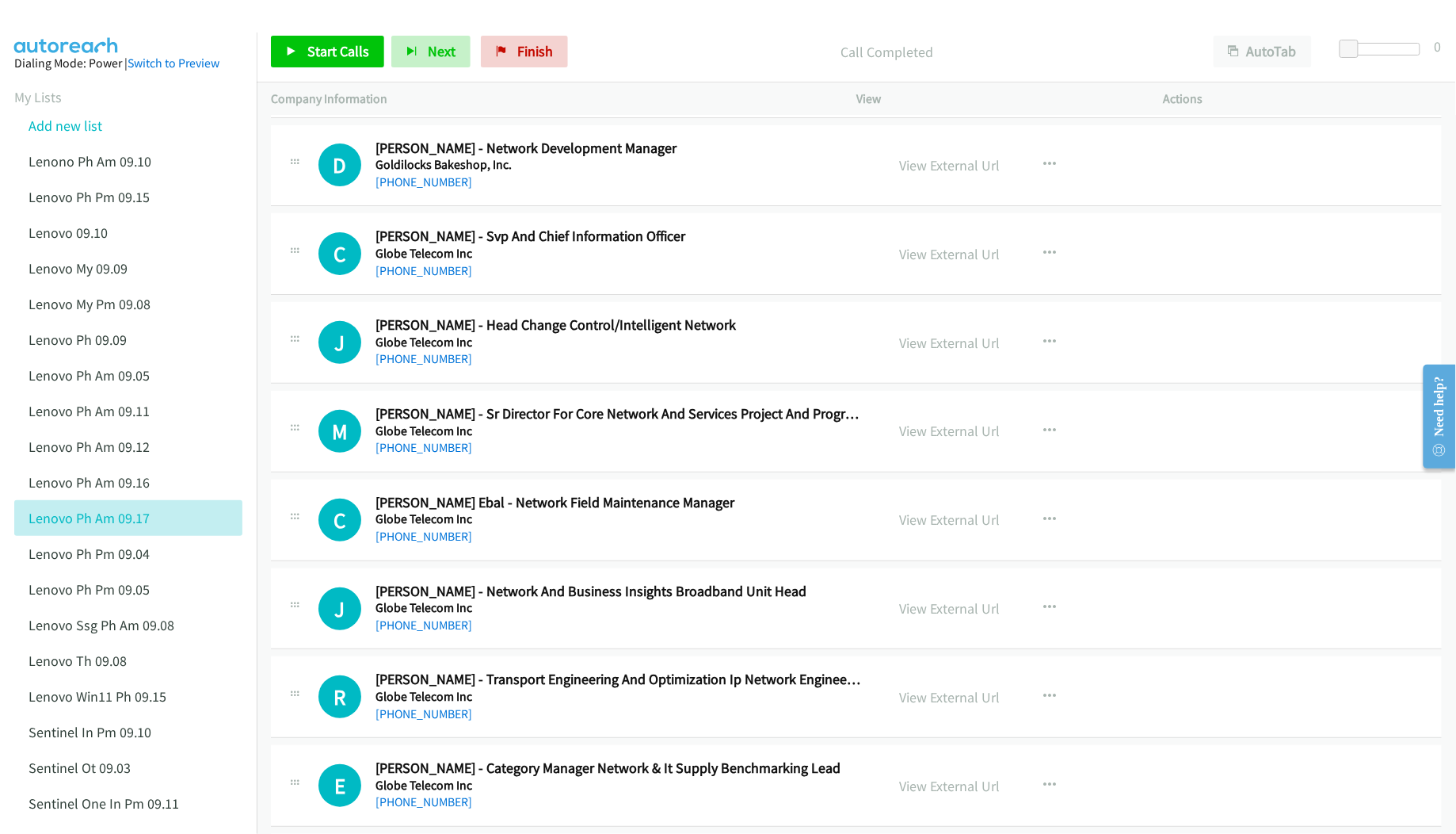
scroll to position [13208, 0]
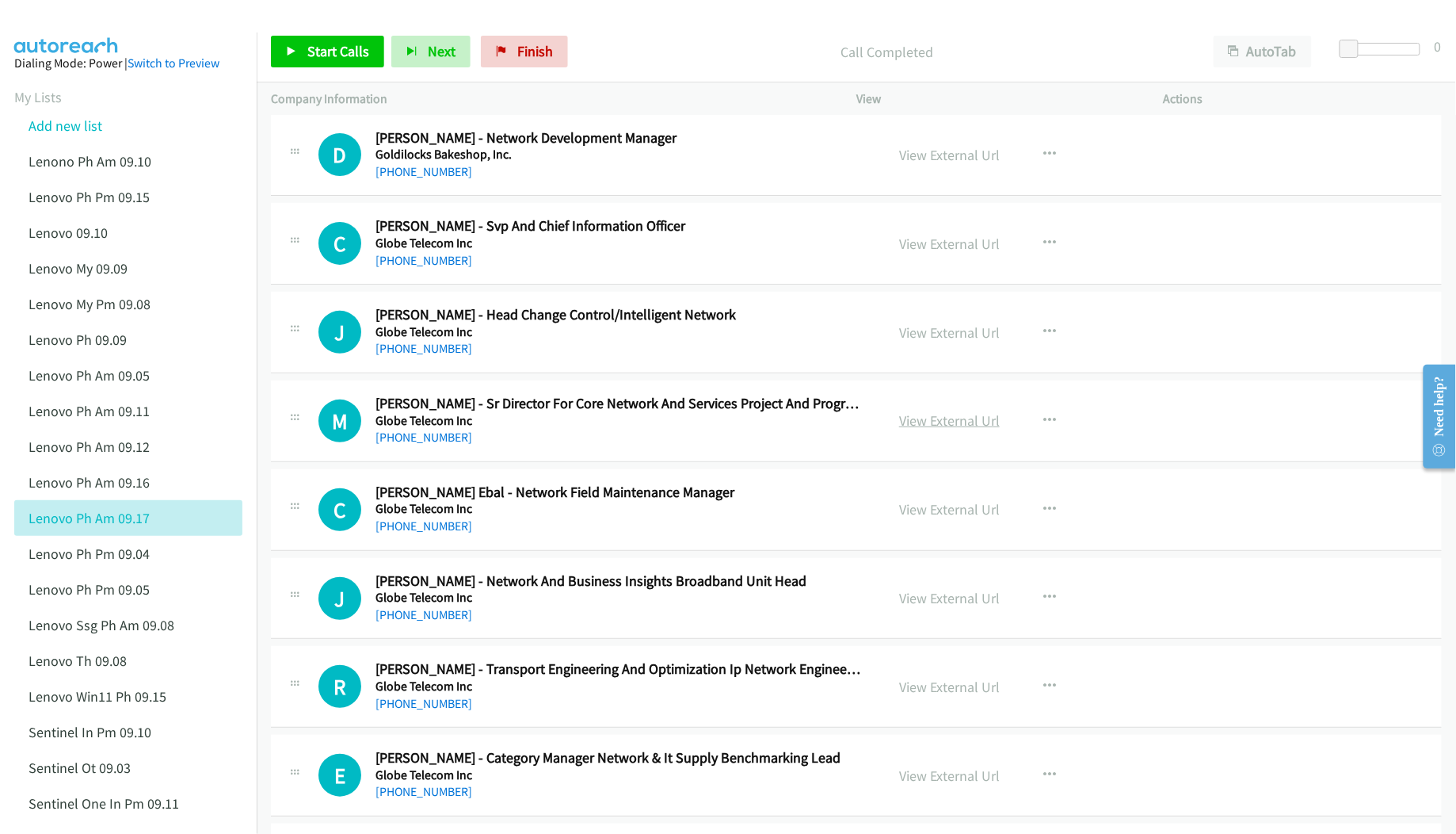
click at [961, 429] on link "View External Url" at bounding box center [949, 420] width 100 height 18
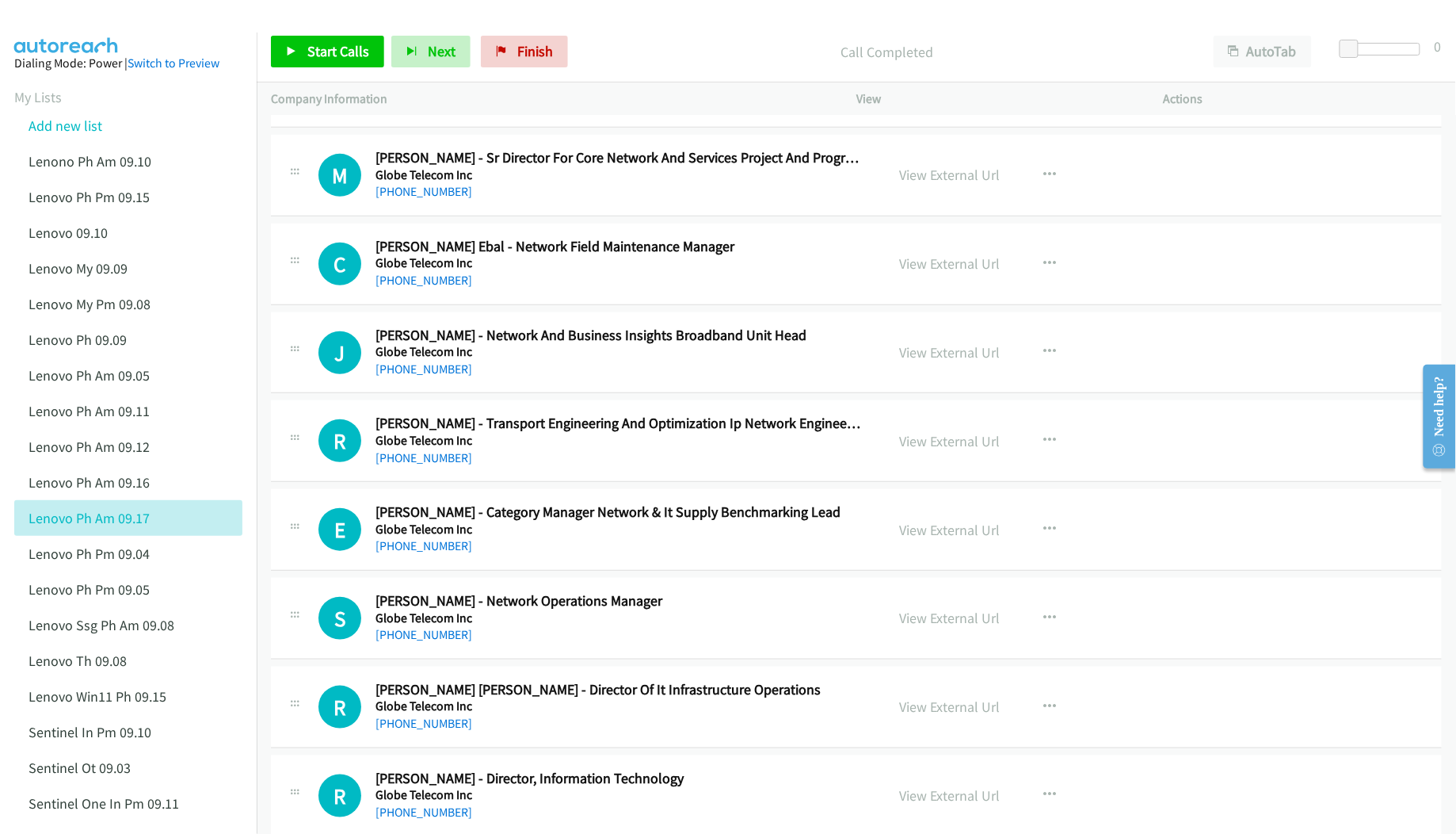
scroll to position [13526, 0]
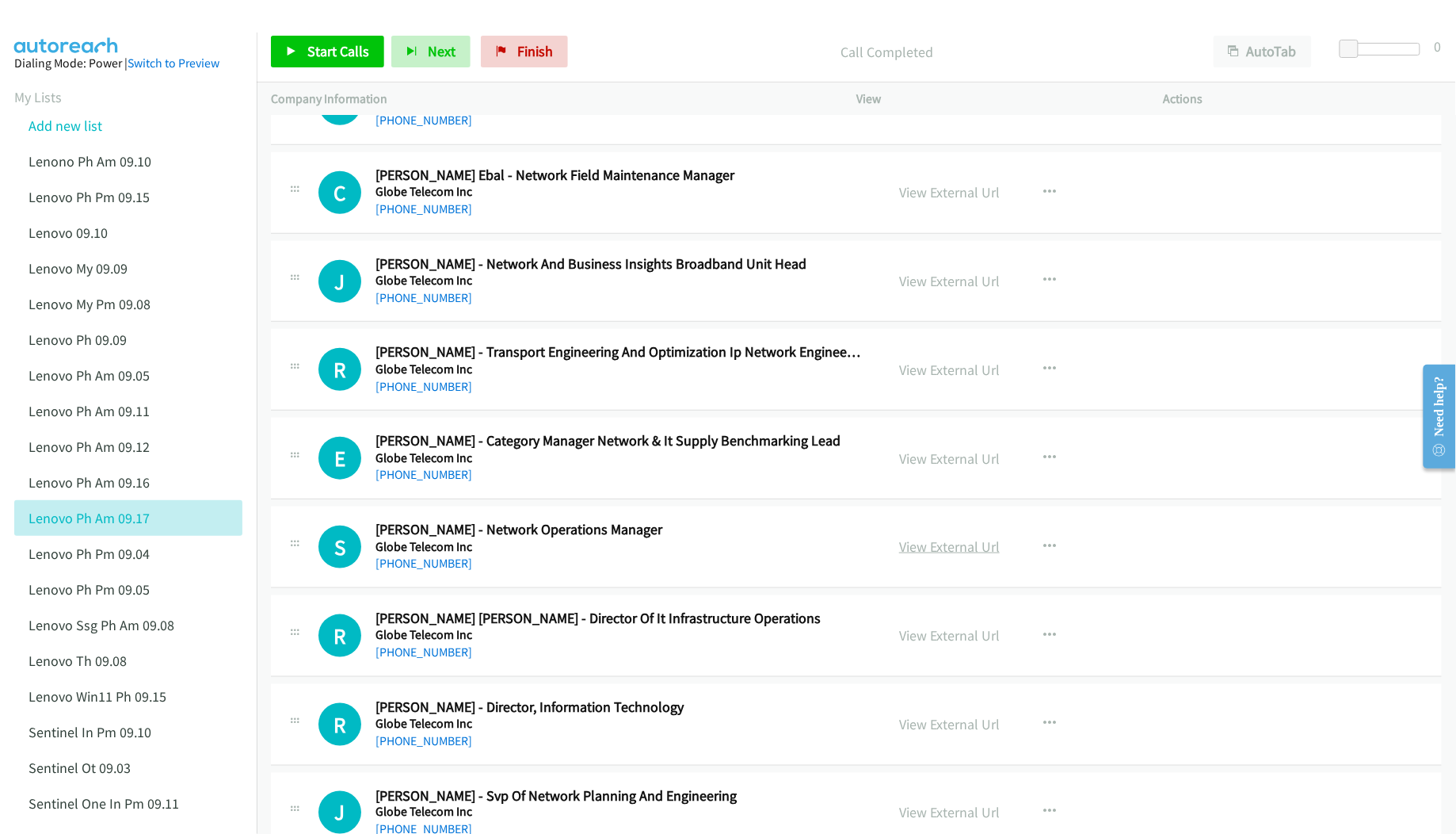
click at [921, 556] on link "View External Url" at bounding box center [949, 546] width 100 height 18
click at [924, 645] on link "View External Url" at bounding box center [949, 635] width 100 height 18
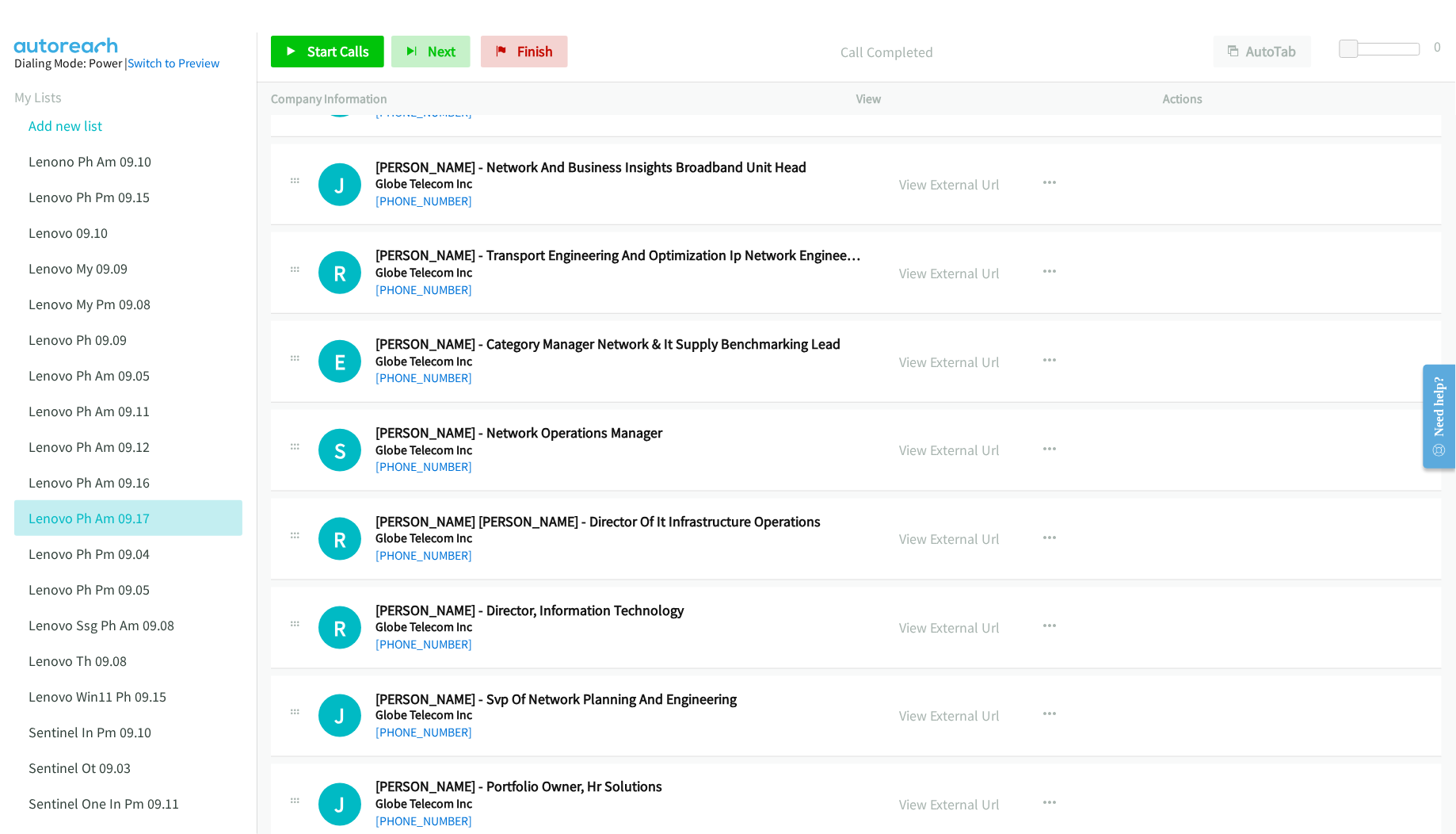
scroll to position [13632, 0]
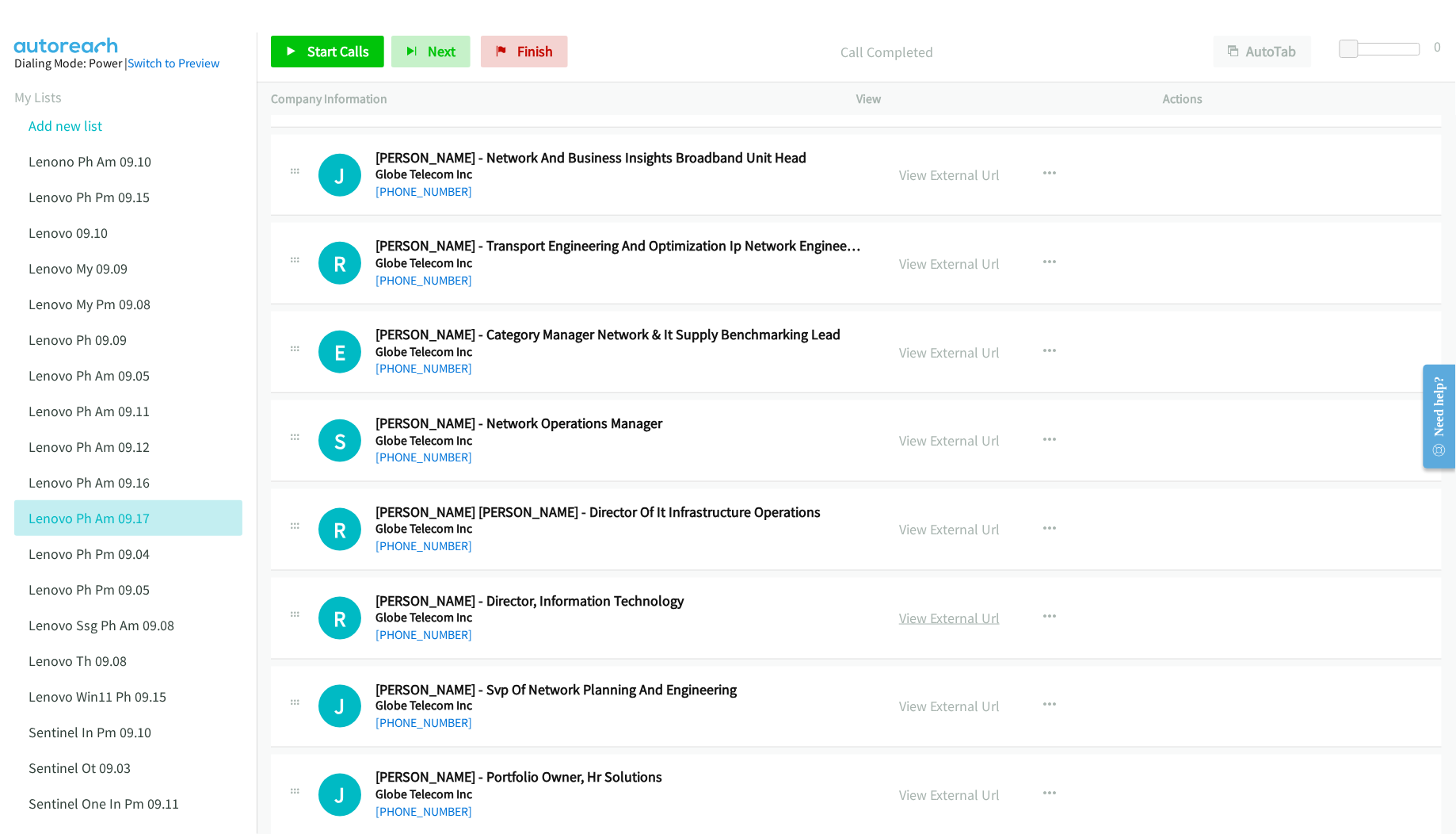
drag, startPoint x: 918, startPoint y: 661, endPoint x: 900, endPoint y: 658, distance: 18.2
click at [927, 626] on link "View External Url" at bounding box center [949, 617] width 100 height 18
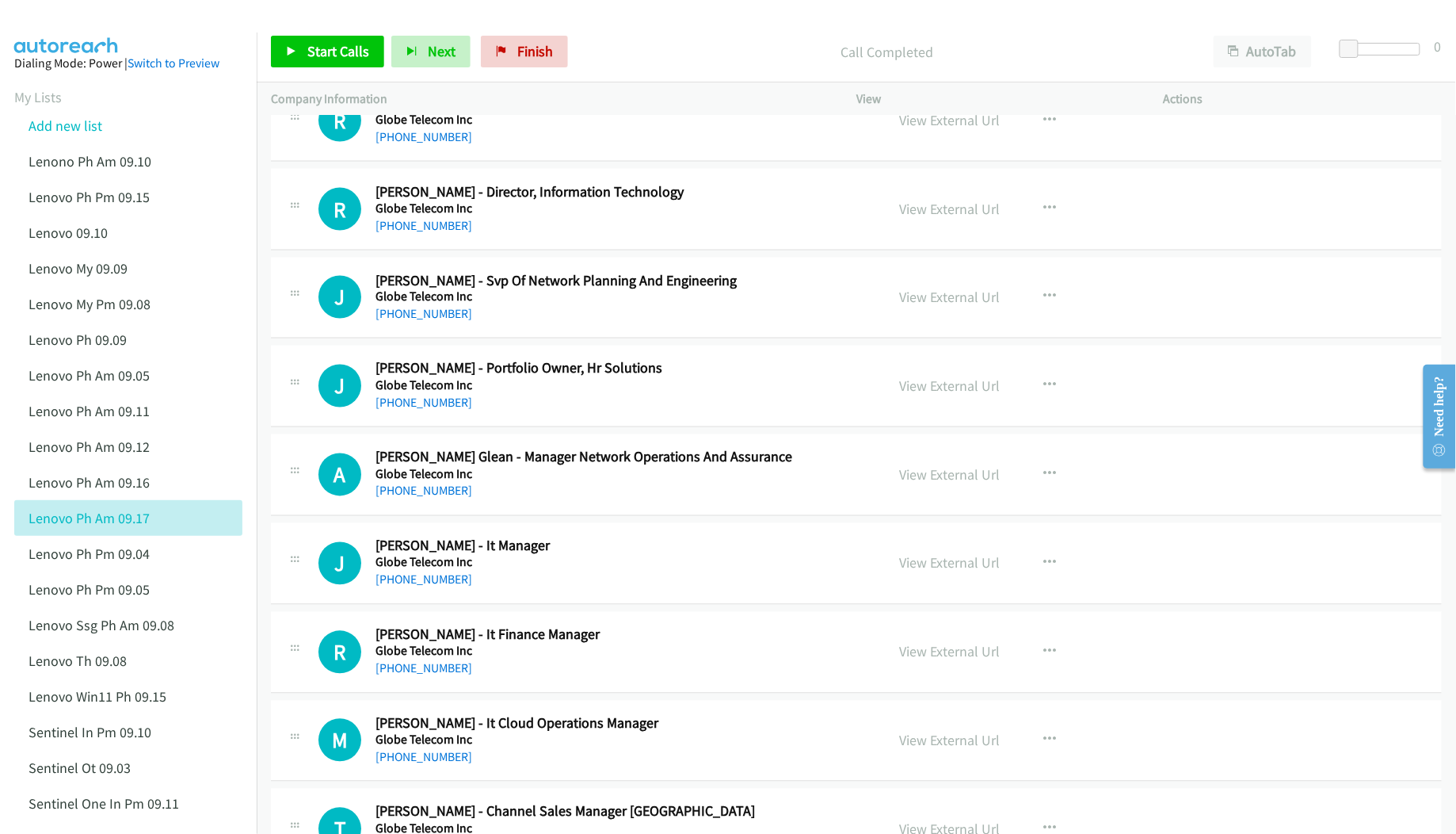
scroll to position [14054, 0]
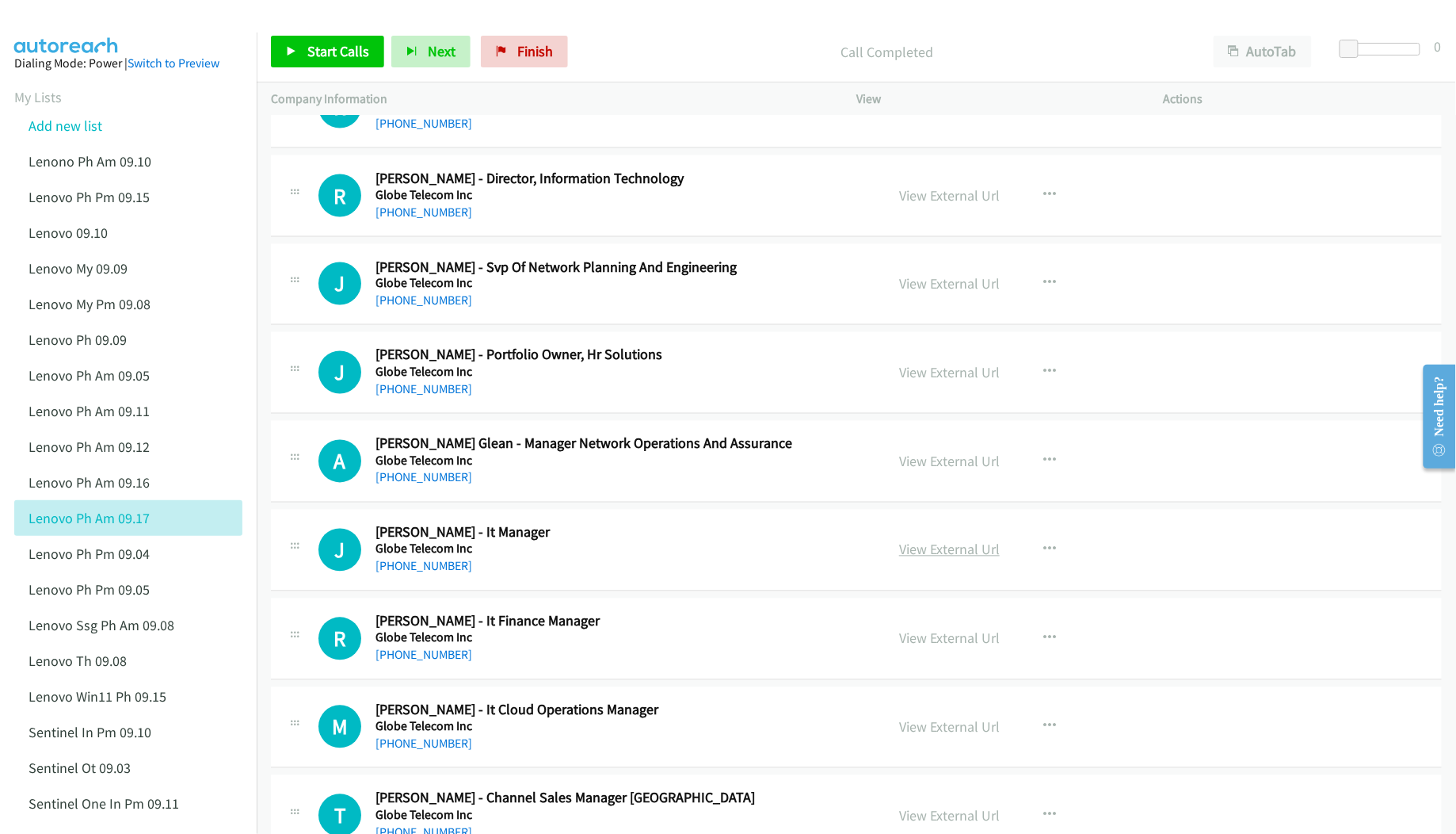
click at [924, 559] on link "View External Url" at bounding box center [949, 549] width 100 height 18
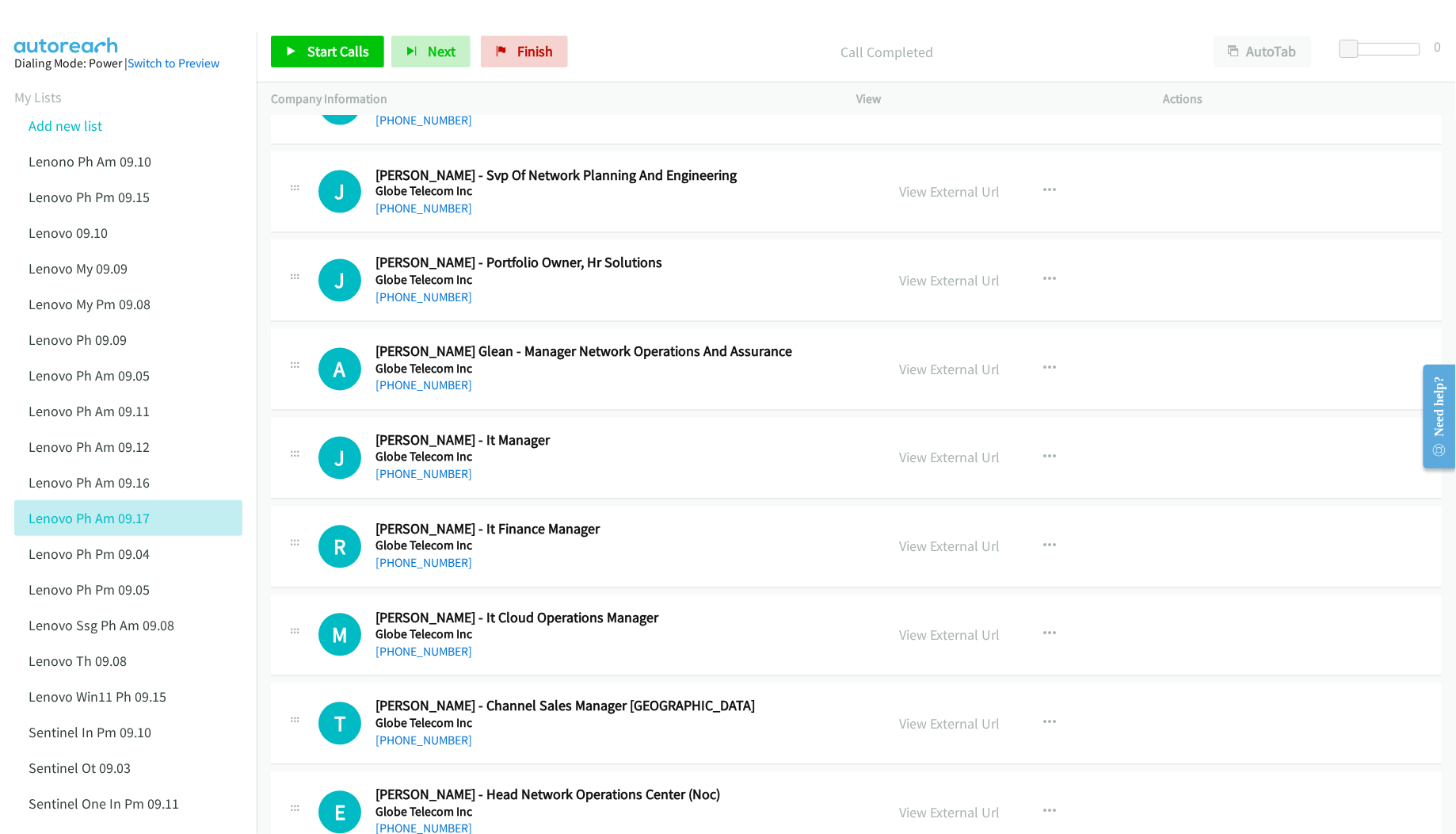
scroll to position [14159, 0]
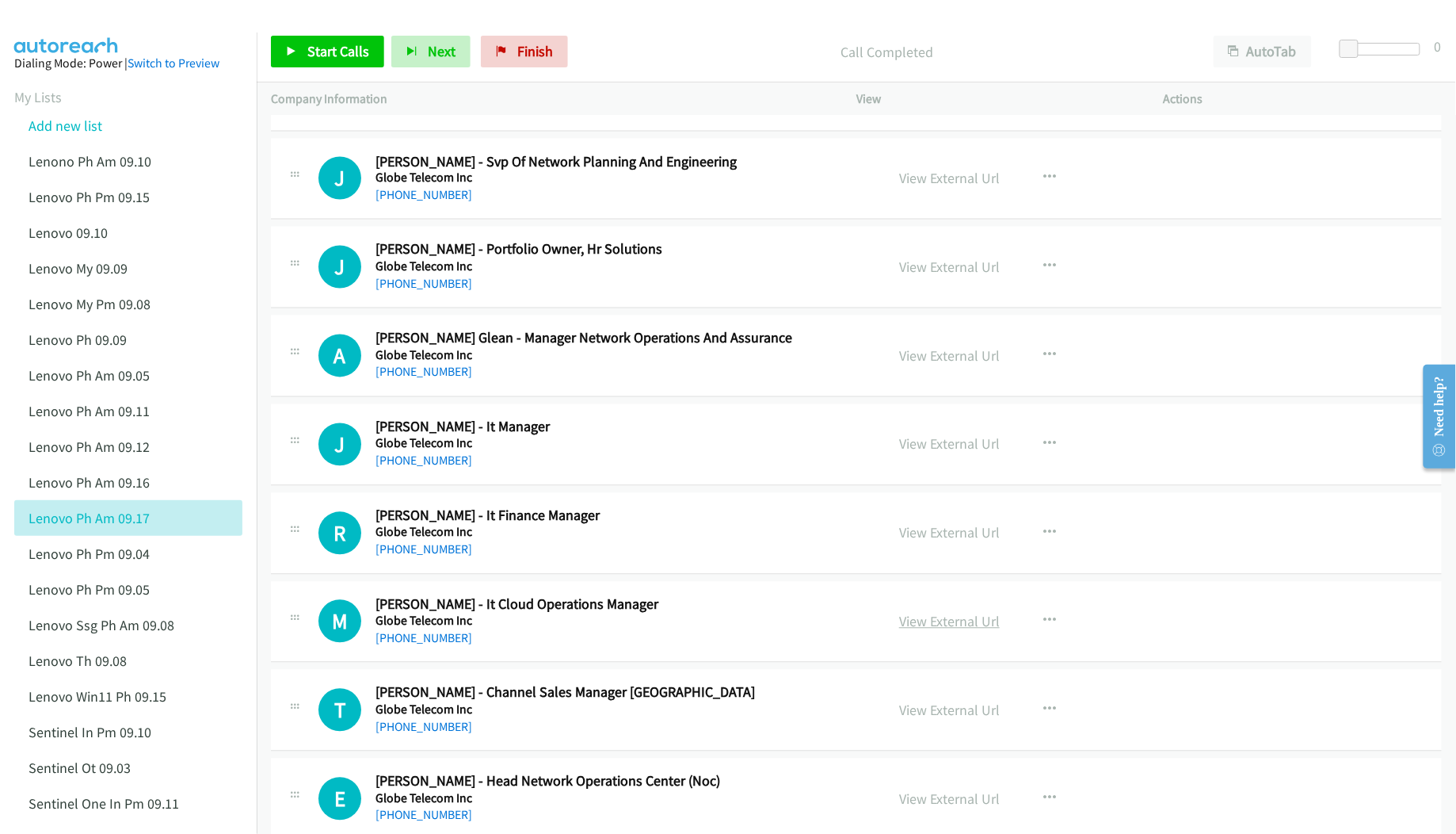
click at [908, 631] on link "View External Url" at bounding box center [949, 622] width 100 height 18
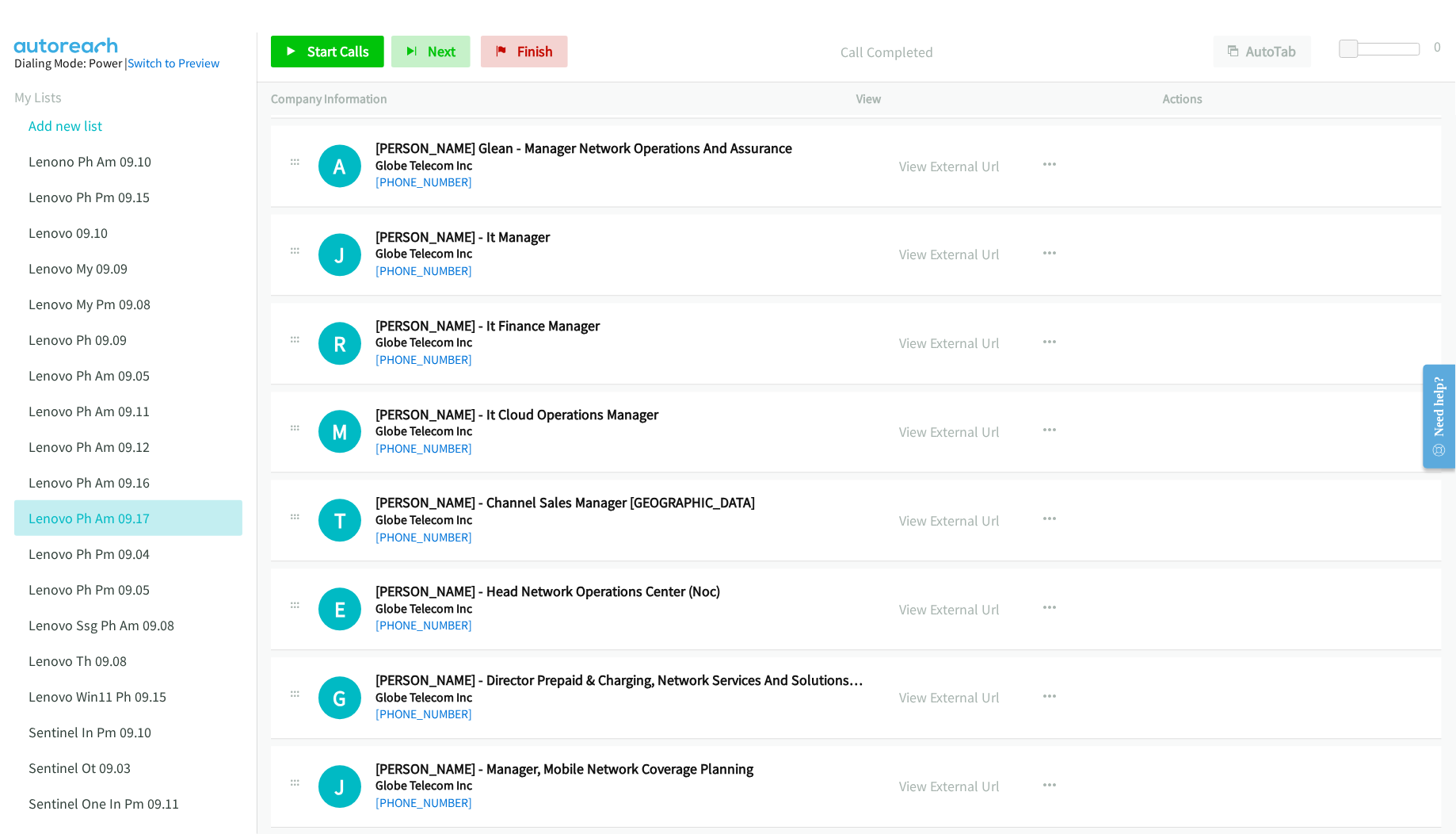
scroll to position [14371, 0]
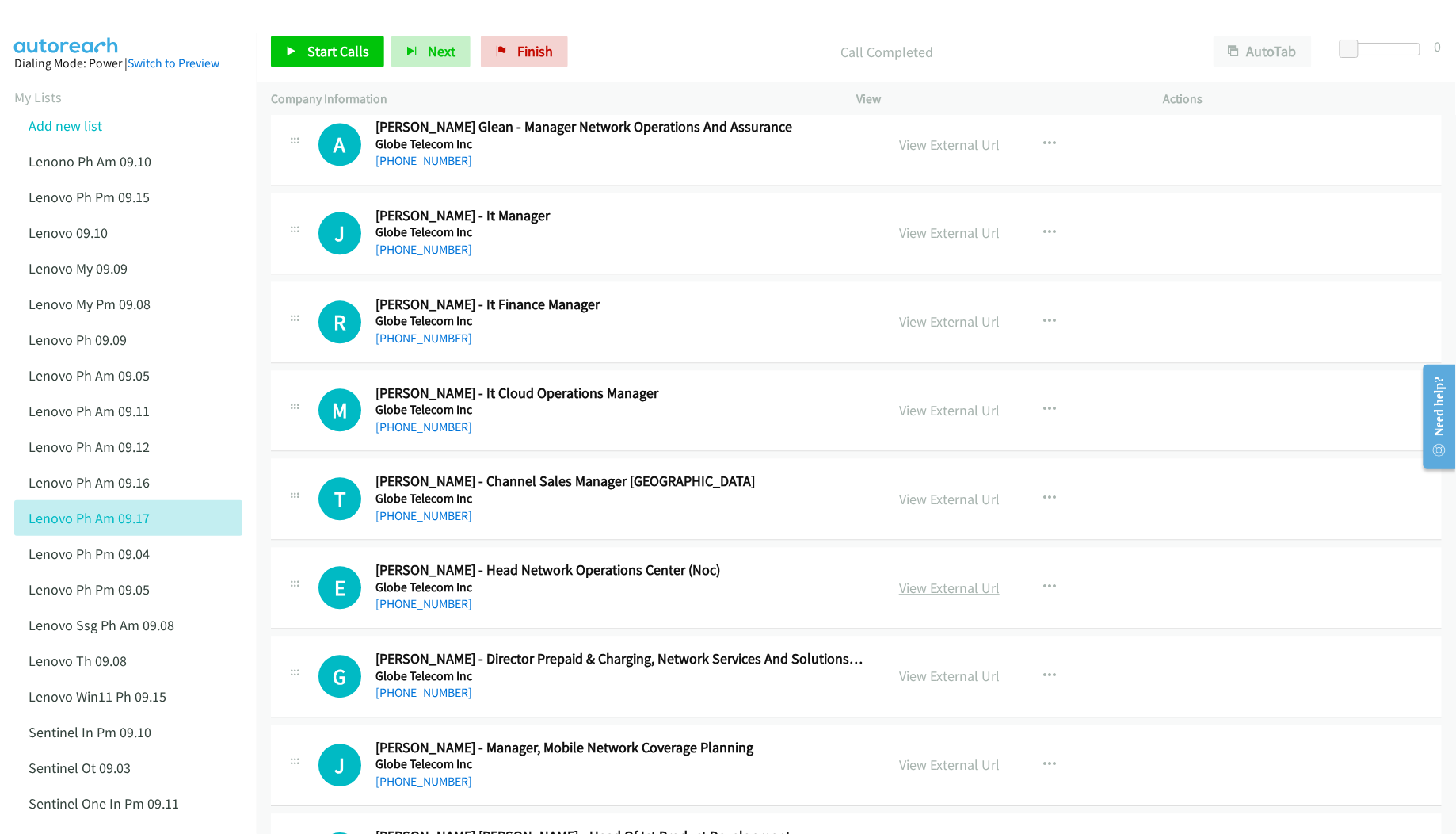
click at [919, 597] on link "View External Url" at bounding box center [949, 587] width 100 height 18
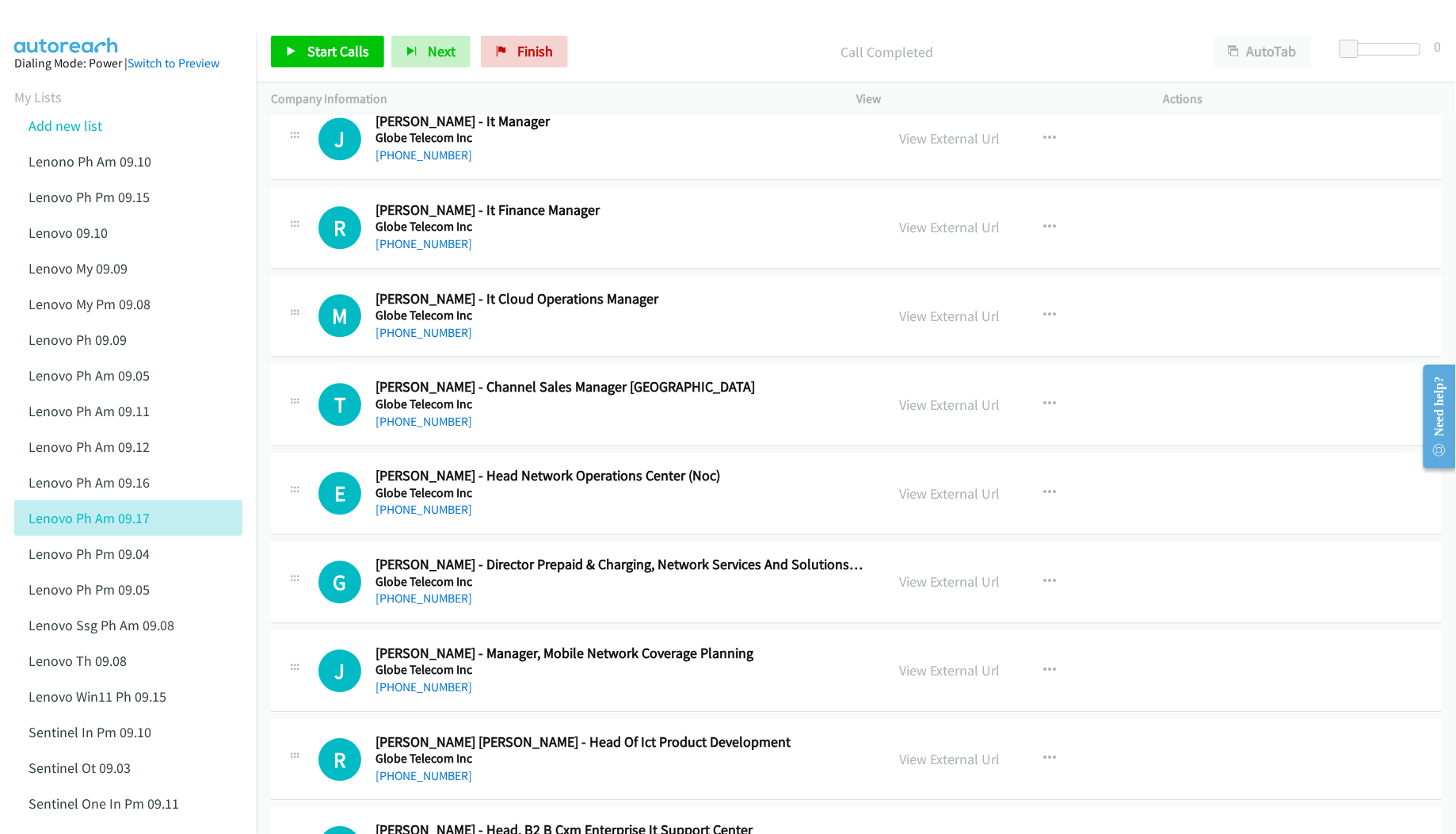
scroll to position [14476, 0]
